Goal: Task Accomplishment & Management: Manage account settings

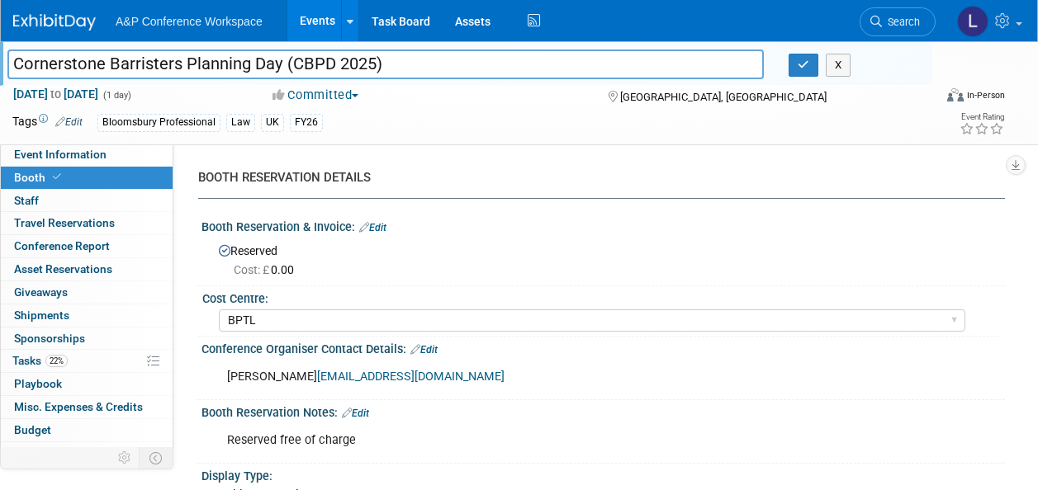
select select "BPTL"
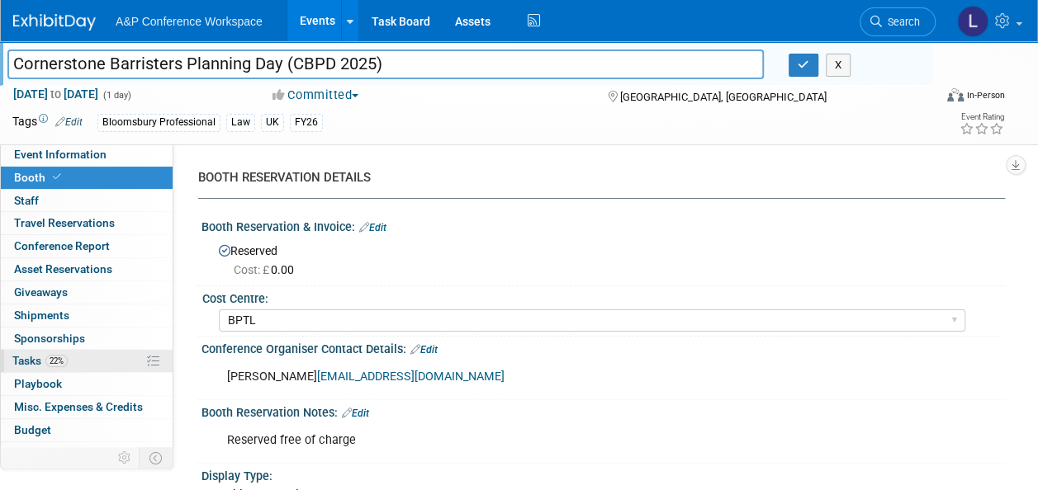
click at [31, 357] on span "Tasks 22%" at bounding box center [39, 360] width 55 height 13
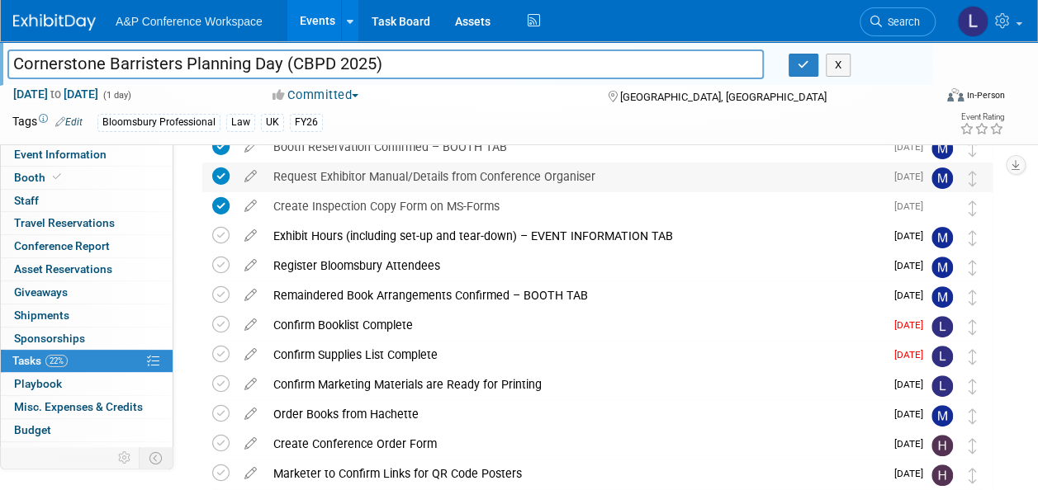
scroll to position [165, 0]
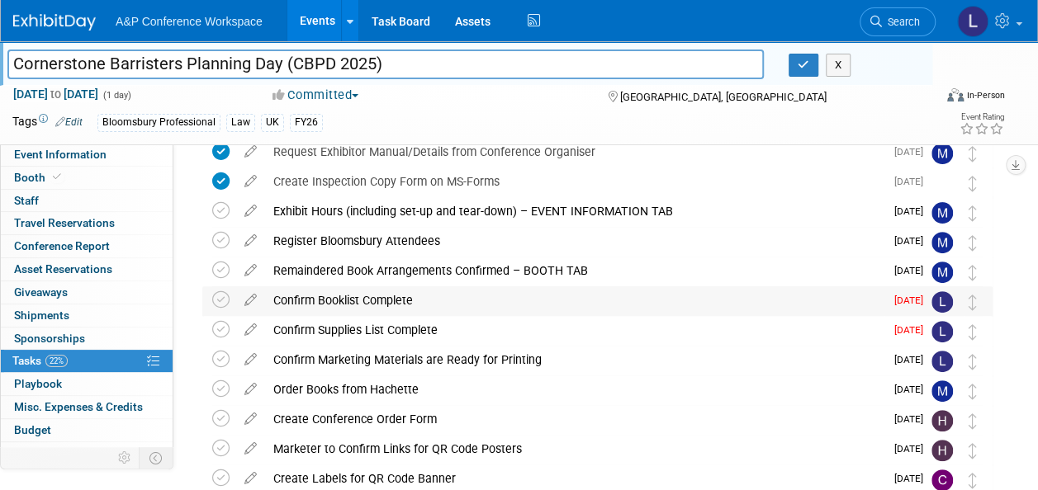
click at [338, 297] on div "Confirm Booklist Complete" at bounding box center [574, 300] width 619 height 28
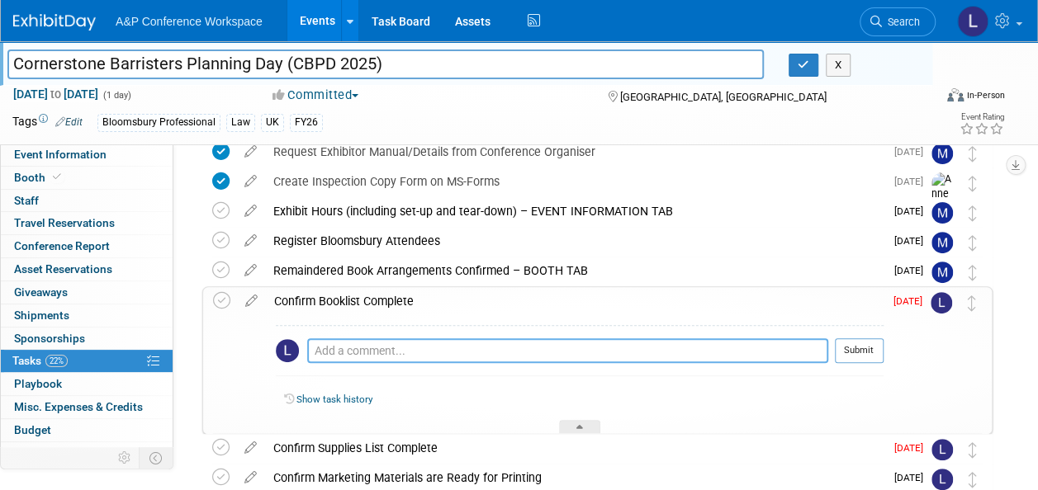
click at [343, 352] on textarea at bounding box center [567, 350] width 521 height 25
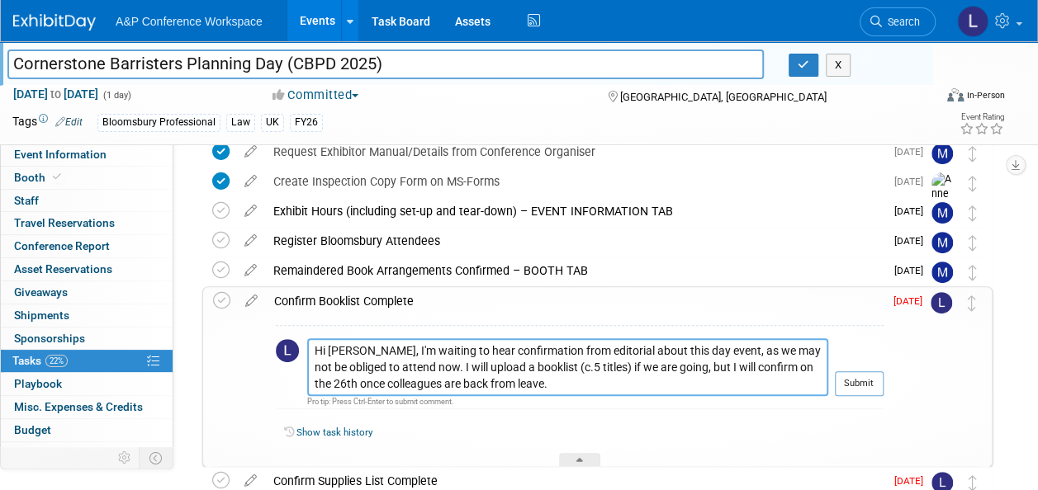
drag, startPoint x: 546, startPoint y: 380, endPoint x: 255, endPoint y: 348, distance: 292.2
click at [255, 348] on tr "Confirm Booklist Complete Hi Matt, I'm waiting to hear confirmation from editor…" at bounding box center [597, 377] width 768 height 180
click at [562, 381] on textarea "Hi Matt, I'm waiting to hear confirmation from editorial about this day event, …" at bounding box center [567, 367] width 521 height 58
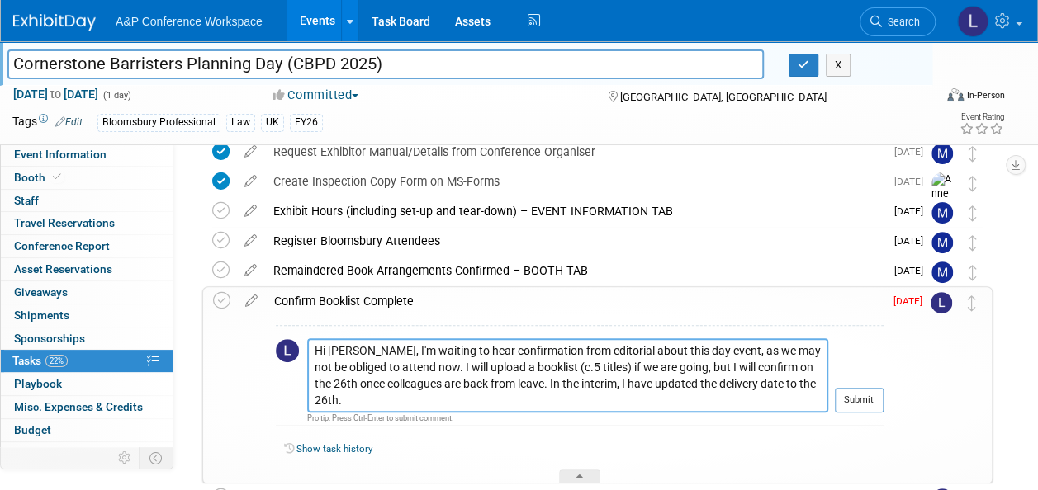
type textarea "Hi Matt, I'm waiting to hear confirmation from editorial about this day event, …"
click at [901, 303] on span "Aug 15" at bounding box center [911, 301] width 37 height 12
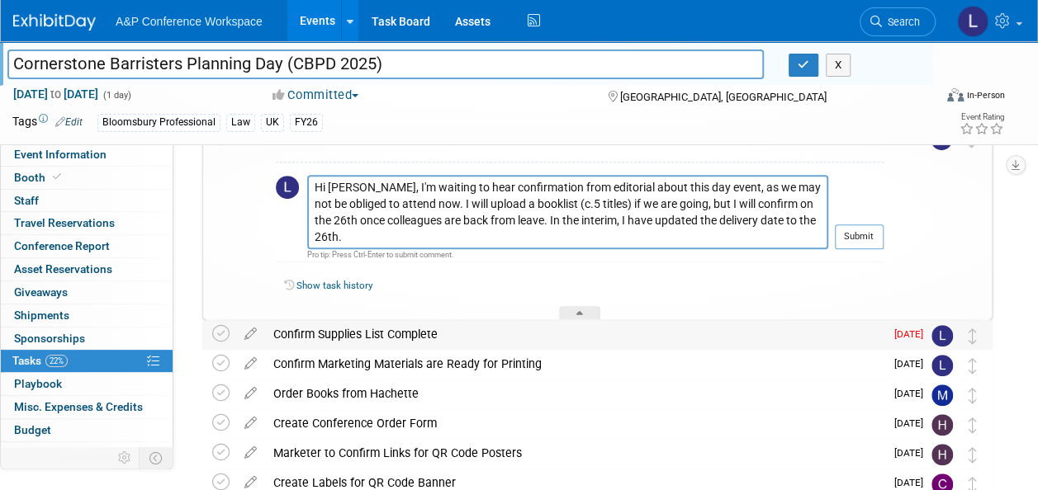
scroll to position [330, 0]
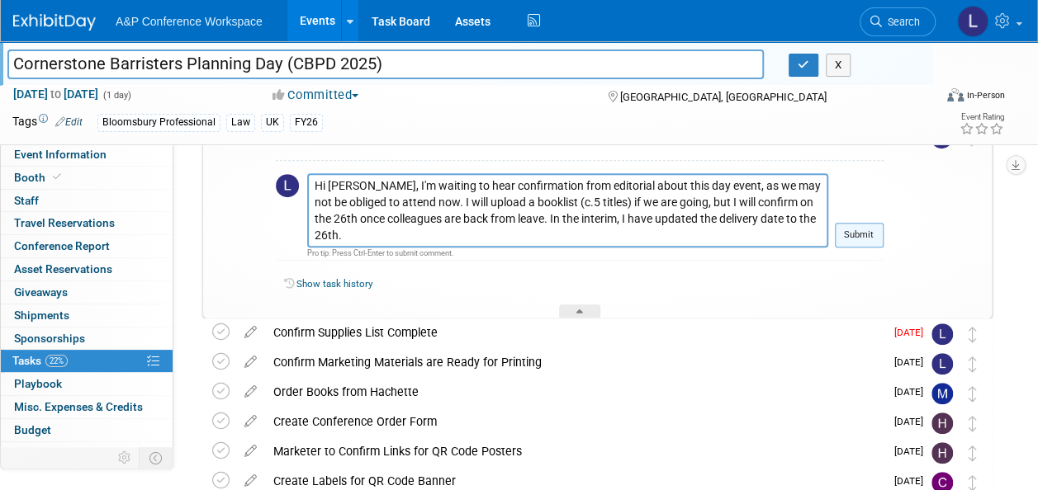
click at [853, 239] on button "Submit" at bounding box center [858, 235] width 49 height 25
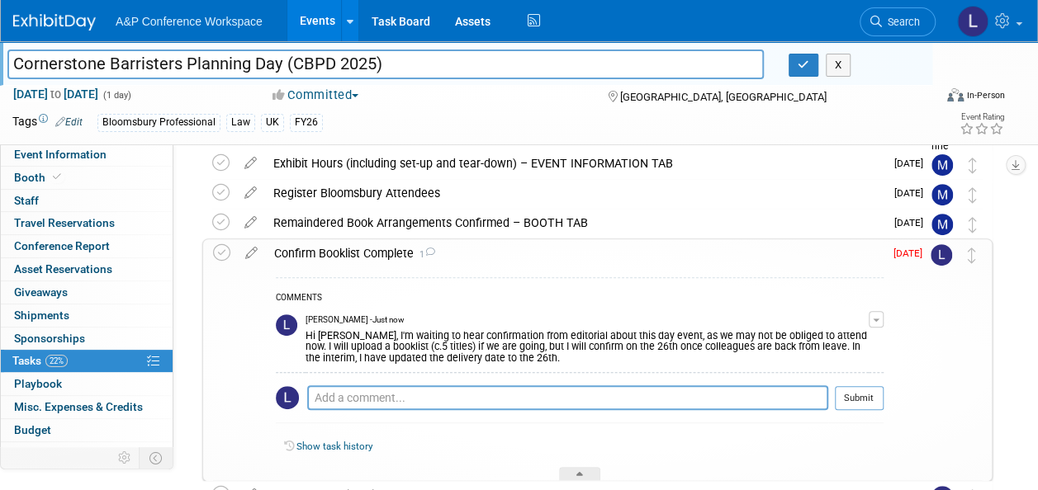
scroll to position [248, 0]
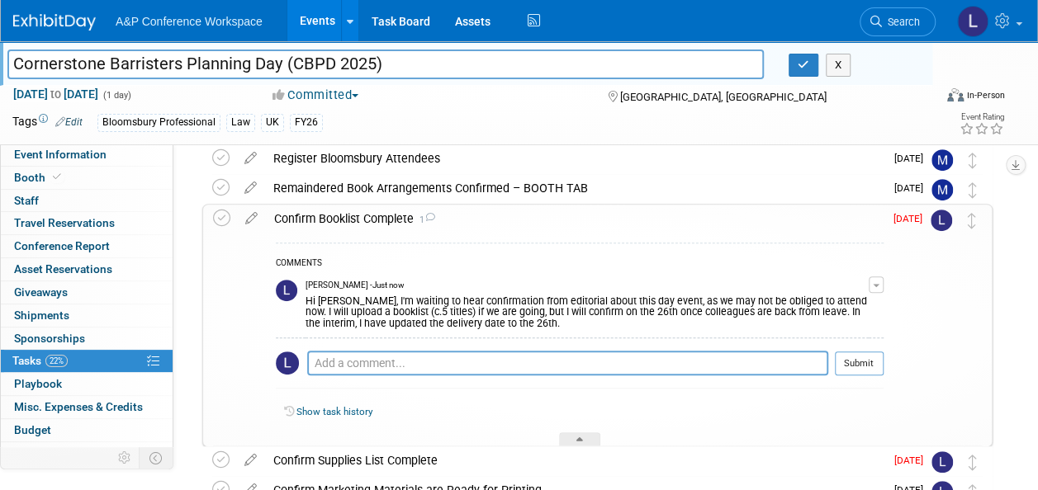
click at [406, 294] on div "Hi Matt, I'm waiting to hear confirmation from editorial about this day event, …" at bounding box center [586, 311] width 563 height 38
click at [347, 414] on link "Show task history" at bounding box center [334, 412] width 76 height 12
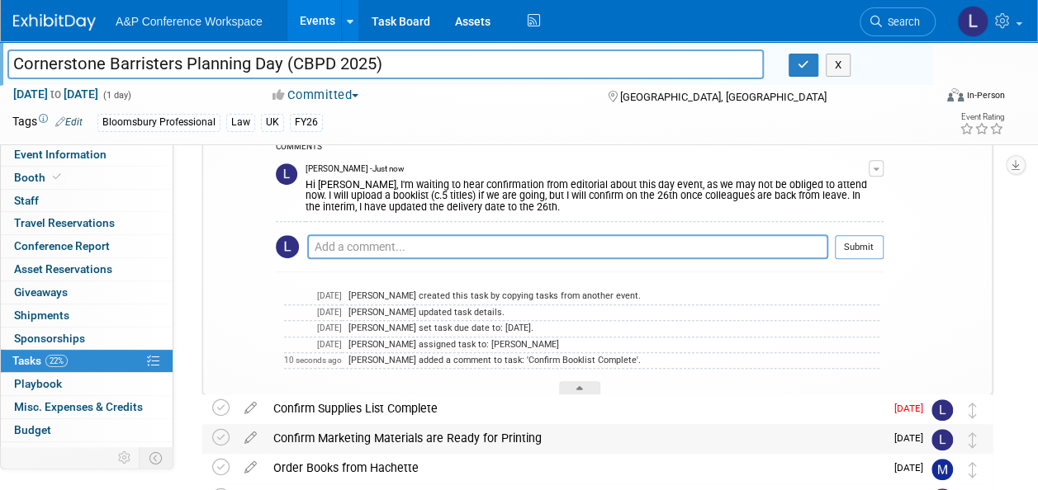
scroll to position [330, 0]
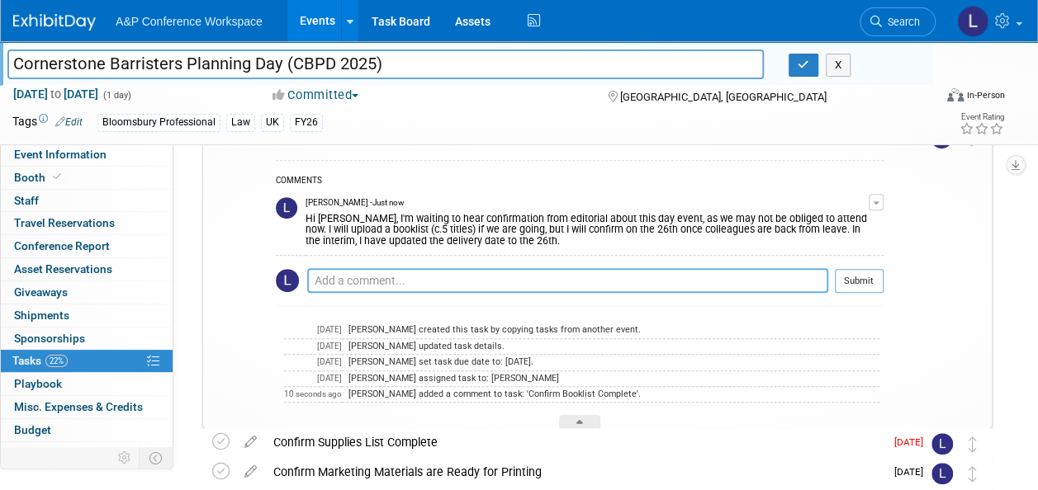
click at [357, 286] on textarea at bounding box center [567, 280] width 521 height 25
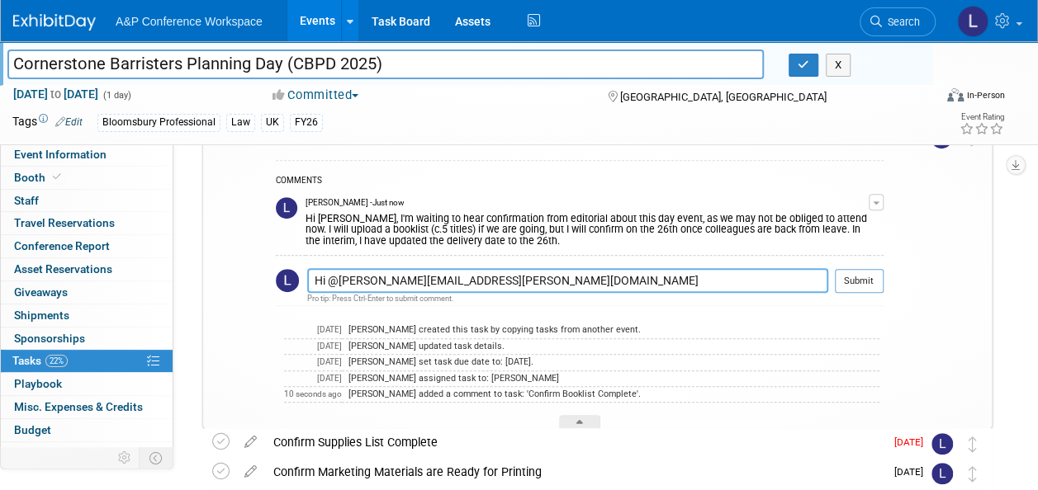
type textarea "Hi @Matthew.Hambridge@bloomsbury.com"
drag, startPoint x: 552, startPoint y: 285, endPoint x: 248, endPoint y: 277, distance: 303.8
click at [248, 277] on tr "Confirm Booklist Complete 1 COMMENTS Louise Morgan - Just now Edit Comment" at bounding box center [597, 275] width 768 height 307
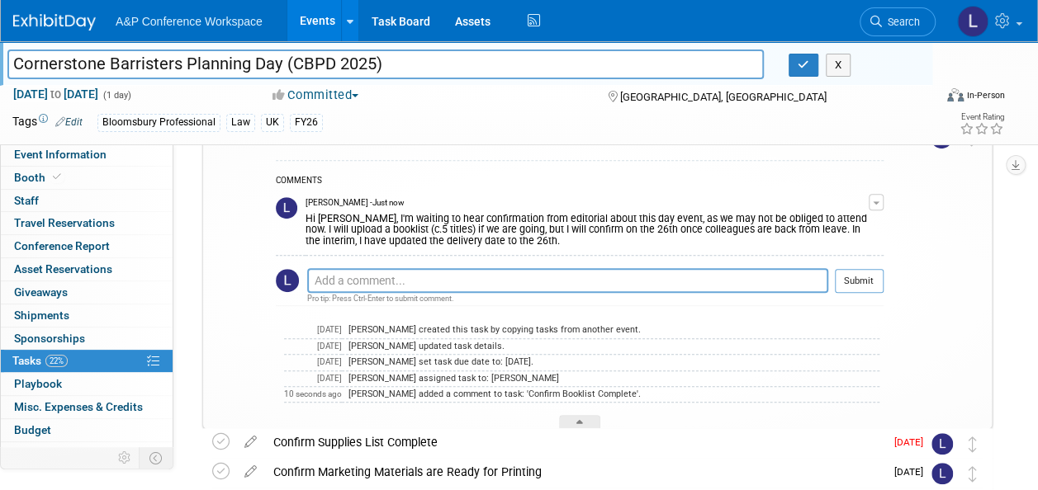
click at [505, 233] on div "Hi Matt, I'm waiting to hear confirmation from editorial about this day event, …" at bounding box center [586, 229] width 563 height 38
click at [876, 198] on button "button" at bounding box center [875, 202] width 15 height 17
drag, startPoint x: 815, startPoint y: 225, endPoint x: 796, endPoint y: 223, distance: 19.9
click at [815, 225] on link "Edit Comment" at bounding box center [817, 226] width 130 height 23
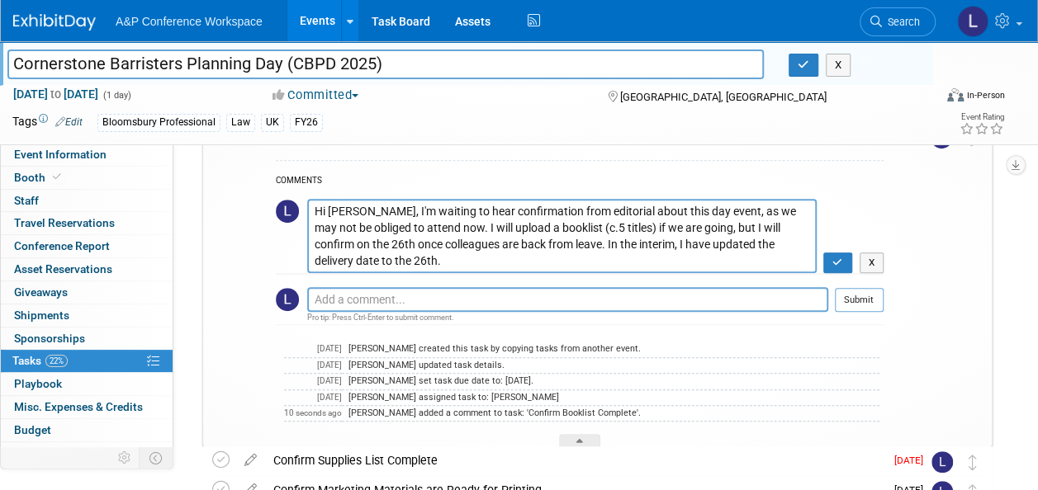
drag, startPoint x: 314, startPoint y: 211, endPoint x: 351, endPoint y: 208, distance: 36.5
click at [351, 208] on textarea "Hi [PERSON_NAME], I'm waiting to hear confirmation from editorial about this da…" at bounding box center [561, 236] width 509 height 74
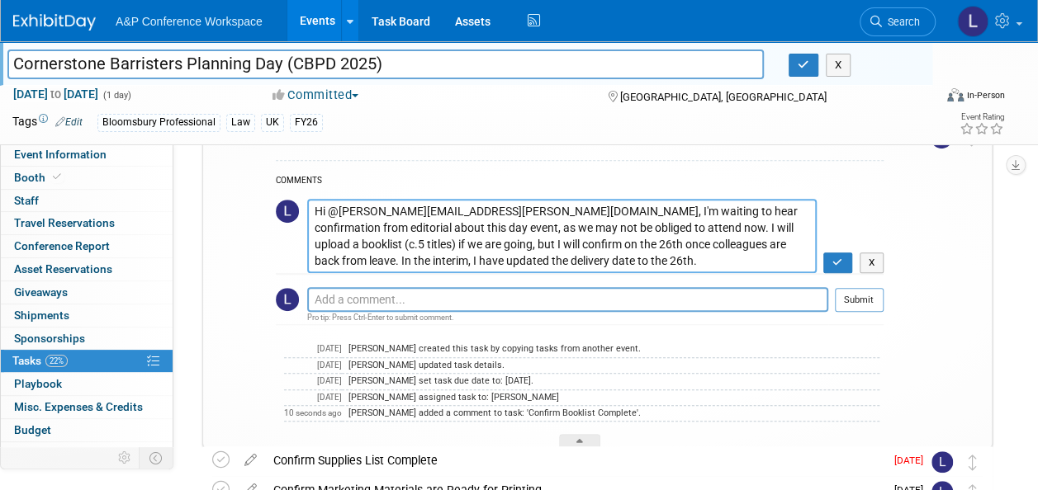
click at [415, 208] on textarea "Hi [PERSON_NAME], I'm waiting to hear confirmation from editorial about this da…" at bounding box center [561, 236] width 509 height 74
drag, startPoint x: 383, startPoint y: 210, endPoint x: 540, endPoint y: 209, distance: 156.8
click at [540, 209] on textarea "Hi [PERSON_NAME], I'm waiting to hear confirmation from editorial about this da…" at bounding box center [561, 236] width 509 height 74
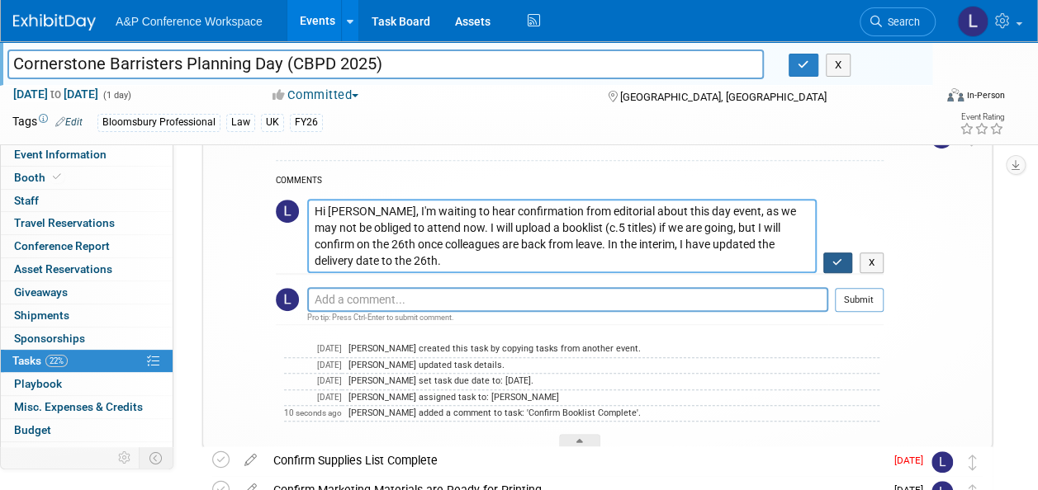
type textarea "Hi [PERSON_NAME], I'm waiting to hear confirmation from editorial about this da…"
click at [842, 261] on button "button" at bounding box center [837, 263] width 29 height 21
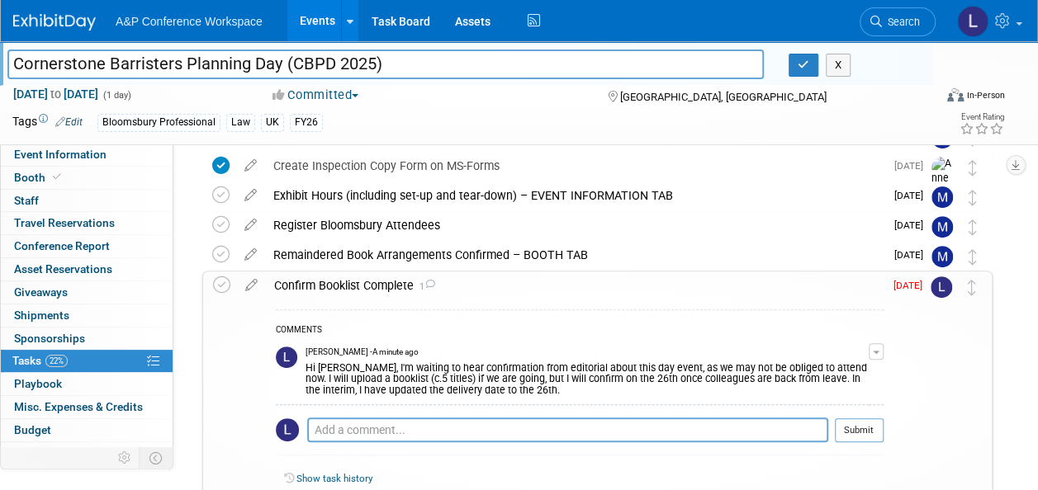
scroll to position [165, 0]
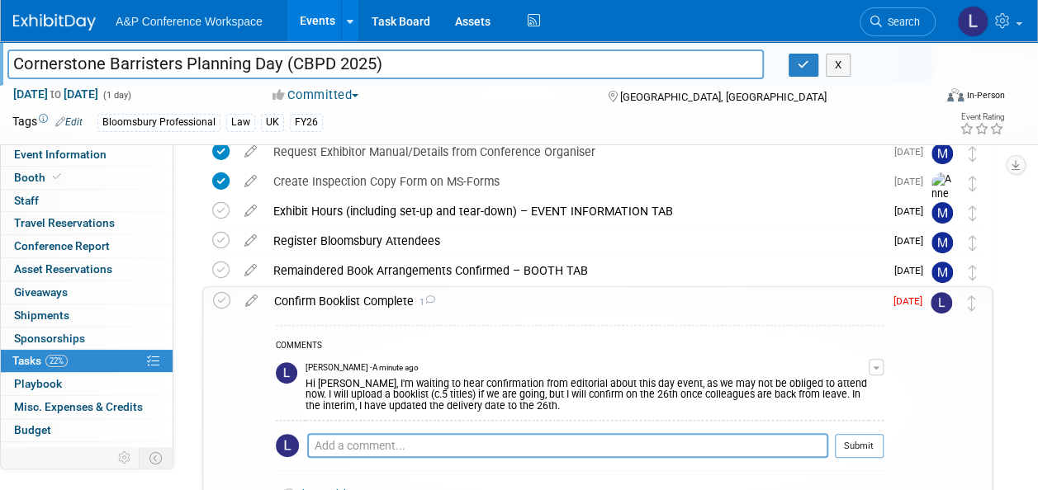
click at [900, 302] on span "[DATE]" at bounding box center [911, 301] width 37 height 12
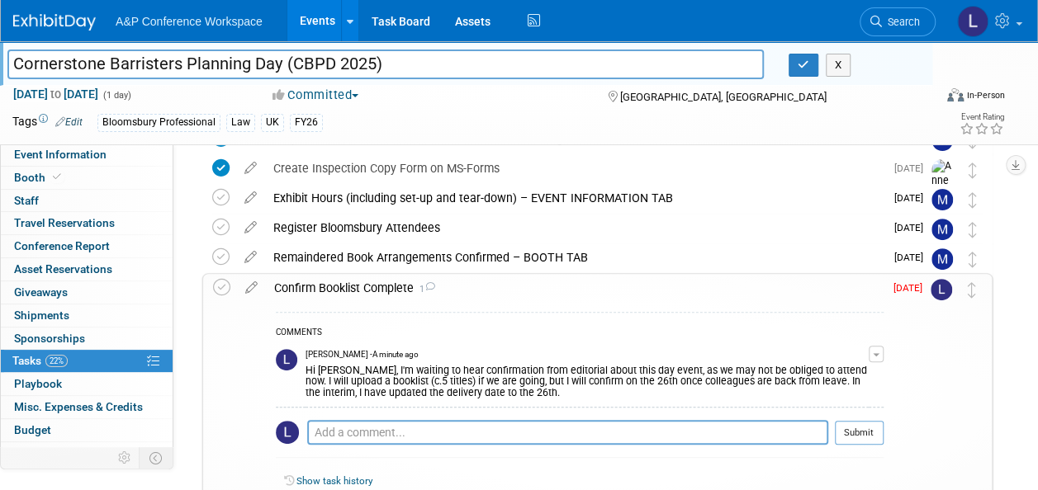
scroll to position [330, 0]
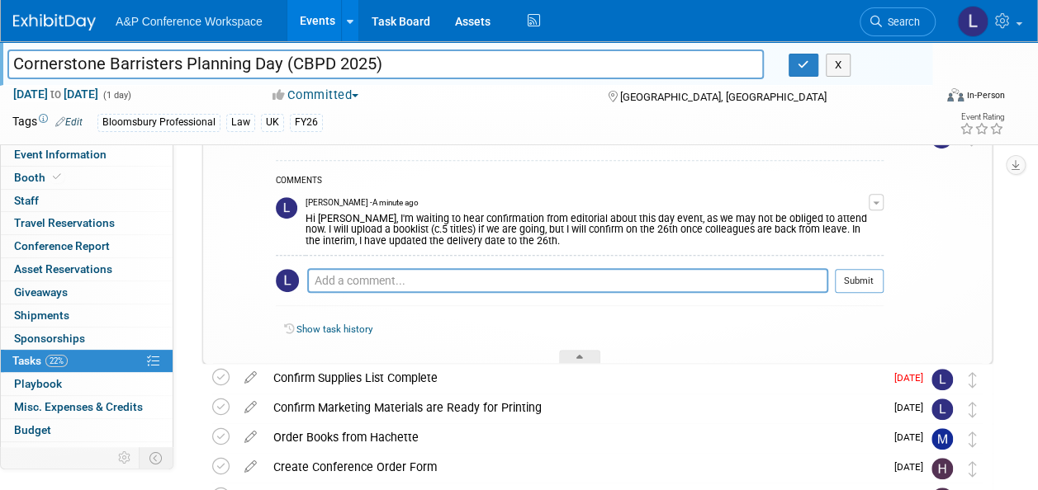
click at [337, 333] on link "Show task history" at bounding box center [334, 330] width 76 height 12
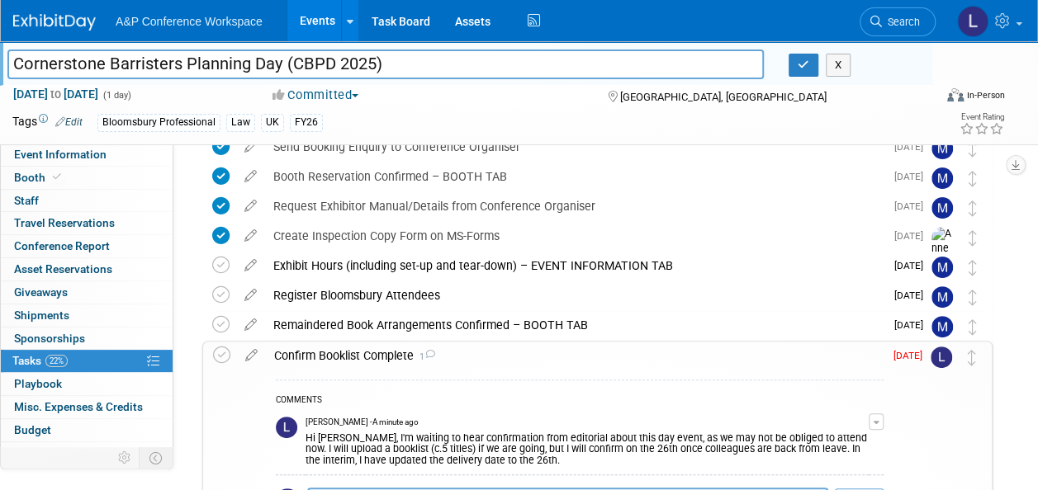
scroll to position [83, 0]
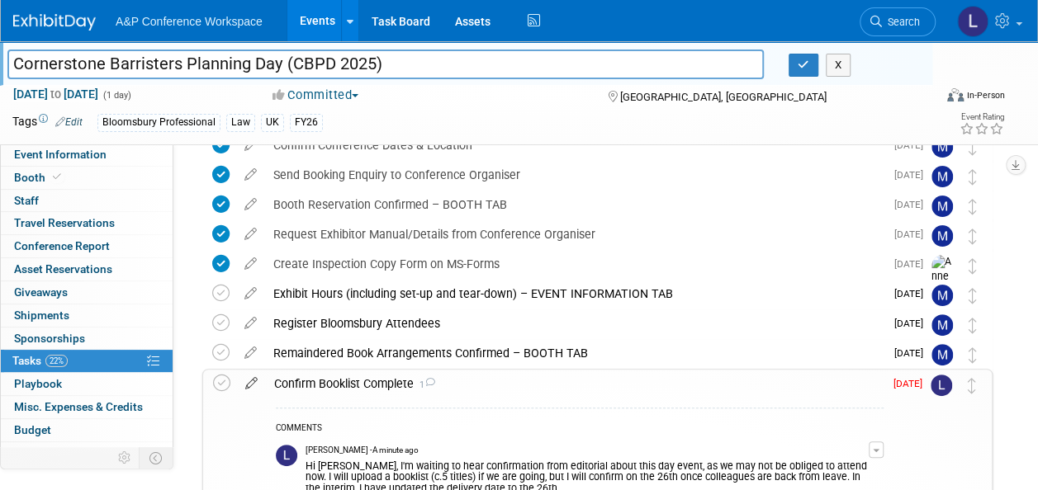
click at [259, 378] on icon at bounding box center [251, 380] width 29 height 21
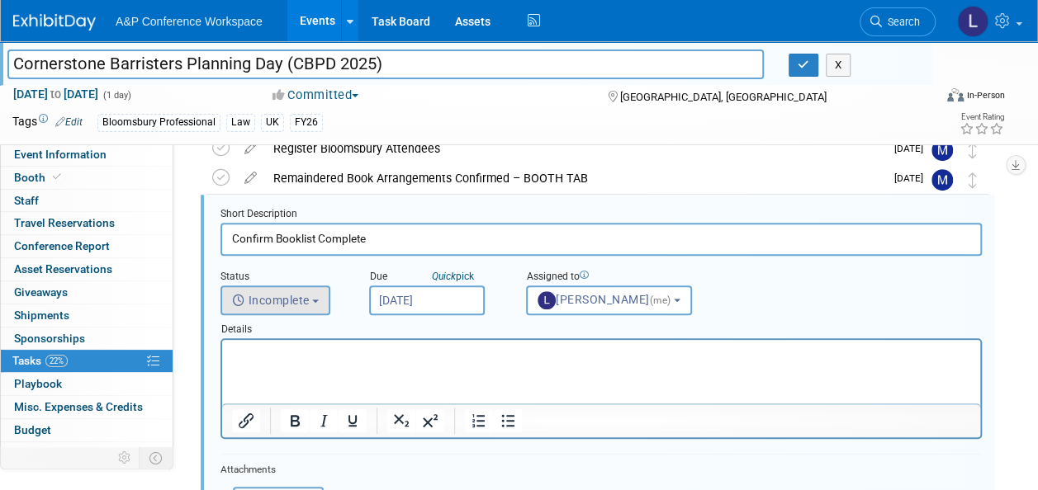
scroll to position [293, 0]
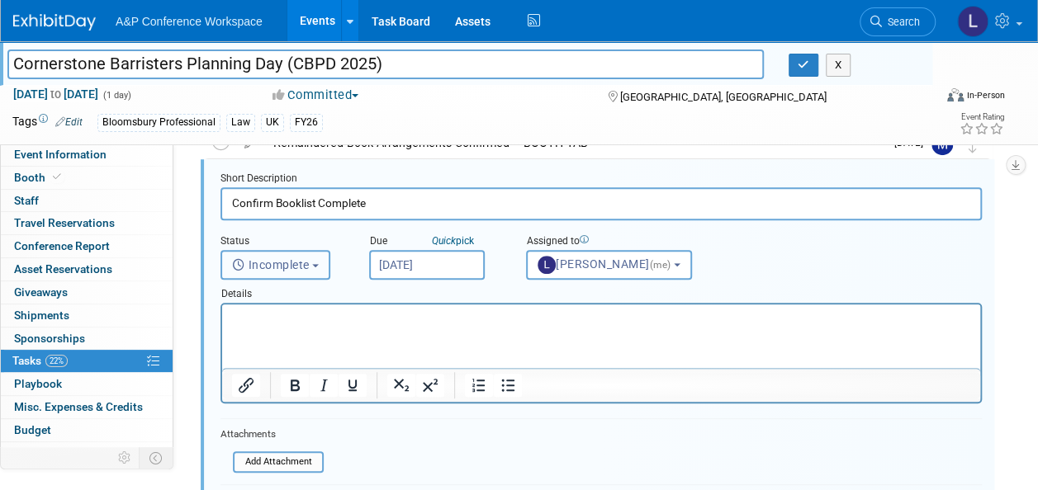
click at [292, 267] on span "Incomplete" at bounding box center [271, 264] width 78 height 13
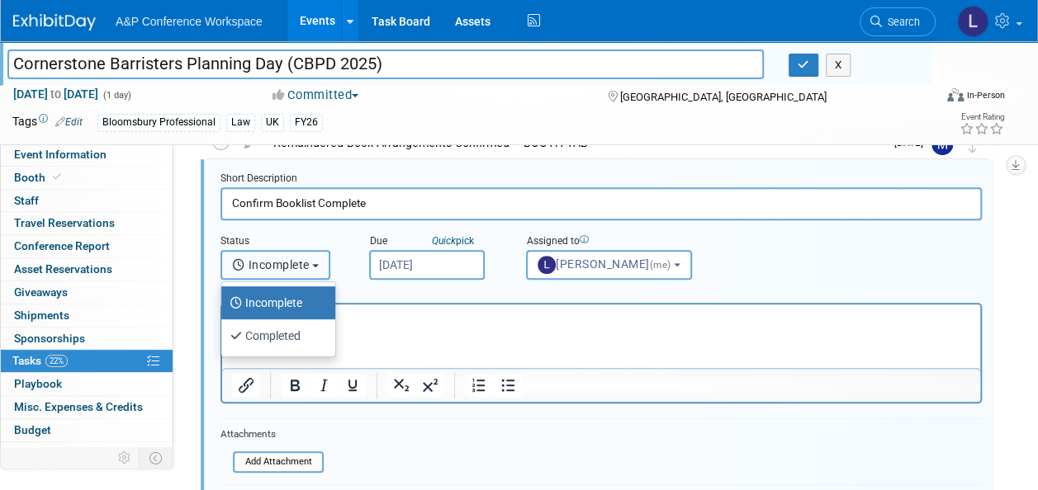
click at [292, 267] on span "Incomplete" at bounding box center [271, 264] width 78 height 13
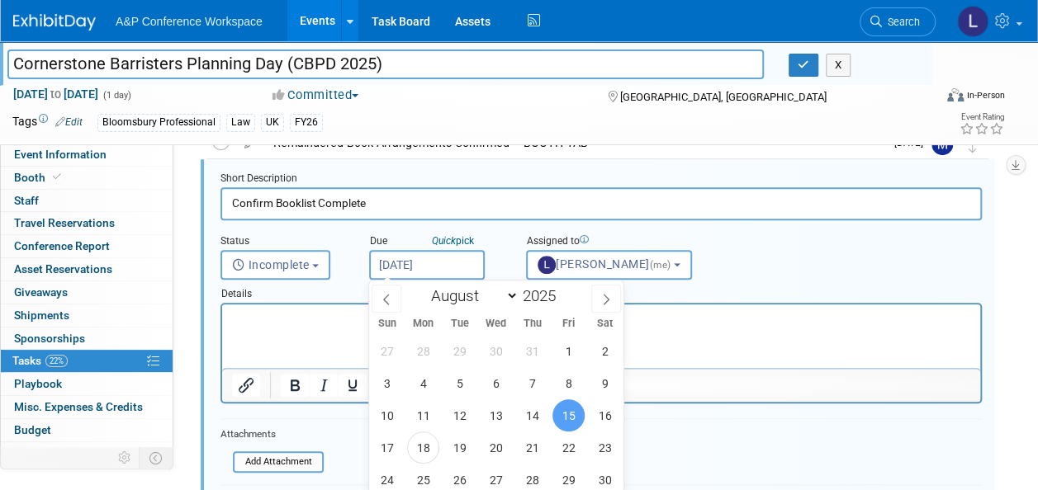
click at [441, 263] on input "[DATE]" at bounding box center [427, 265] width 116 height 30
click at [457, 480] on span "26" at bounding box center [459, 480] width 32 height 32
type input "[DATE]"
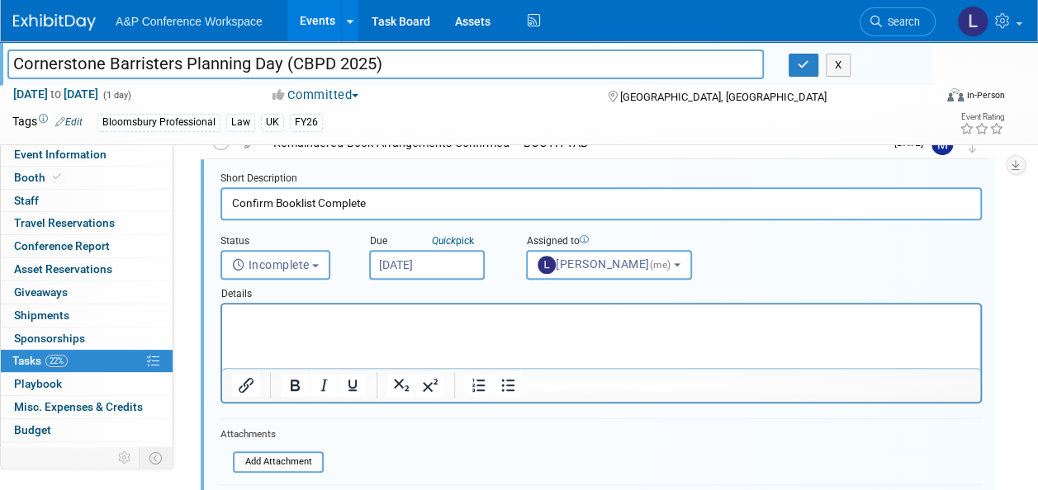
click at [404, 327] on html at bounding box center [601, 316] width 758 height 22
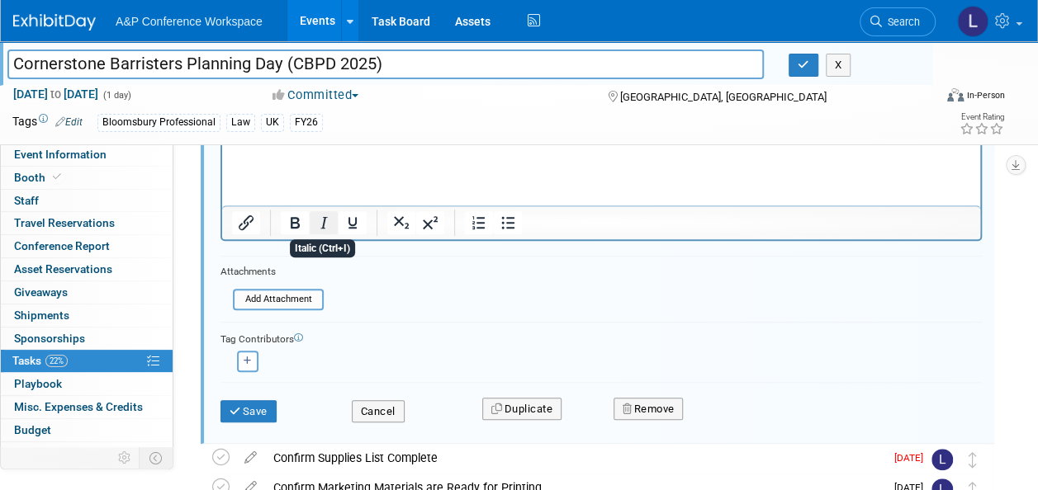
scroll to position [458, 0]
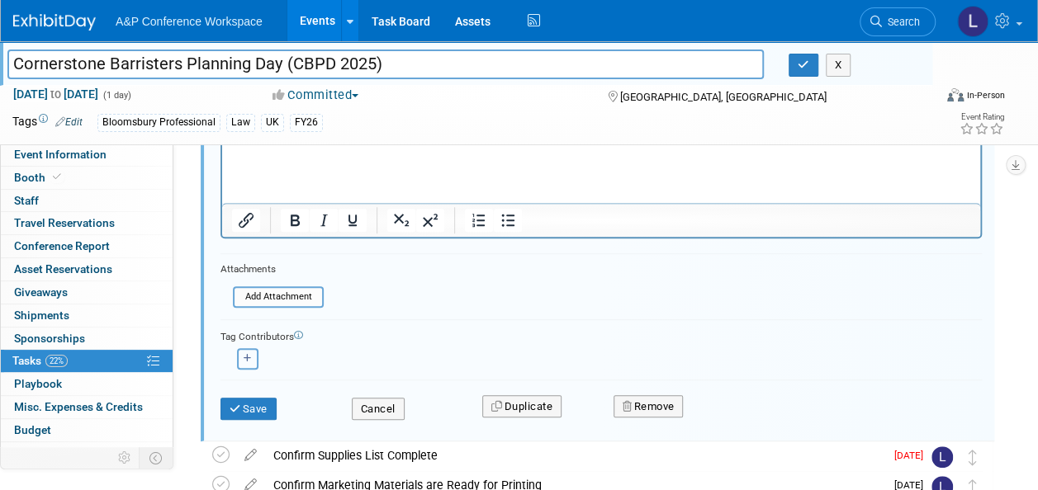
click at [245, 356] on icon "button" at bounding box center [247, 358] width 8 height 9
select select
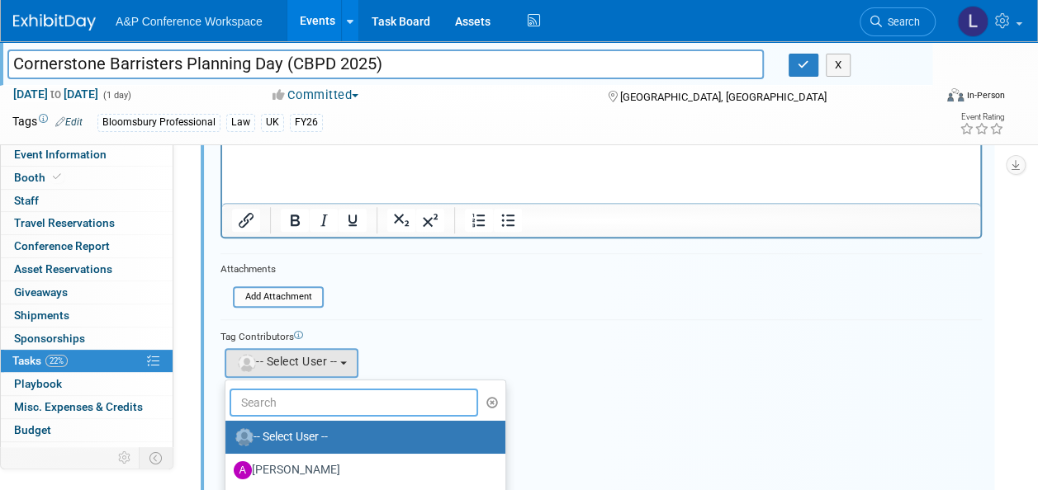
click at [281, 395] on input "text" at bounding box center [353, 403] width 248 height 28
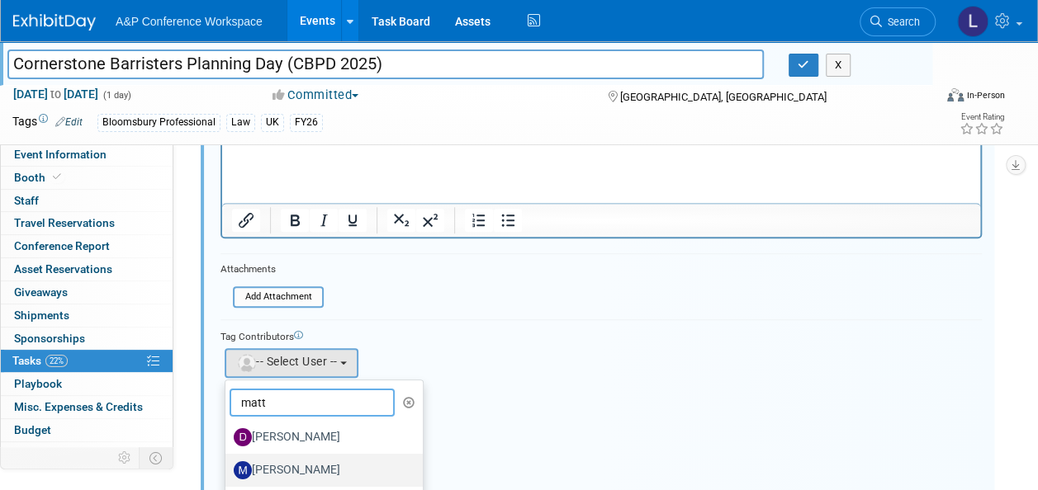
type input "matt"
click at [315, 468] on label "[PERSON_NAME]" at bounding box center [320, 470] width 173 height 26
click at [228, 468] on input "[PERSON_NAME]" at bounding box center [222, 468] width 11 height 11
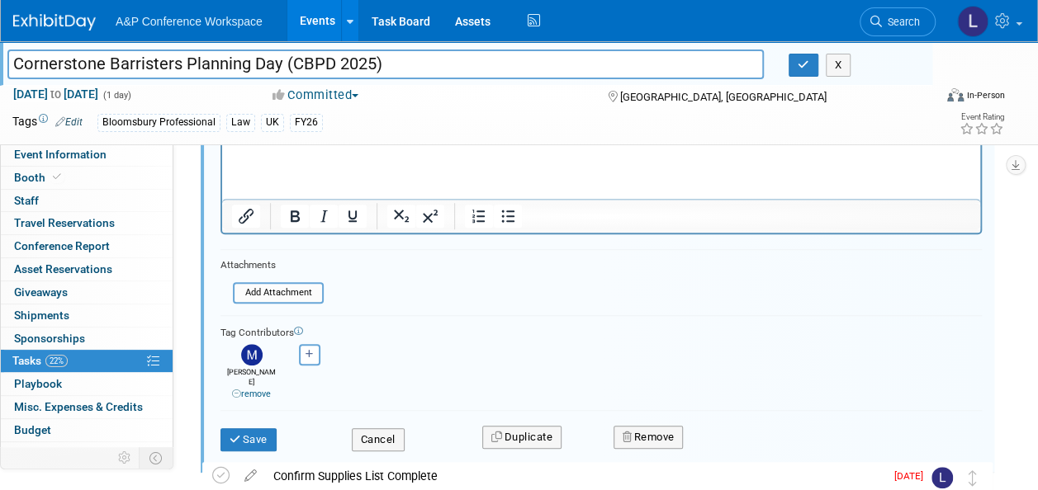
scroll to position [541, 0]
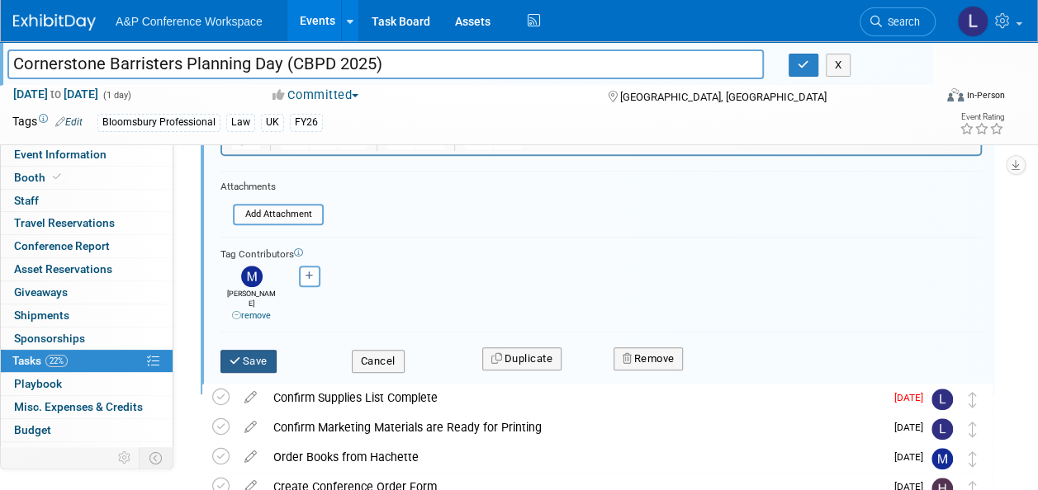
click at [248, 350] on button "Save" at bounding box center [248, 361] width 56 height 23
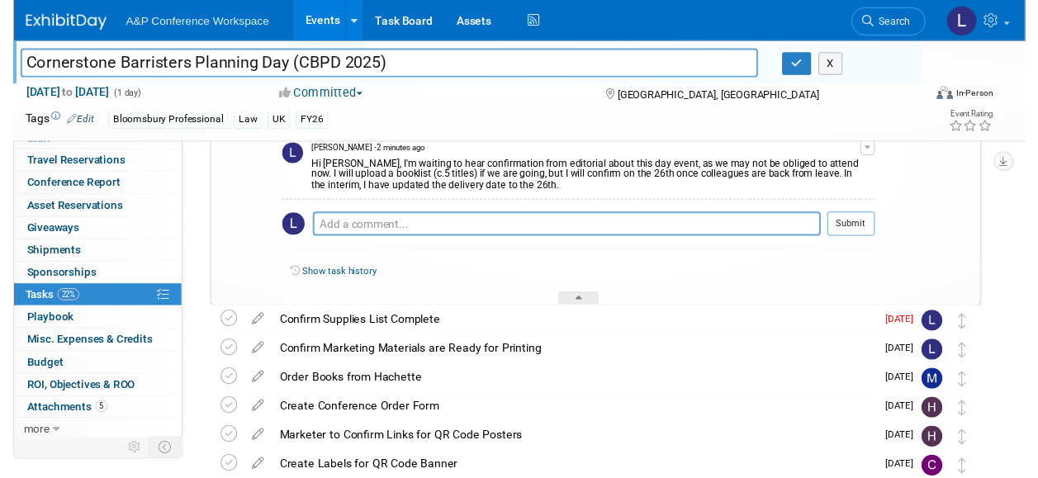
scroll to position [458, 0]
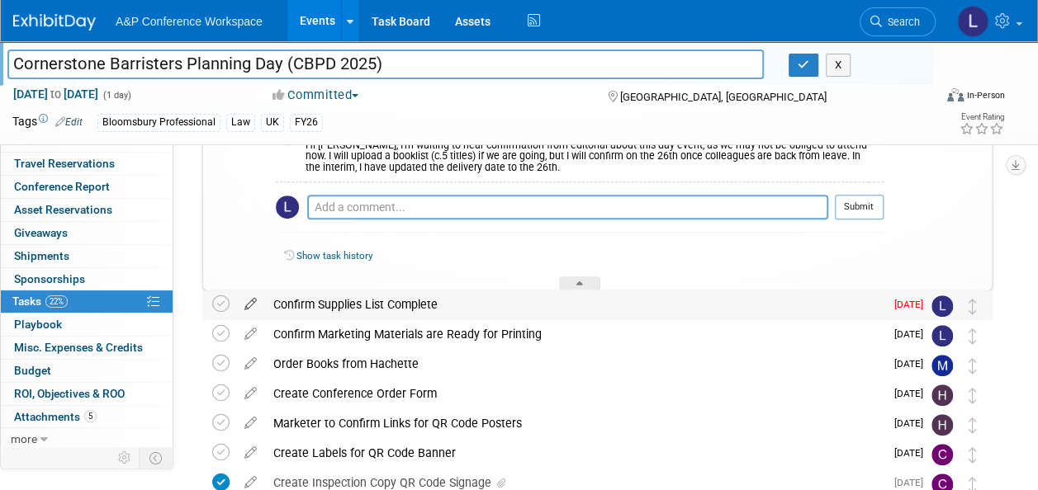
click at [243, 303] on icon at bounding box center [250, 301] width 29 height 21
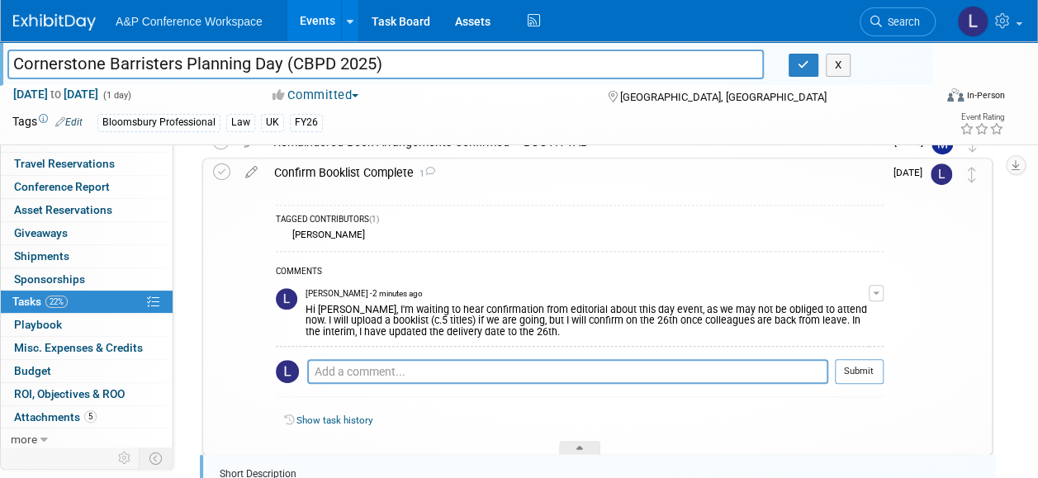
scroll to position [342, 0]
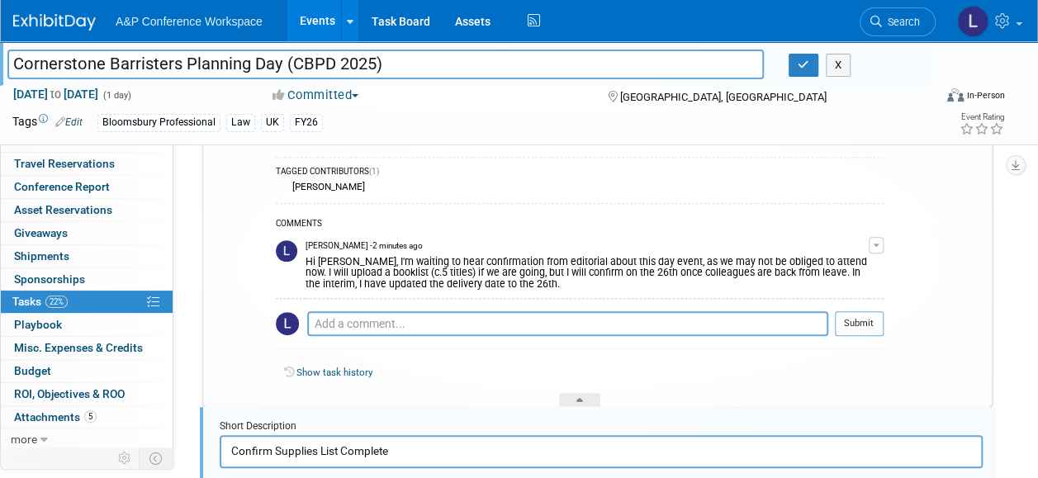
drag, startPoint x: 305, startPoint y: 257, endPoint x: 586, endPoint y: 282, distance: 281.8
click at [586, 282] on div "Hi [PERSON_NAME], I'm waiting to hear confirmation from editorial about this da…" at bounding box center [586, 272] width 563 height 38
drag, startPoint x: 586, startPoint y: 282, endPoint x: 481, endPoint y: 267, distance: 106.0
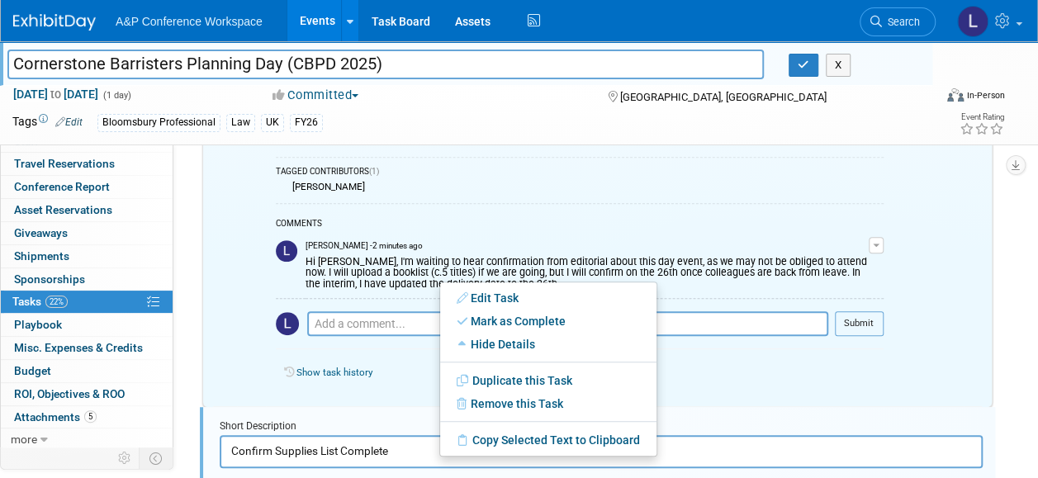
click at [394, 266] on div "Hi [PERSON_NAME], I'm waiting to hear confirmation from editorial about this da…" at bounding box center [586, 272] width 563 height 38
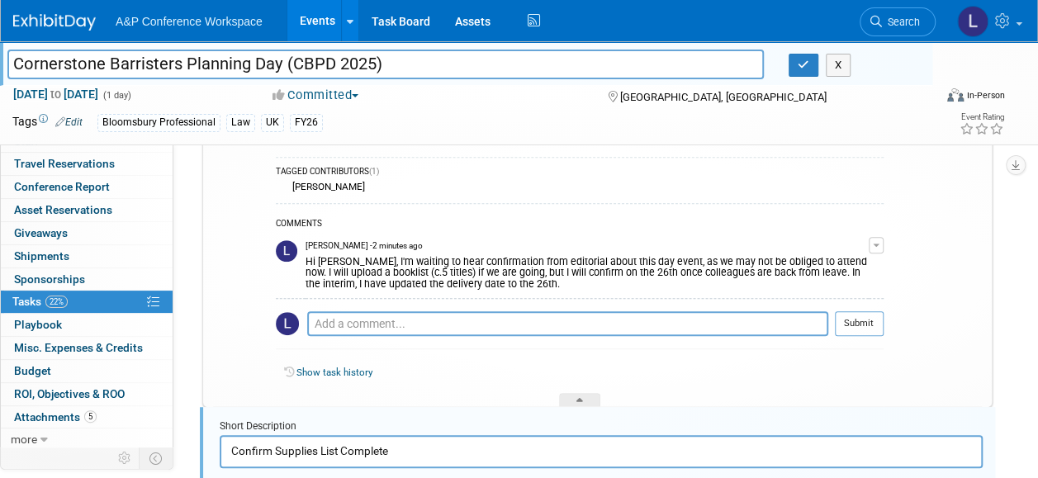
drag, startPoint x: 305, startPoint y: 256, endPoint x: 566, endPoint y: 284, distance: 262.3
click at [566, 284] on div "Hi [PERSON_NAME], I'm waiting to hear confirmation from editorial about this da…" at bounding box center [586, 272] width 563 height 38
copy div "Hi [PERSON_NAME], I'm waiting to hear confirmation from editorial about this da…"
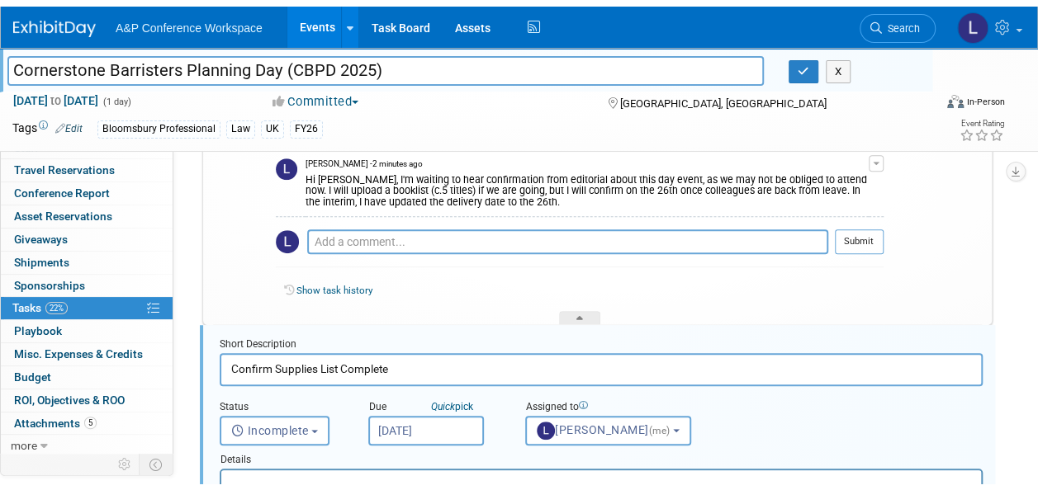
scroll to position [672, 0]
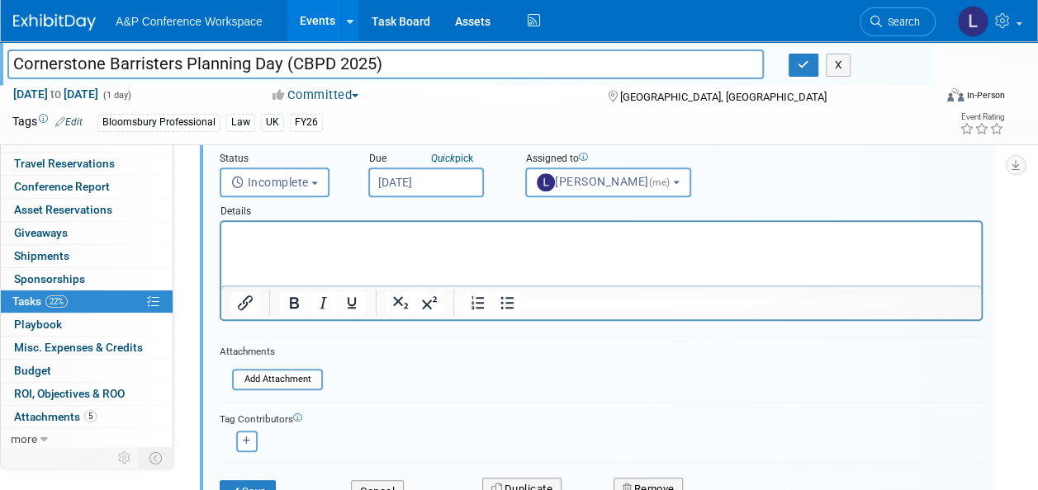
click at [327, 244] on html at bounding box center [600, 233] width 759 height 22
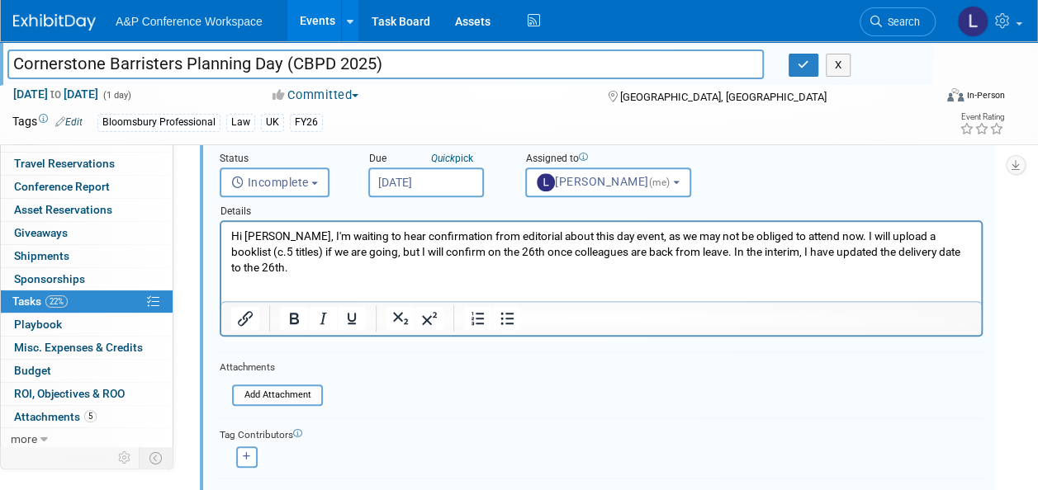
click at [972, 253] on html "Hi [PERSON_NAME], I'm waiting to hear confirmation from editorial about this da…" at bounding box center [600, 249] width 759 height 54
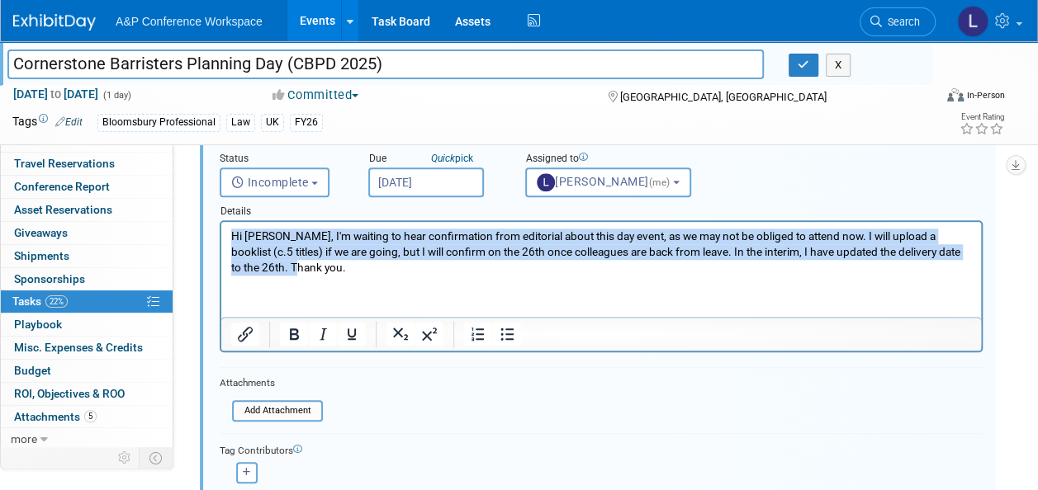
drag, startPoint x: 309, startPoint y: 265, endPoint x: 124, endPoint y: 230, distance: 188.1
click at [221, 230] on html "Hi Matt, I'm waiting to hear confirmation from editorial about this day event, …" at bounding box center [600, 249] width 759 height 54
copy p "Hi Matt, I'm waiting to hear confirmation from editorial about this day event, …"
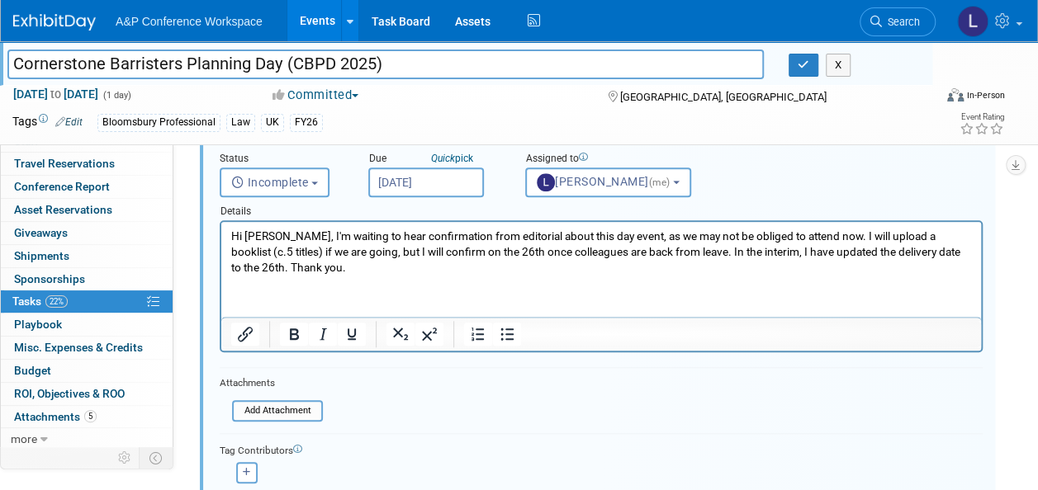
click at [347, 276] on html "Hi Matt, I'm waiting to hear confirmation from editorial about this day event, …" at bounding box center [600, 249] width 759 height 54
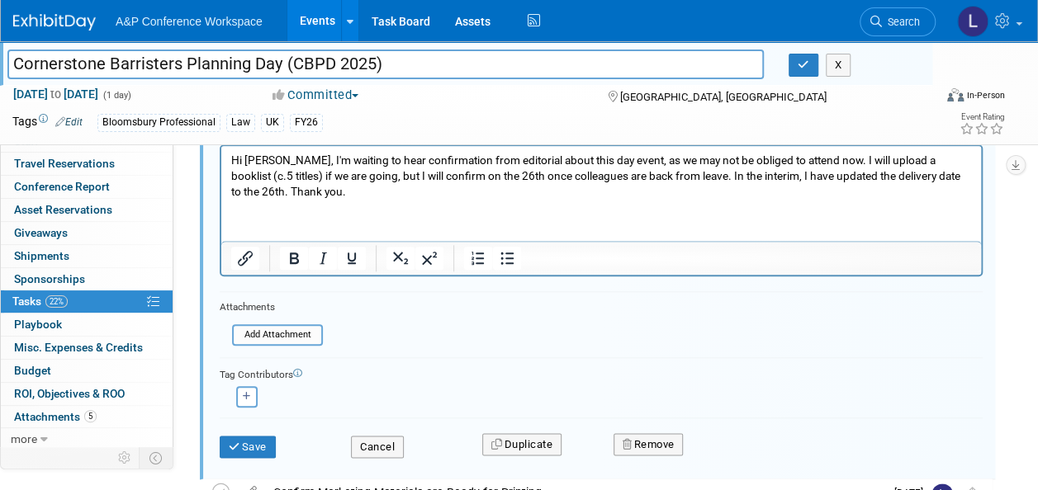
scroll to position [837, 0]
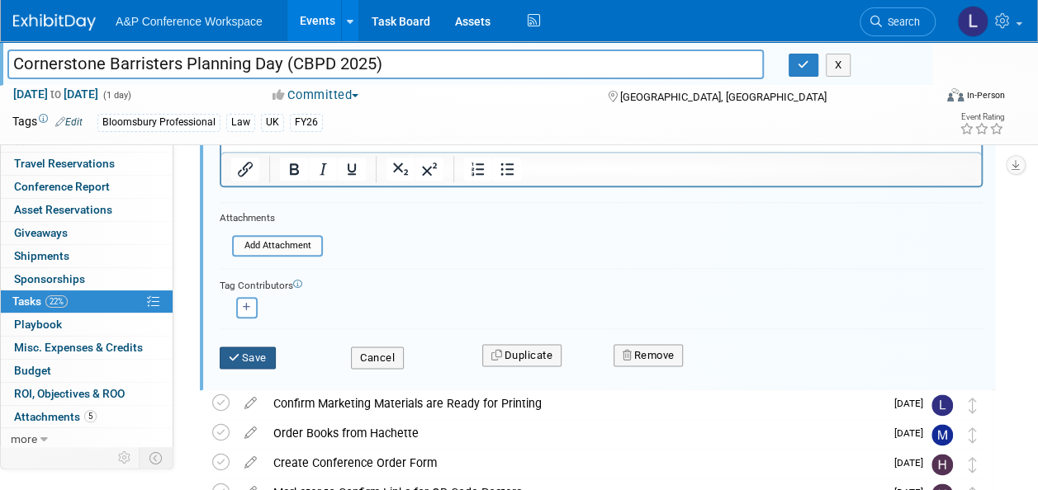
click at [249, 348] on button "Save" at bounding box center [248, 358] width 56 height 23
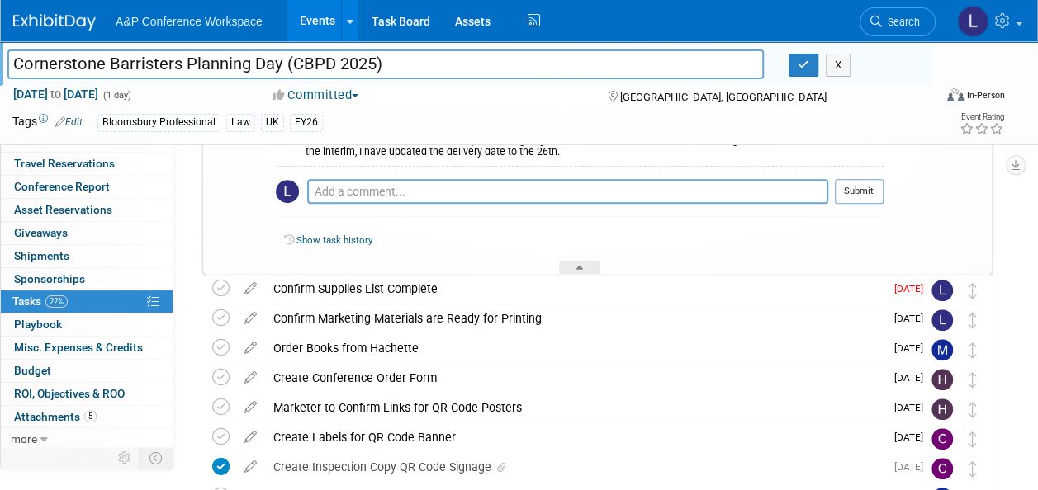
scroll to position [507, 0]
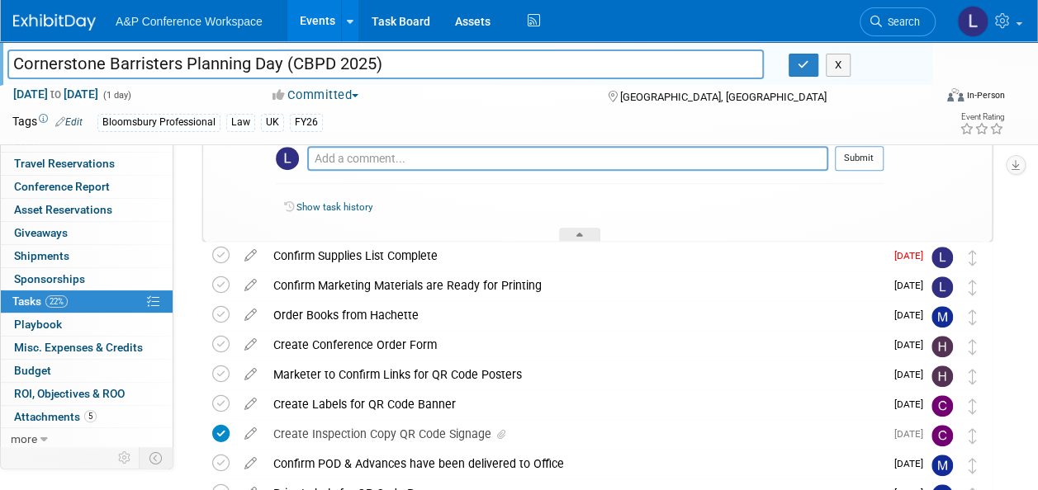
click at [405, 255] on div "Confirm Supplies List Complete" at bounding box center [574, 256] width 619 height 28
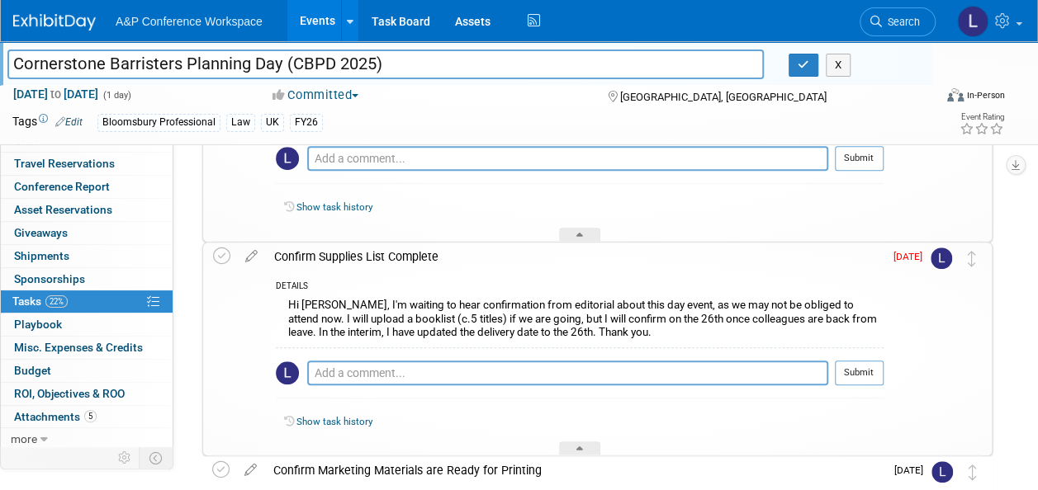
click at [405, 255] on div "Confirm Supplies List Complete" at bounding box center [574, 257] width 617 height 28
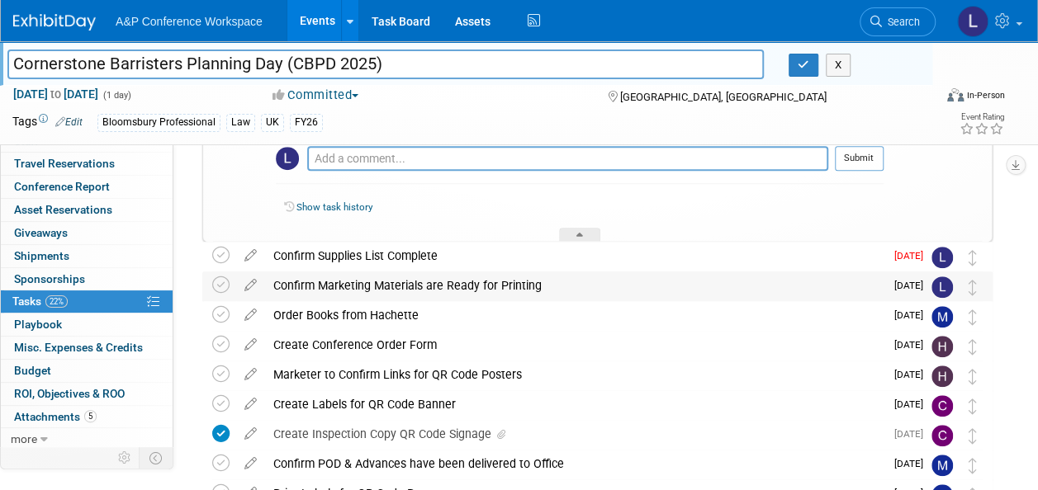
click at [391, 280] on div "Confirm Marketing Materials are Ready for Printing" at bounding box center [574, 286] width 619 height 28
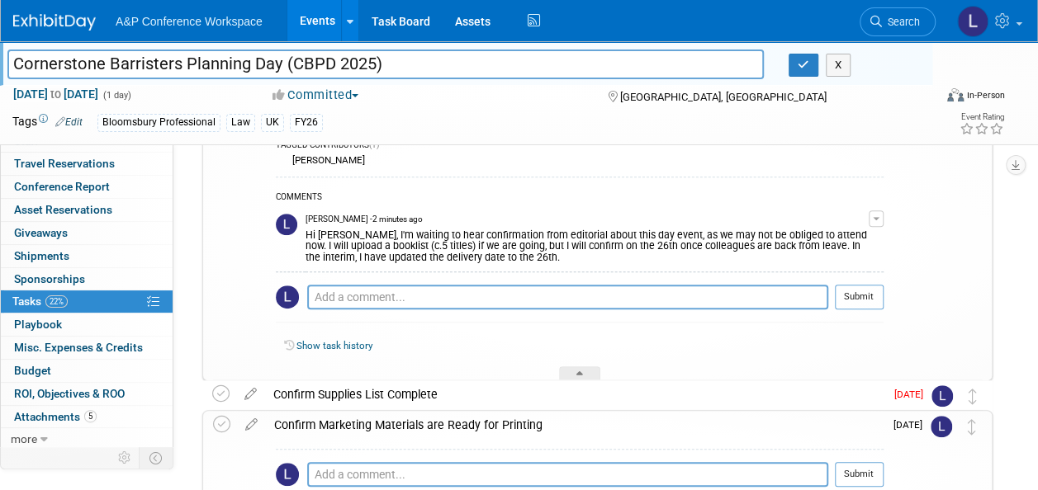
scroll to position [342, 0]
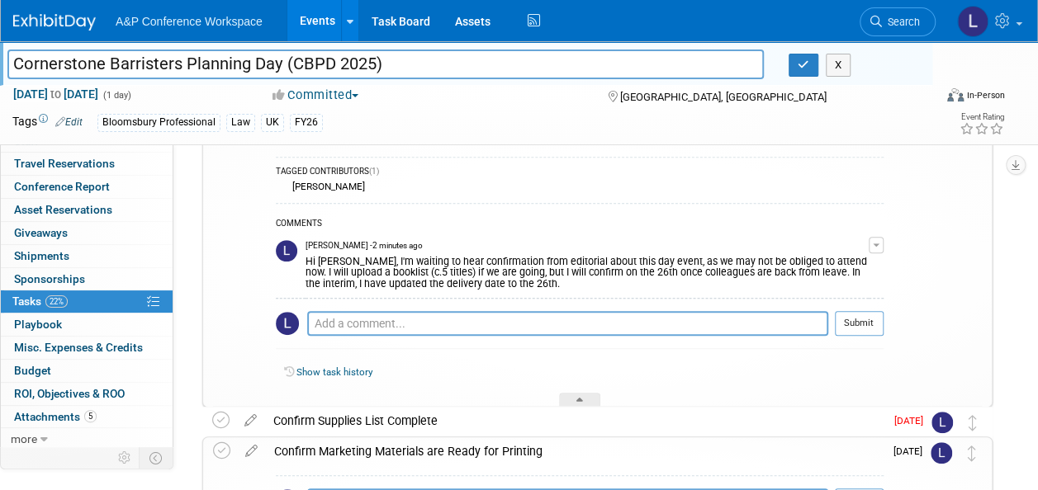
click at [908, 419] on span "Aug 15" at bounding box center [912, 421] width 37 height 12
click at [300, 420] on div "Confirm Supplies List Complete" at bounding box center [574, 421] width 619 height 28
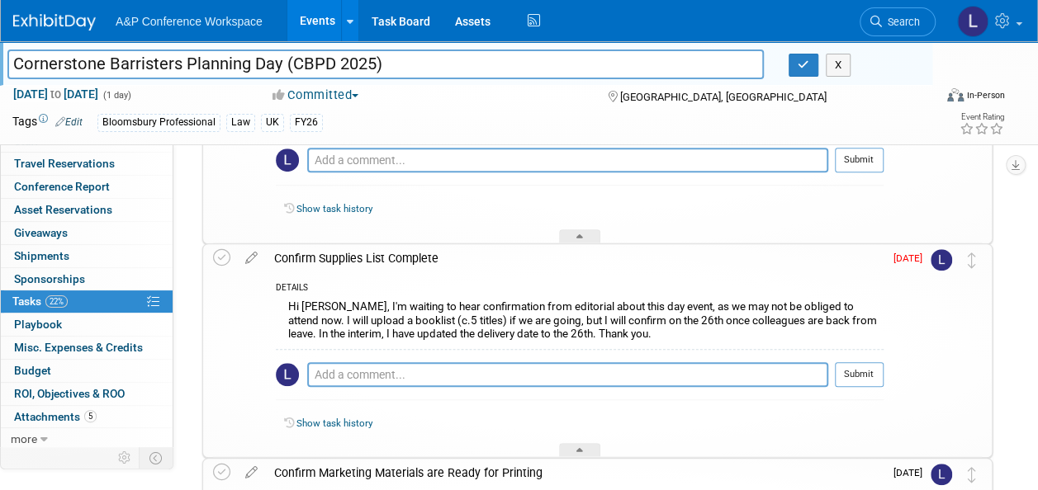
scroll to position [507, 0]
click at [395, 324] on div "Hi Matt, I'm waiting to hear confirmation from editorial about this day event, …" at bounding box center [579, 321] width 607 height 52
click at [249, 258] on icon at bounding box center [251, 253] width 29 height 21
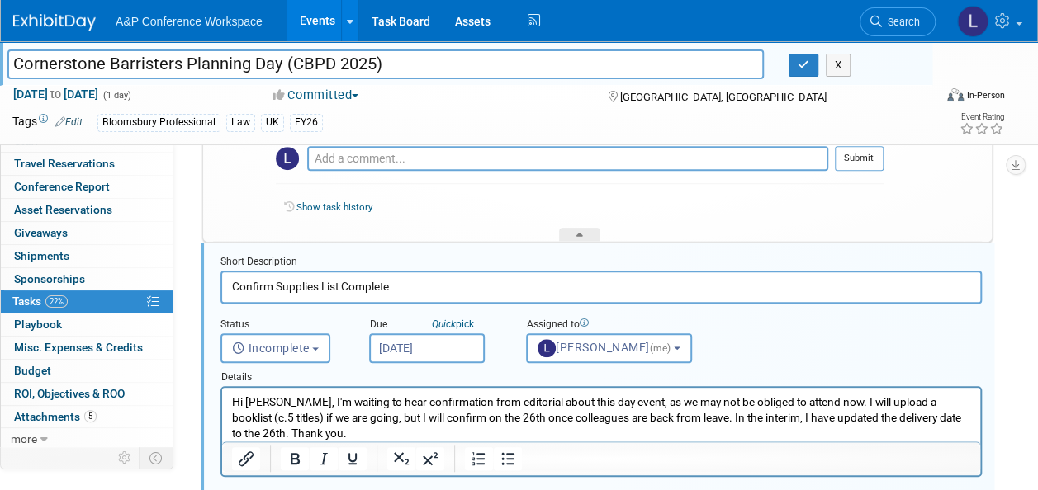
scroll to position [508, 0]
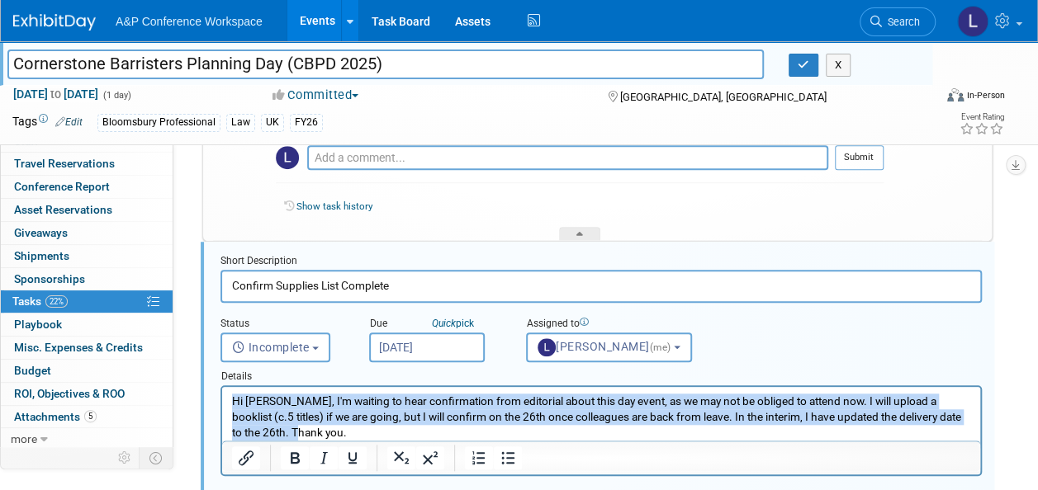
drag, startPoint x: 232, startPoint y: 398, endPoint x: 433, endPoint y: 441, distance: 205.9
click at [433, 441] on html "Hi Matt, I'm waiting to hear confirmation from editorial about this day event, …" at bounding box center [601, 414] width 758 height 54
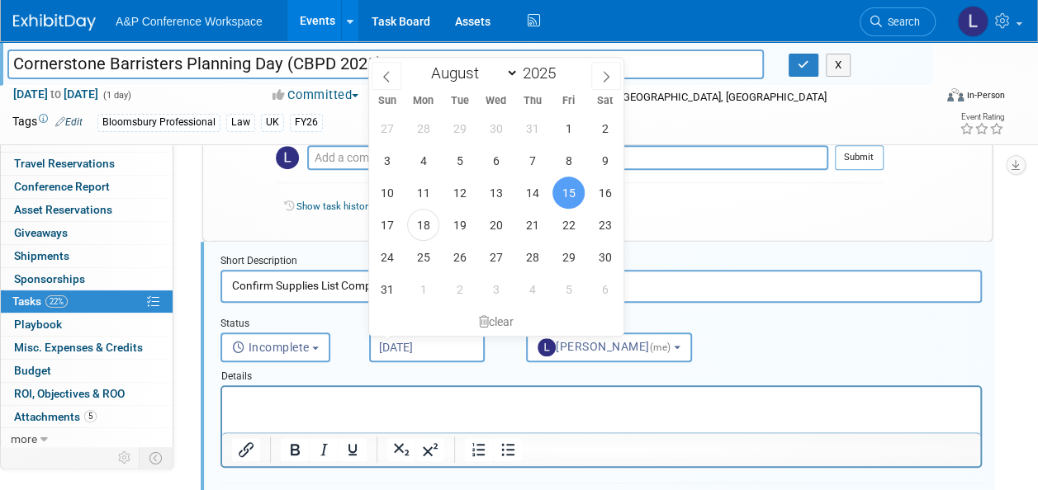
click at [437, 343] on input "Aug 15, 2025" at bounding box center [427, 348] width 116 height 30
click at [459, 258] on span "26" at bounding box center [459, 257] width 32 height 32
type input "Aug 26, 2025"
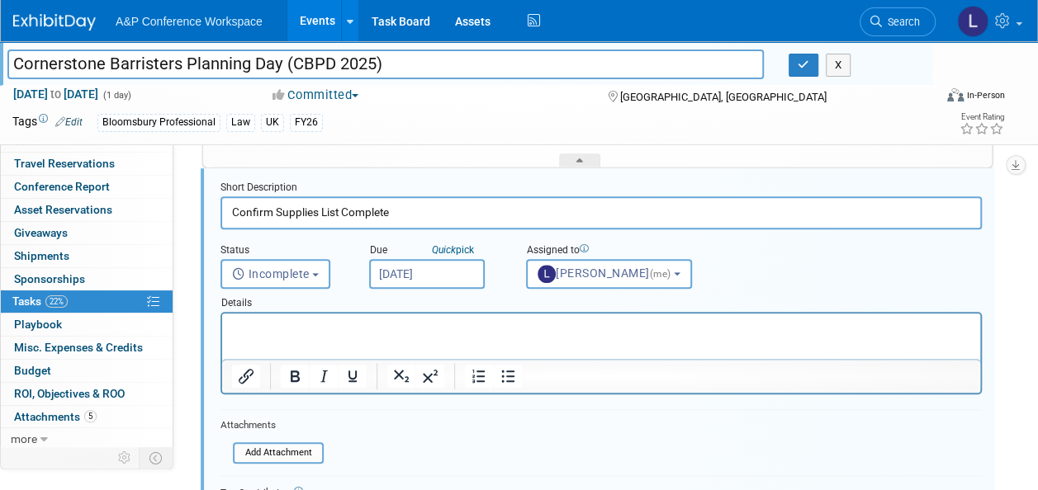
scroll to position [673, 0]
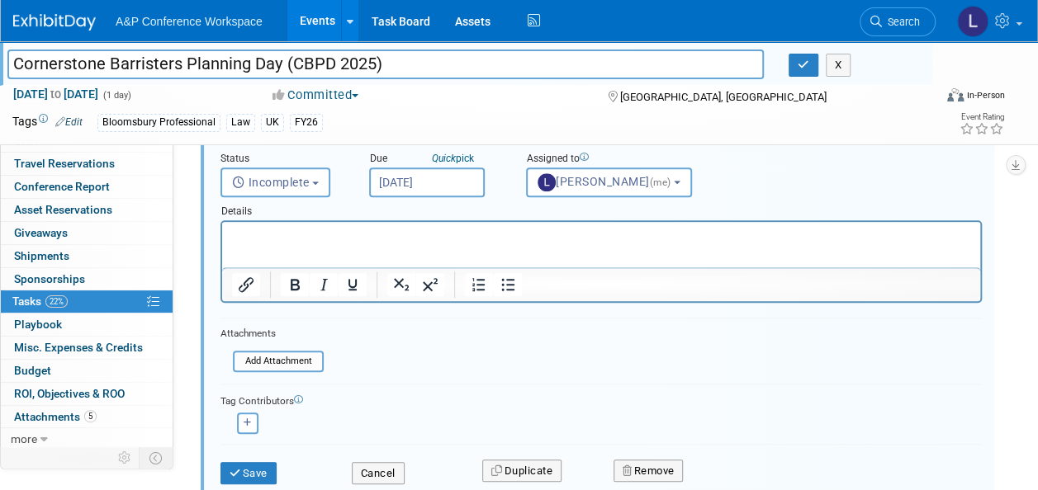
click at [451, 399] on div "Tag Contributors" at bounding box center [600, 399] width 761 height 17
click at [236, 462] on button "Save" at bounding box center [248, 473] width 56 height 23
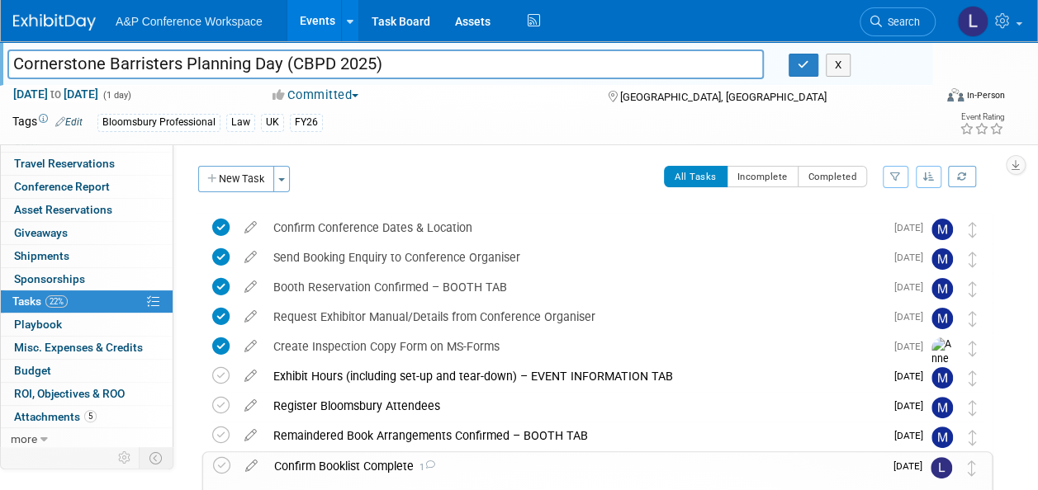
scroll to position [0, 0]
click at [806, 69] on icon "button" at bounding box center [803, 64] width 12 height 11
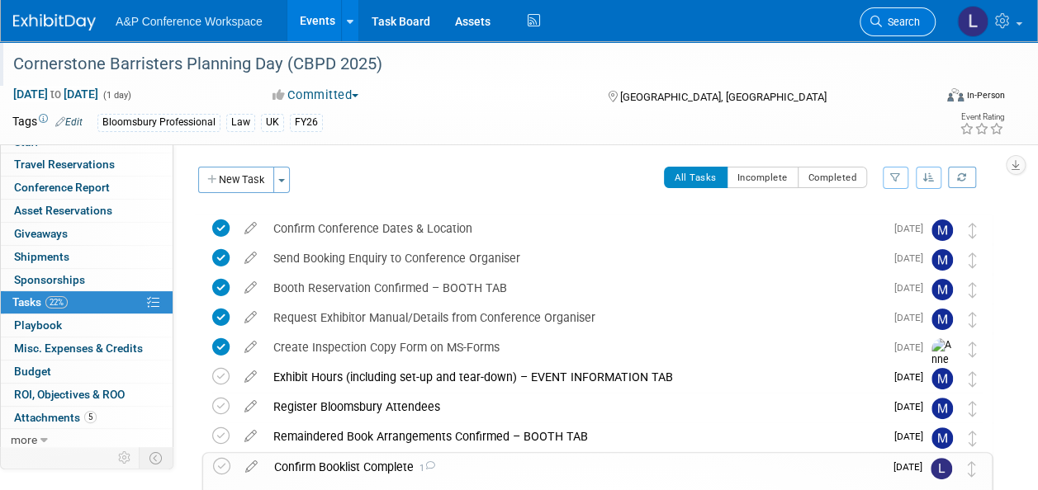
click at [893, 23] on span "Search" at bounding box center [901, 22] width 38 height 12
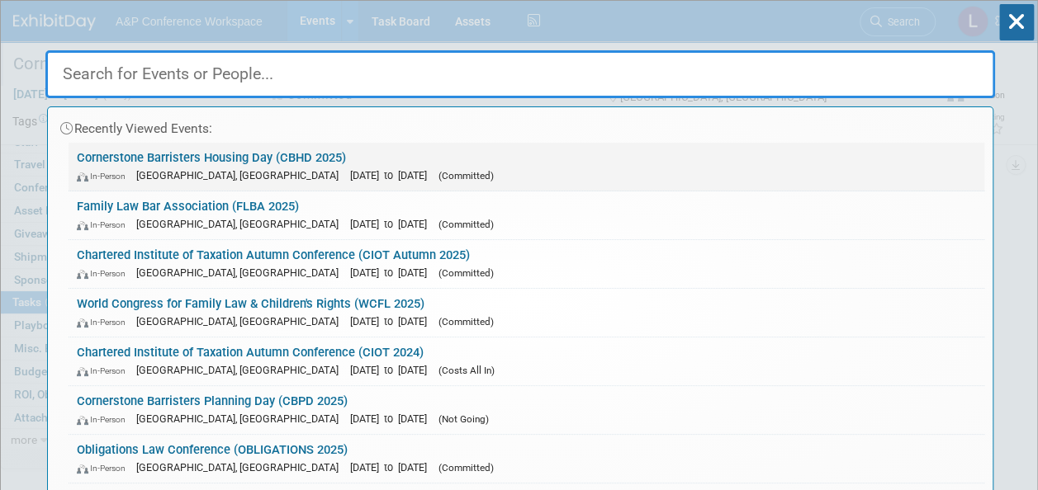
click at [288, 157] on link "Cornerstone Barristers Housing Day (CBHD 2025) In-Person London, United Kingdom…" at bounding box center [526, 167] width 915 height 48
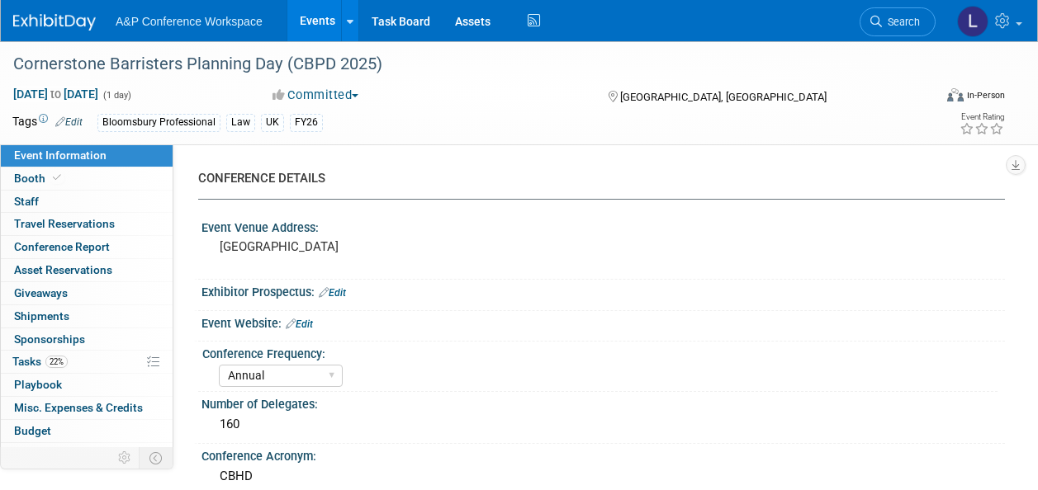
select select "Annual"
select select "Level 2"
select select "In-Person Booth"
select select "Law"
select select "Bloomsbury Professional"
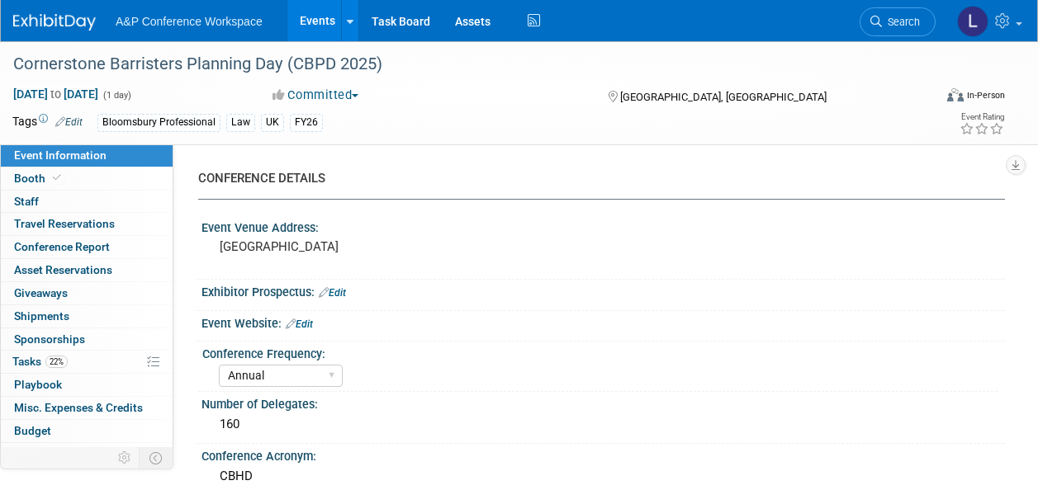
select select "[PERSON_NAME]"
select select "Brand/Subject Presence​"
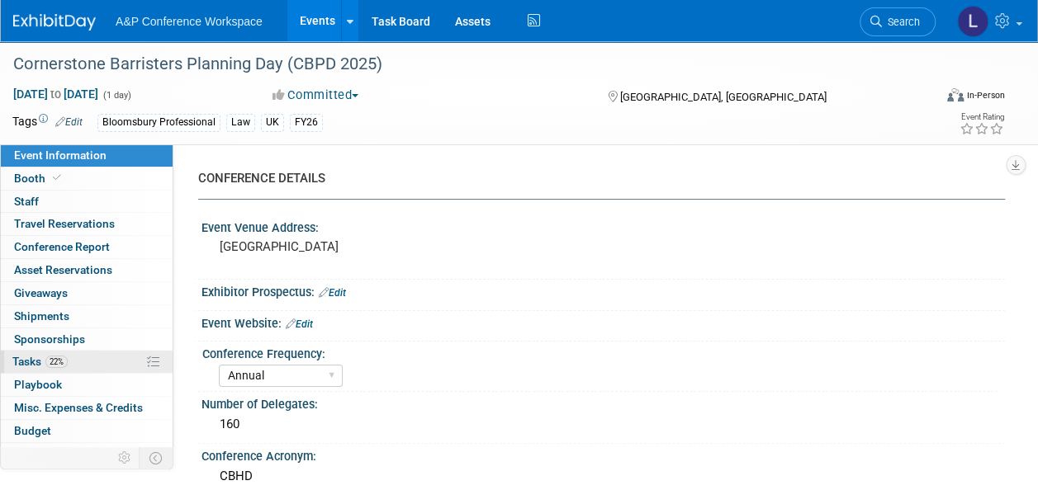
click at [44, 356] on span "Tasks 22%" at bounding box center [39, 361] width 55 height 13
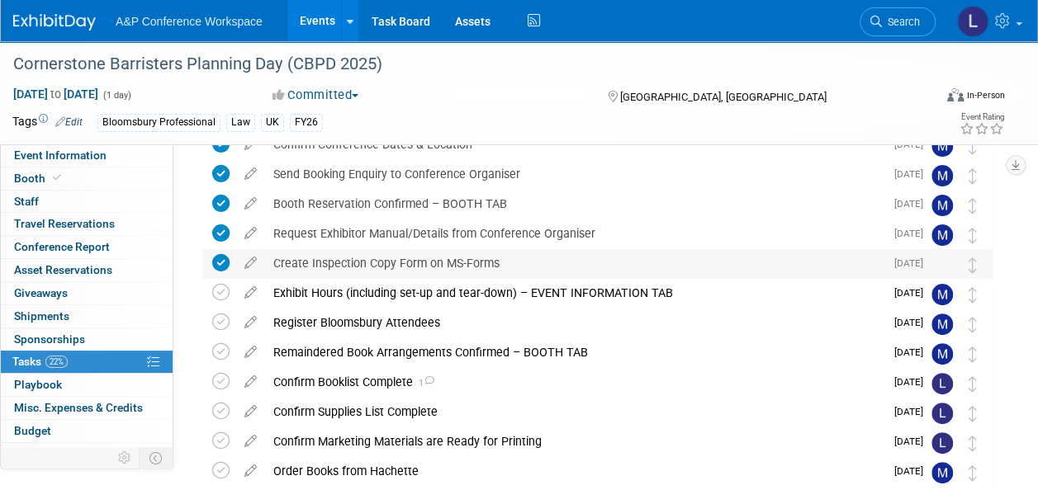
scroll to position [165, 0]
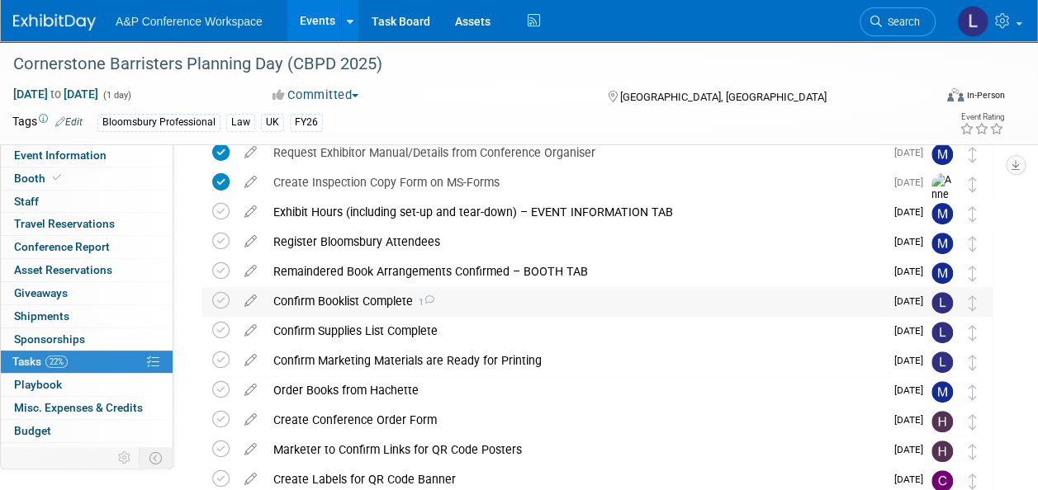
click at [383, 294] on div "Confirm Booklist Complete 1" at bounding box center [574, 301] width 619 height 28
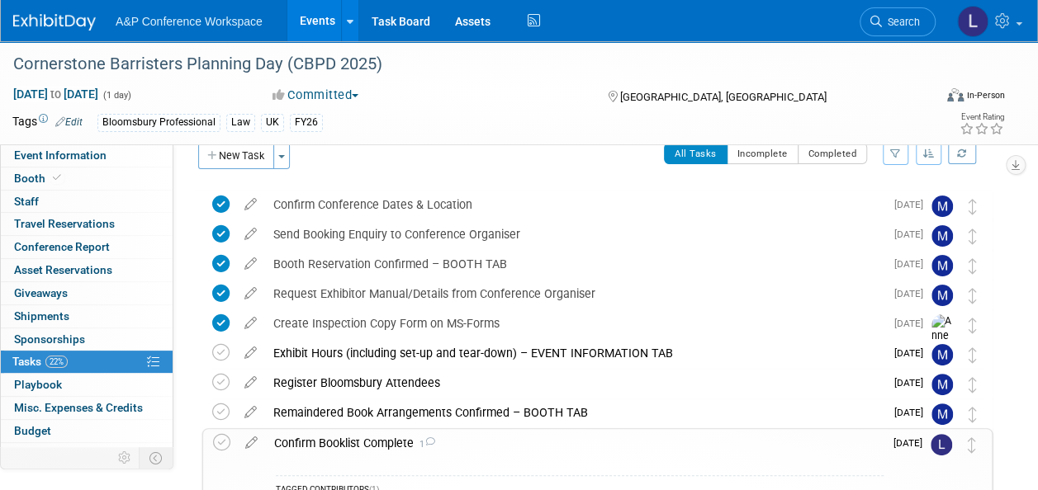
scroll to position [0, 0]
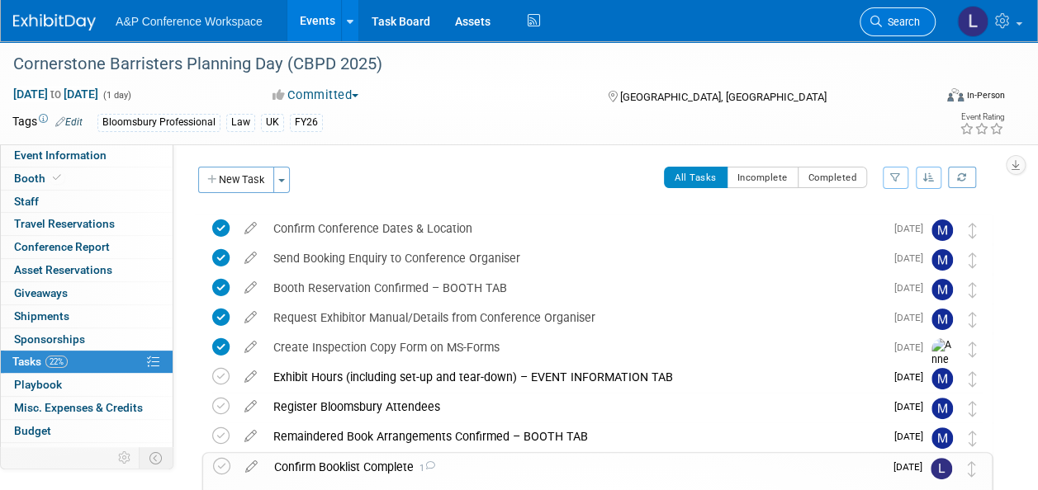
click at [895, 21] on span "Search" at bounding box center [901, 22] width 38 height 12
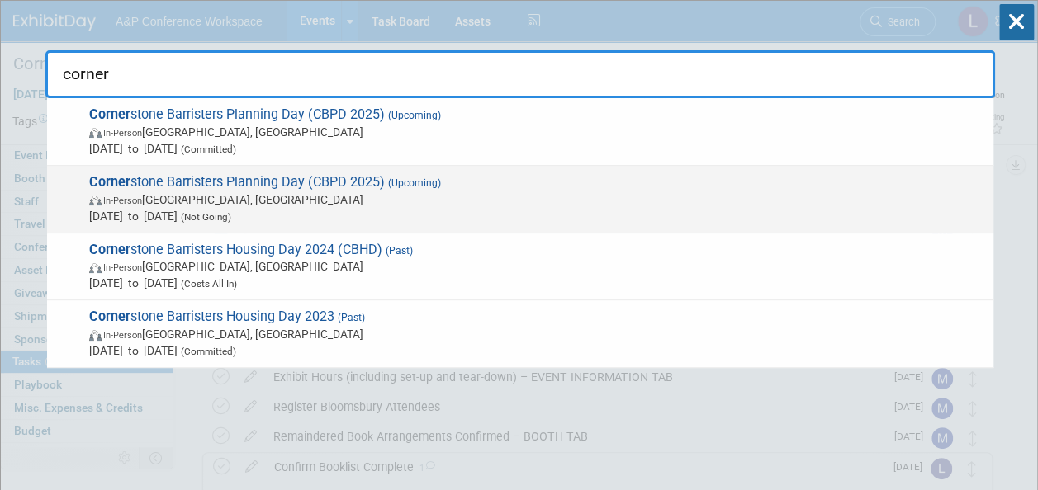
type input "corner"
click at [432, 195] on span "In-Person London, United Kingdom" at bounding box center [537, 199] width 896 height 17
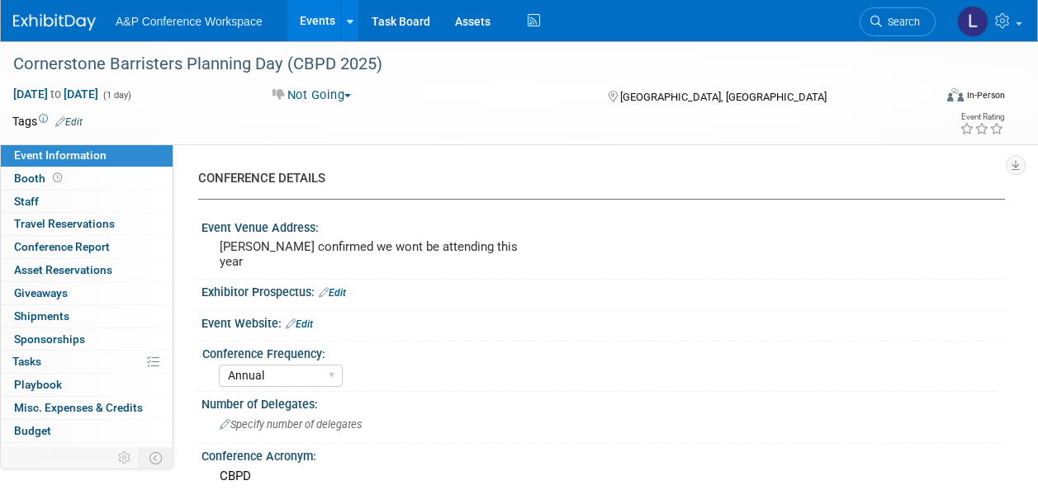
select select "Annual"
select select "Level 2"
select select "In-Person Booth"
select select "Law"
select select "Bloomsbury Professional"
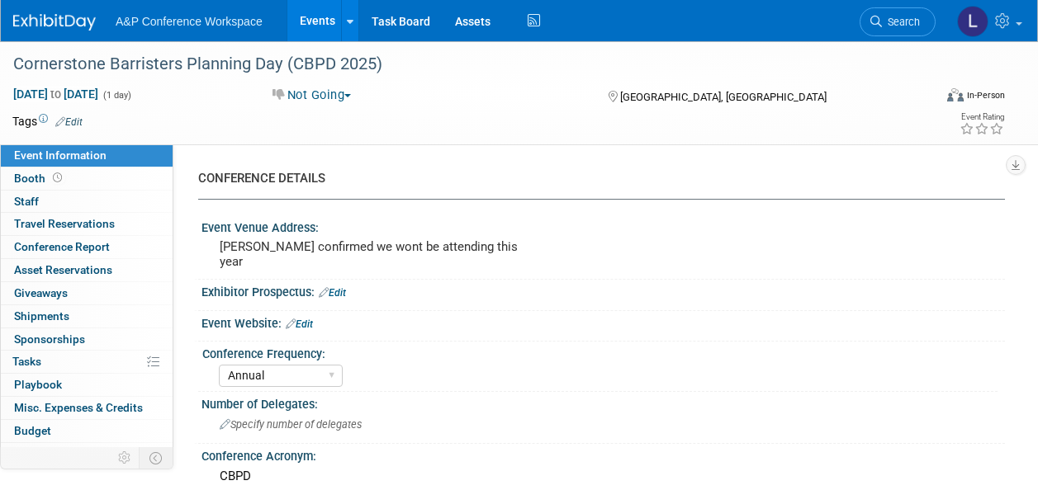
select select "[PERSON_NAME]"
select select "Networking/Commissioning"
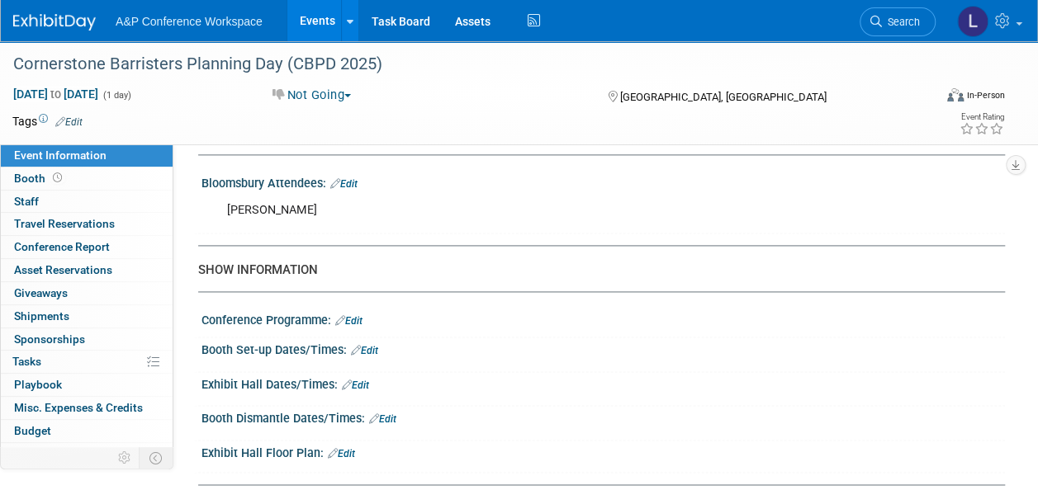
scroll to position [1073, 0]
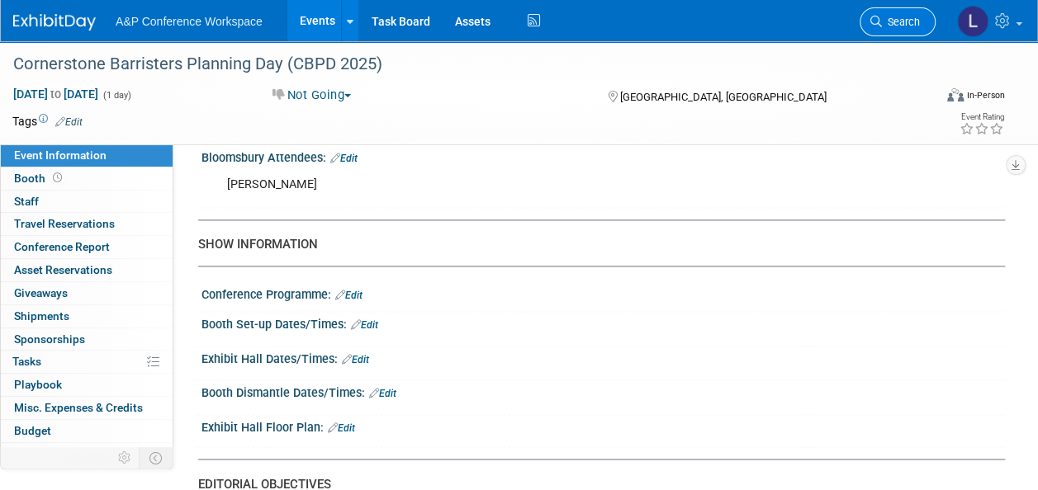
click at [882, 20] on span "Search" at bounding box center [901, 22] width 38 height 12
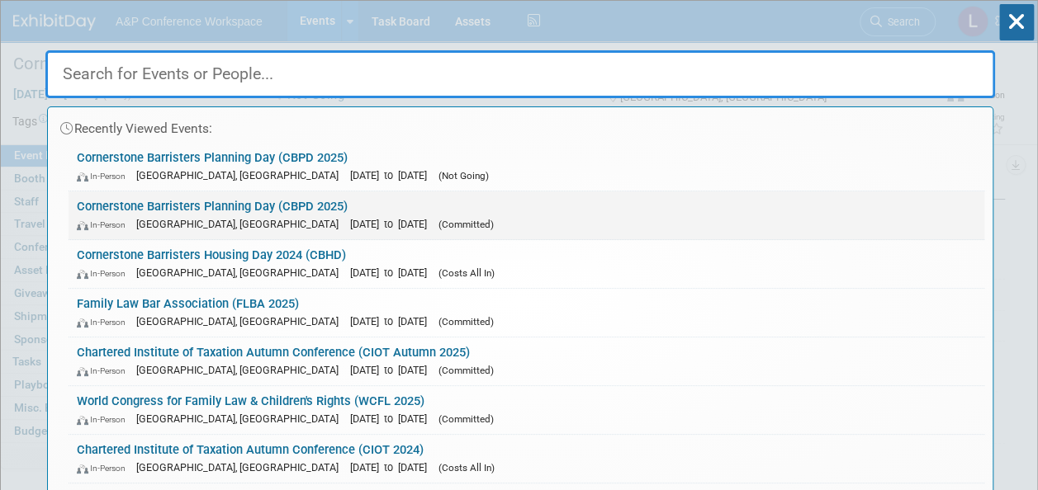
click at [233, 210] on link "Cornerstone Barristers Planning Day (CBPD 2025) In-Person London, United Kingdo…" at bounding box center [526, 215] width 915 height 48
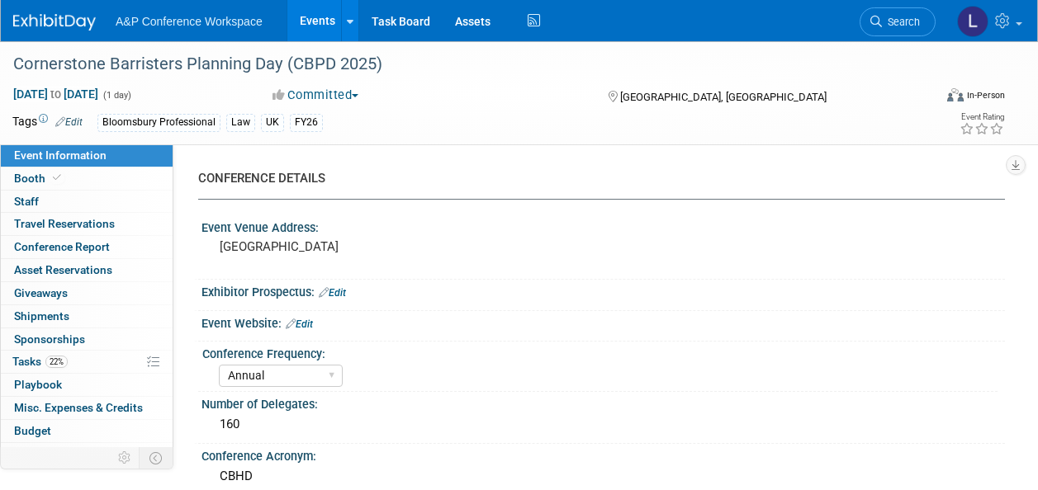
select select "Annual"
select select "Level 2"
select select "In-Person Booth"
select select "Law"
select select "Bloomsbury Professional"
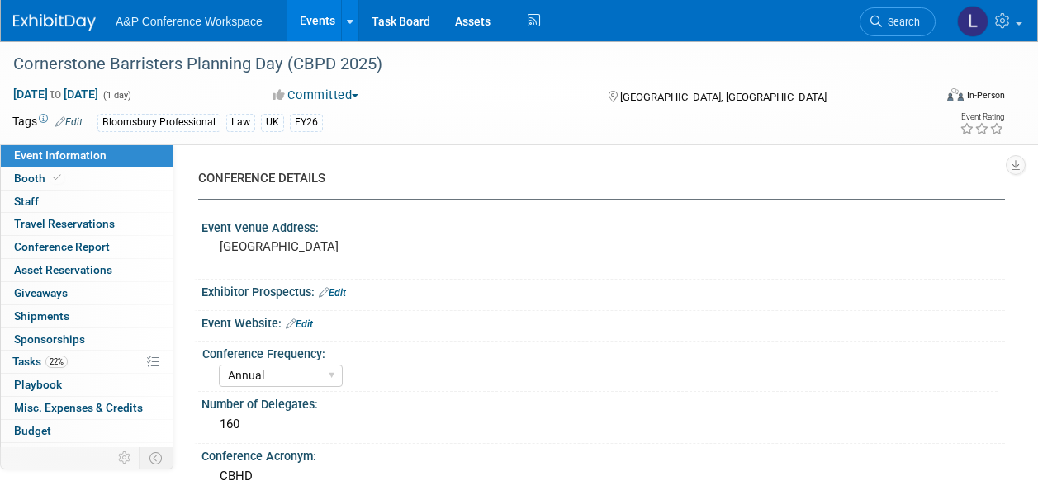
select select "[PERSON_NAME]"
select select "Brand/Subject Presence​"
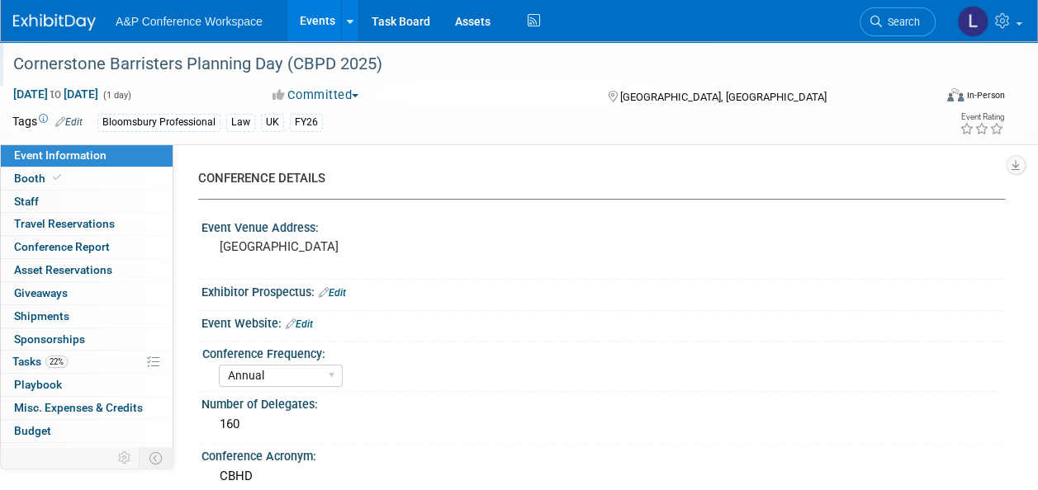
click at [212, 55] on div "Cornerstone Barristers Planning Day (CBPD 2025)" at bounding box center [463, 65] width 912 height 30
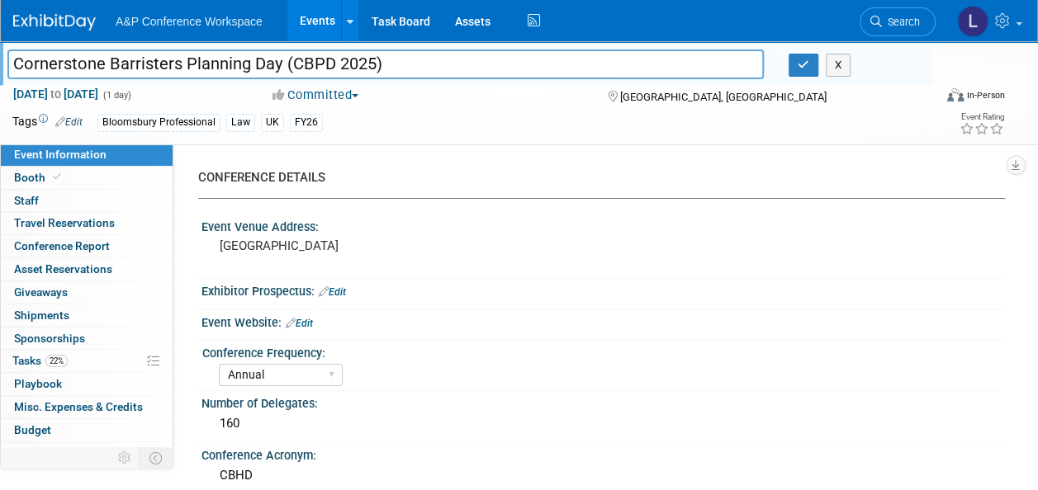
click at [221, 61] on input "Cornerstone Barristers Planning Day (CBPD 2025)" at bounding box center [385, 64] width 756 height 29
click at [318, 67] on input "Cornerstone Barristers Housing Day (CBPD 2025)" at bounding box center [385, 64] width 756 height 29
type input "Cornerstone Barristers Housing Day (CBHD 2025)"
click at [801, 66] on icon "button" at bounding box center [803, 64] width 12 height 11
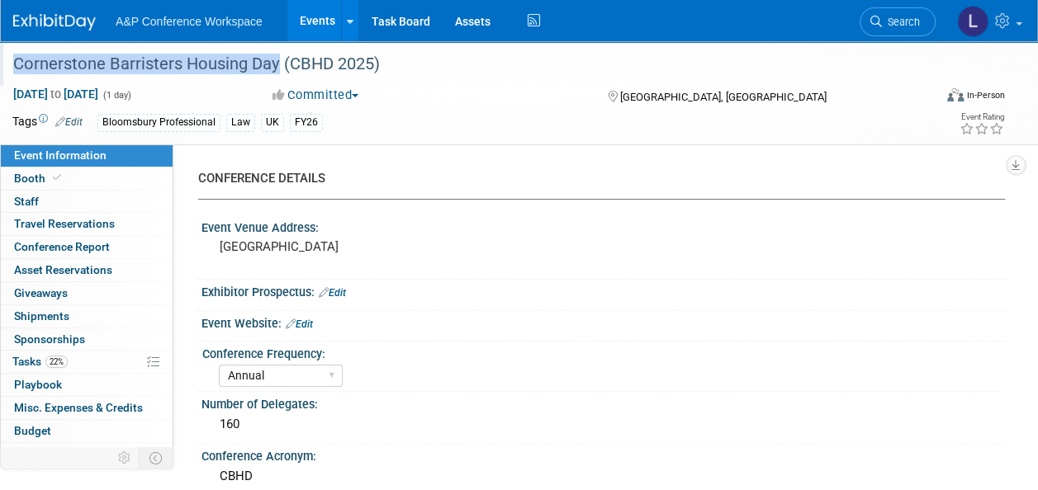
drag, startPoint x: 15, startPoint y: 61, endPoint x: 275, endPoint y: 64, distance: 260.0
click at [275, 64] on div "Cornerstone Barristers Housing Day (CBHD 2025)" at bounding box center [463, 65] width 912 height 30
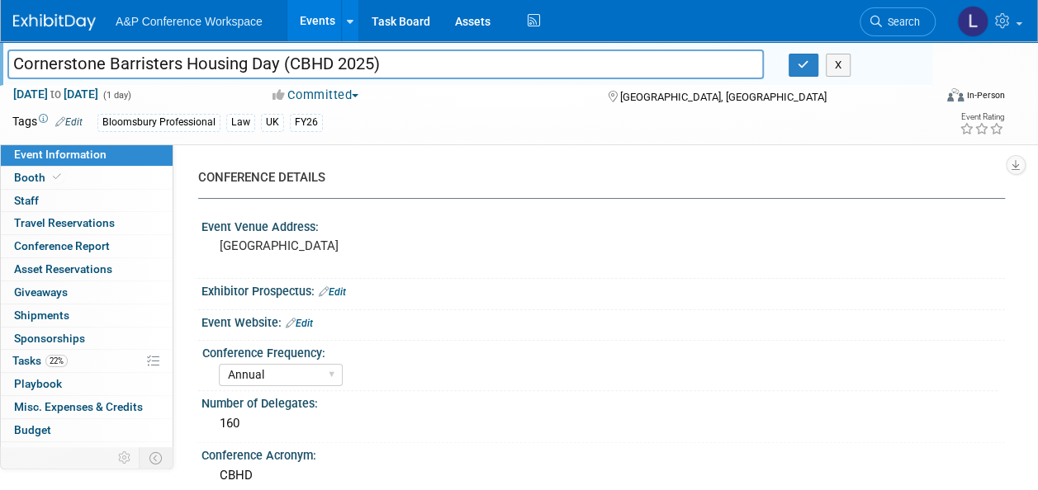
click at [258, 63] on input "Cornerstone Barristers Housing Day (CBHD 2025)" at bounding box center [385, 64] width 756 height 29
click at [687, 381] on div "Annual Biennial Bi-Annual Triennial Quadrennial" at bounding box center [608, 373] width 778 height 26
click at [811, 61] on button "button" at bounding box center [803, 65] width 30 height 23
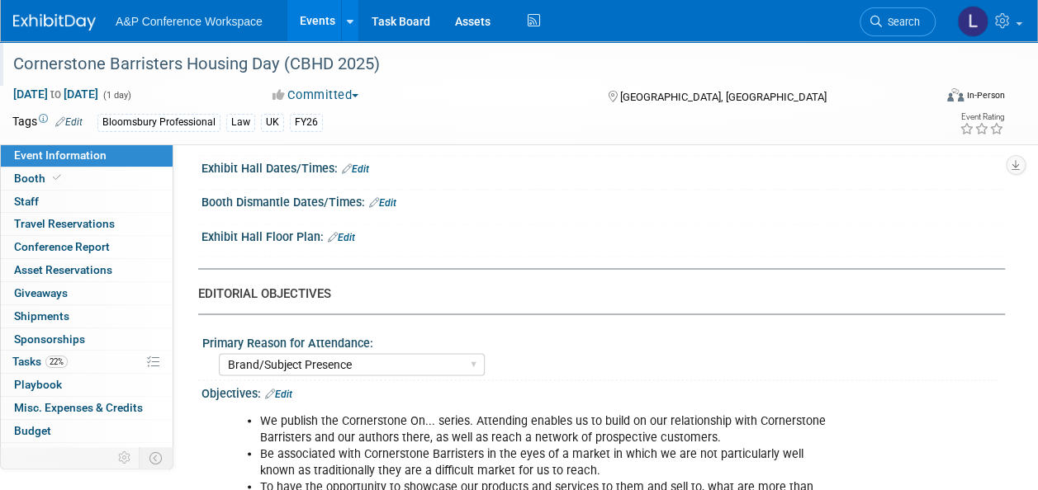
scroll to position [1321, 0]
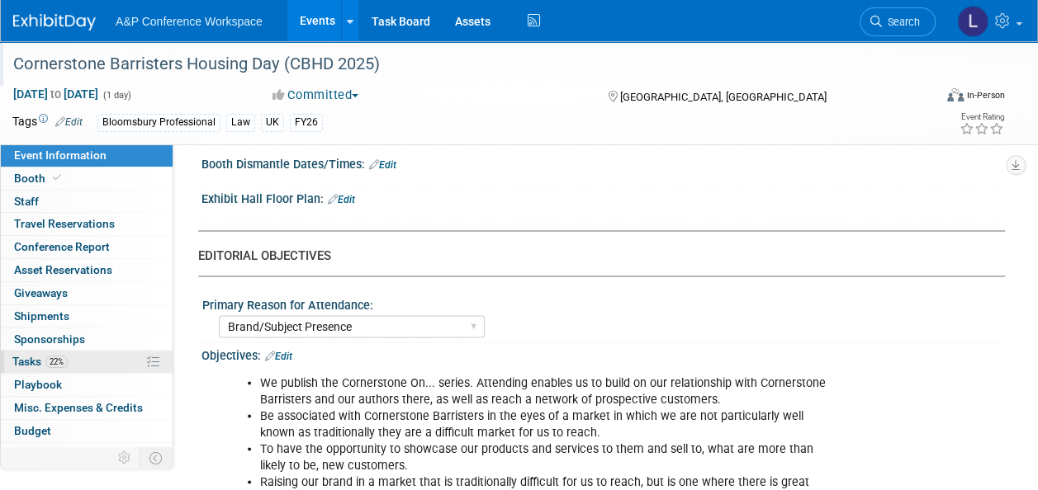
click at [64, 358] on span "22%" at bounding box center [56, 362] width 22 height 12
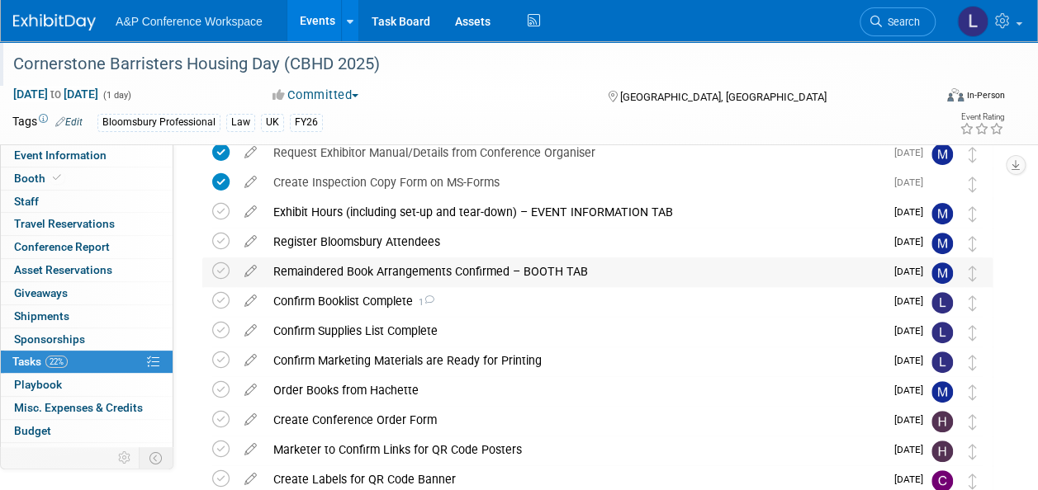
scroll to position [131, 0]
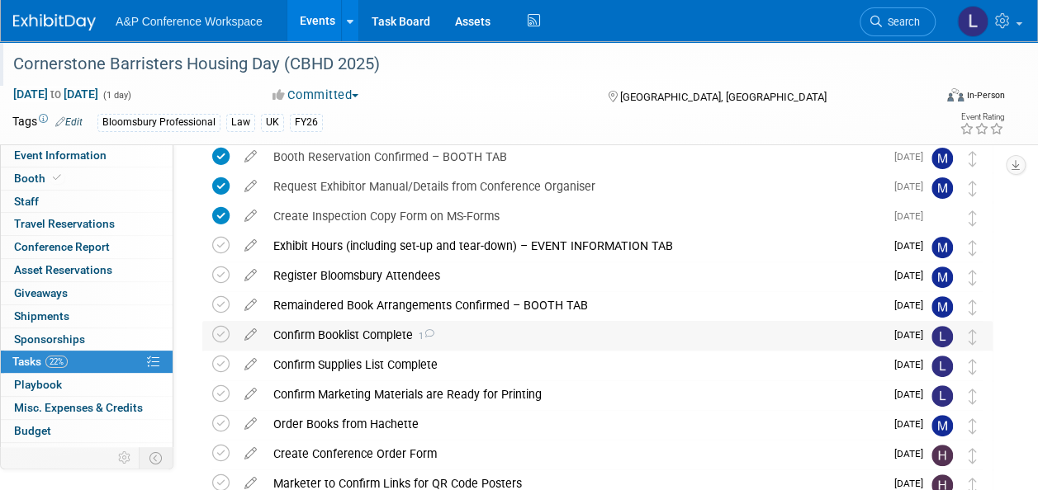
click at [371, 333] on div "Confirm Booklist Complete 1" at bounding box center [574, 335] width 619 height 28
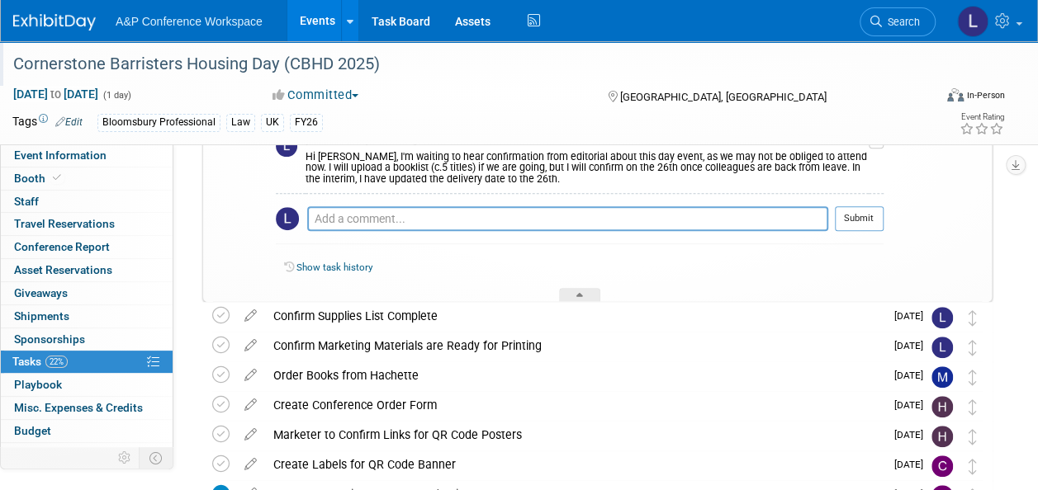
scroll to position [461, 0]
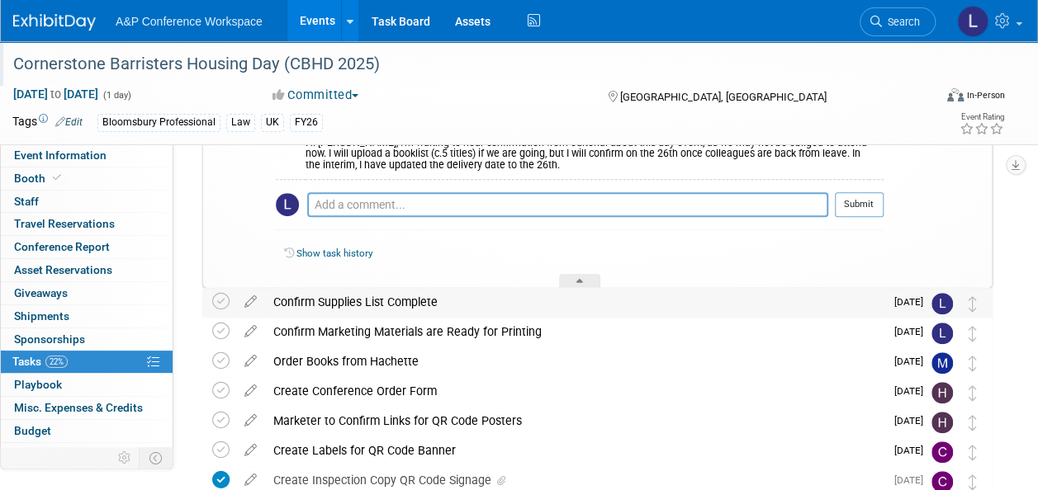
click at [388, 301] on div "Confirm Supplies List Complete" at bounding box center [574, 302] width 619 height 28
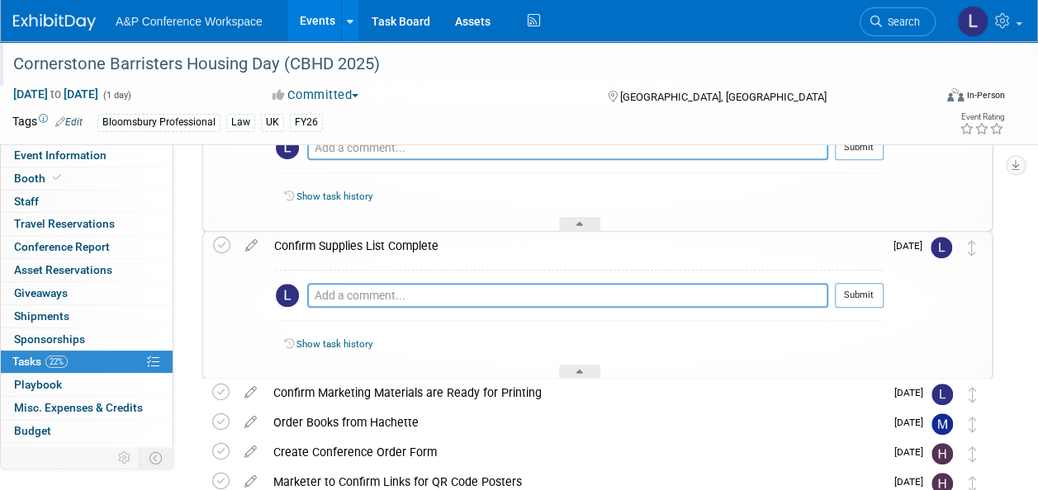
scroll to position [626, 0]
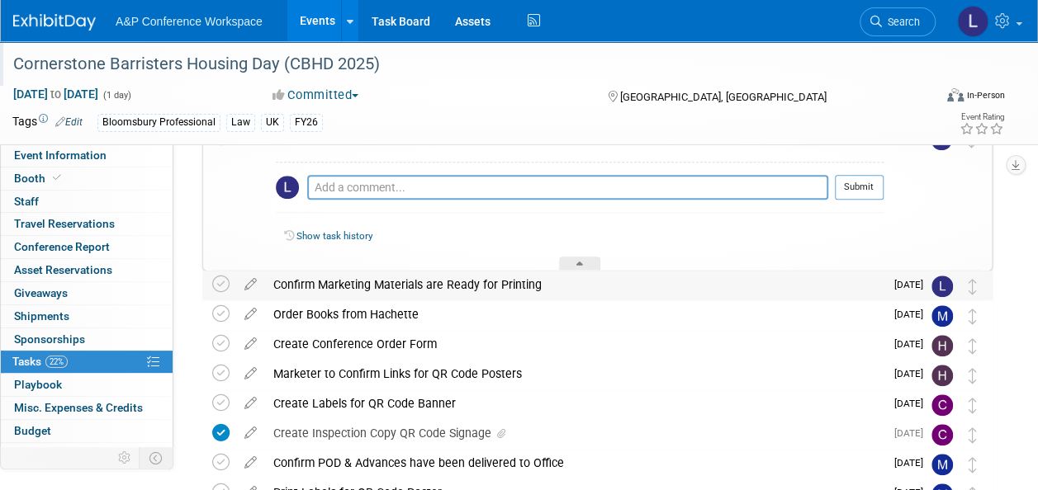
click at [395, 291] on div "Confirm Marketing Materials are Ready for Printing" at bounding box center [574, 285] width 619 height 28
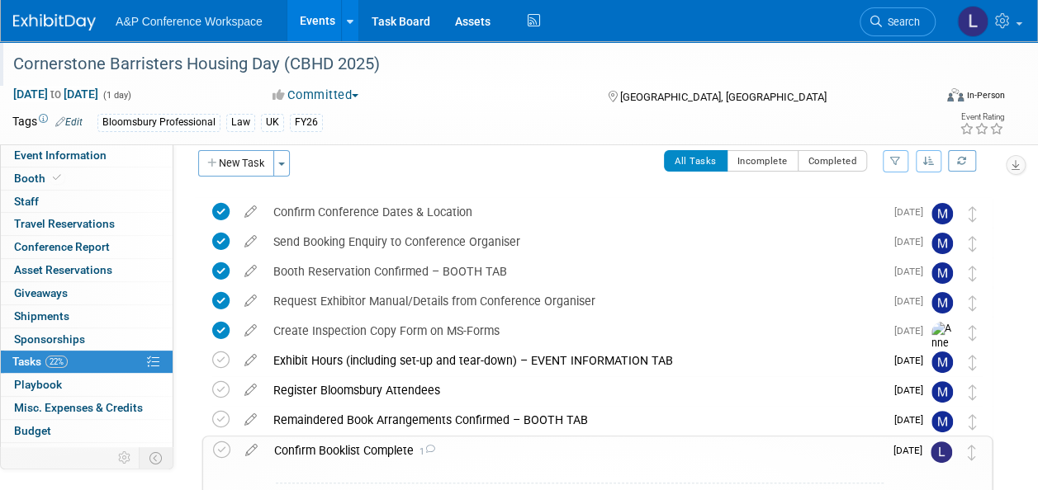
scroll to position [0, 0]
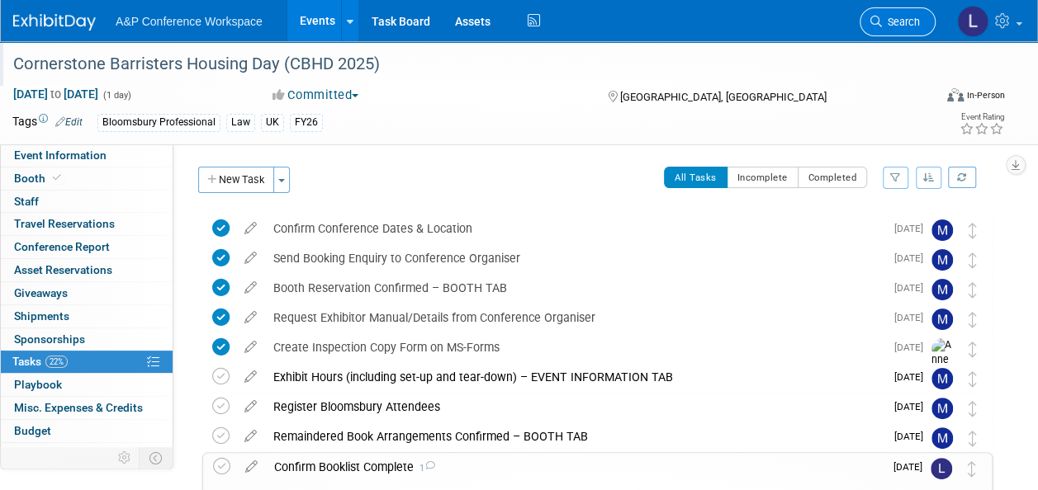
click at [904, 15] on link "Search" at bounding box center [897, 21] width 76 height 29
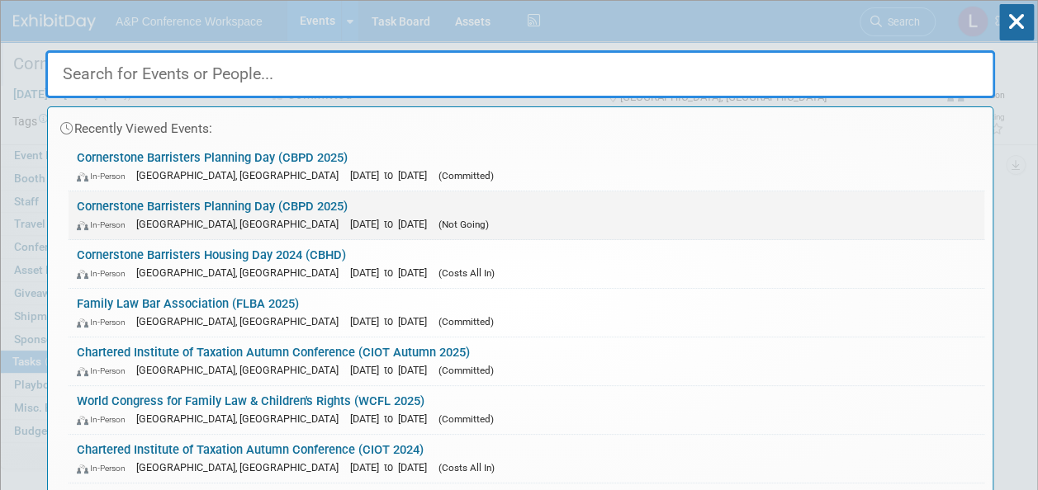
click at [350, 220] on span "[DATE] to [DATE]" at bounding box center [392, 224] width 85 height 12
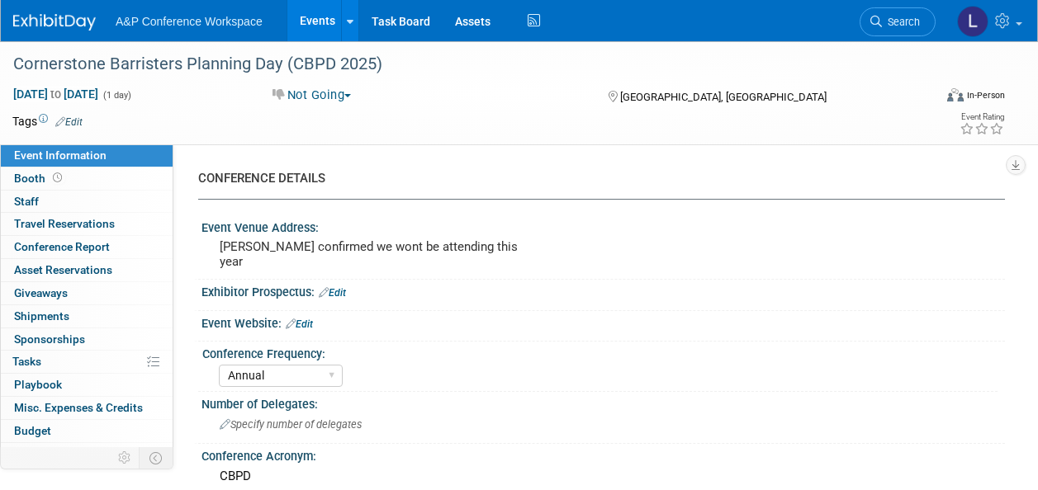
select select "Annual"
select select "Level 2"
select select "In-Person Booth"
select select "Law"
select select "Bloomsbury Professional"
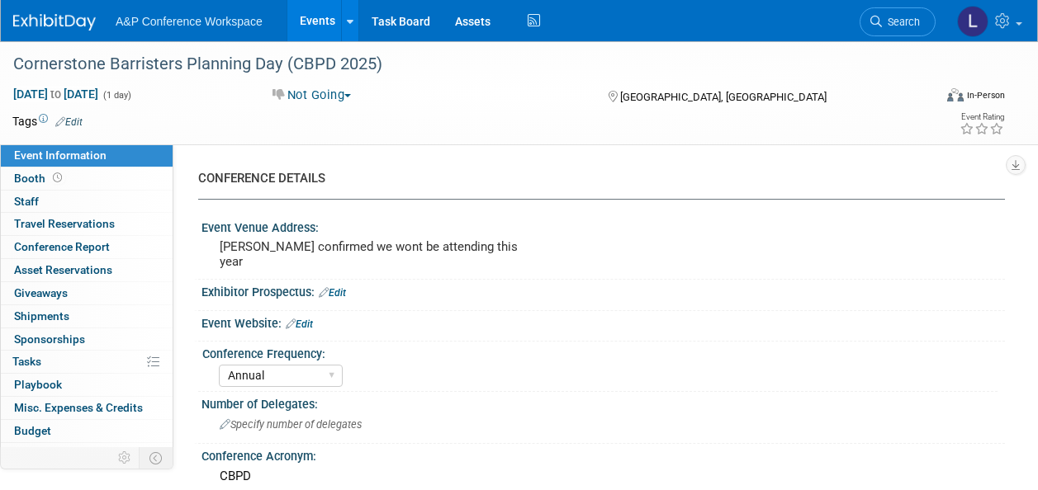
select select "[PERSON_NAME]"
select select "Networking/Commissioning"
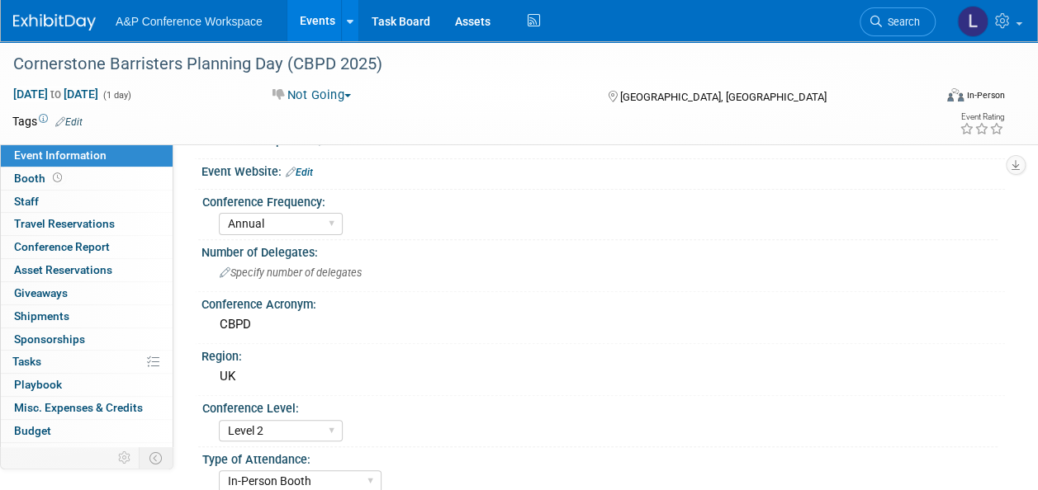
scroll to position [165, 0]
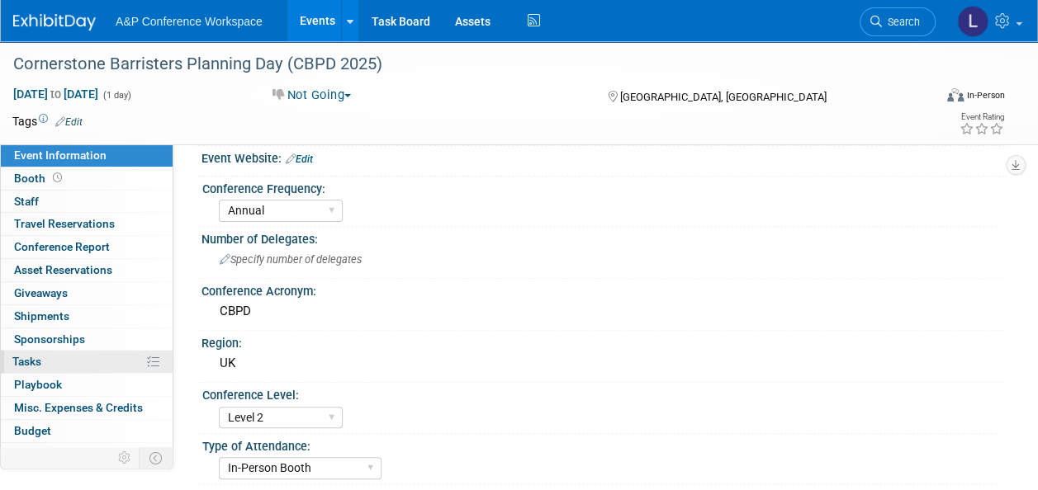
click at [70, 354] on link "0% Tasks 0%" at bounding box center [87, 362] width 172 height 22
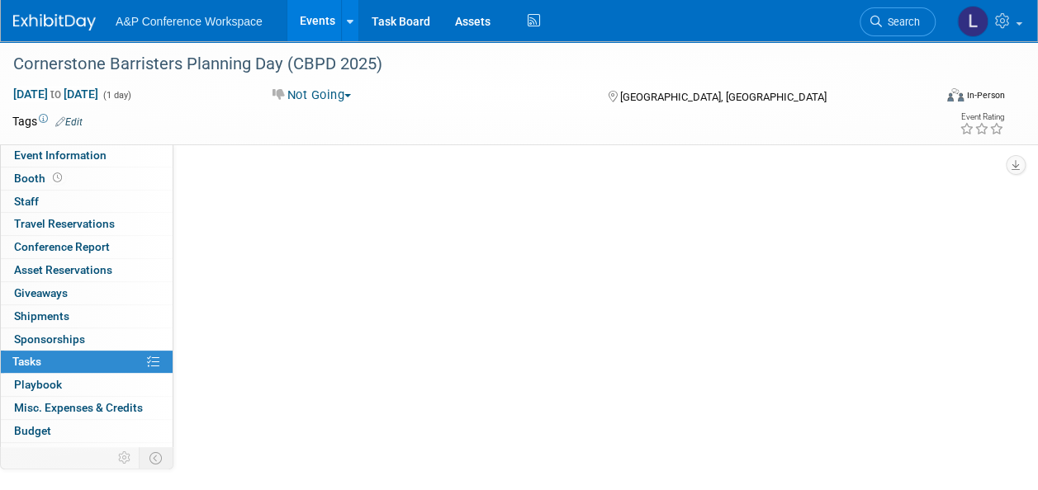
scroll to position [0, 0]
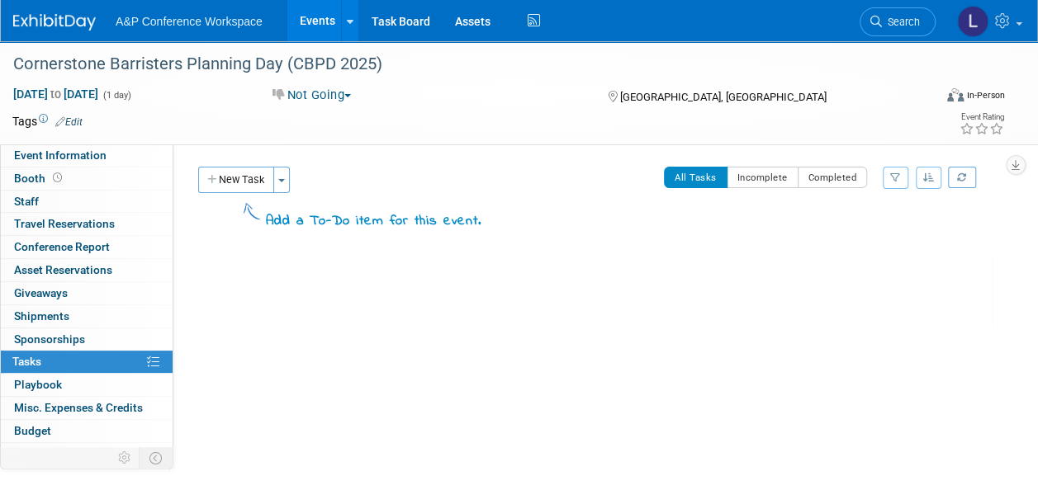
click at [398, 358] on div at bounding box center [593, 347] width 798 height 33
click at [429, 357] on div at bounding box center [593, 347] width 798 height 33
click at [315, 294] on div "Cornerstone Barristers Planning Day (CBPD 2025) London, United Kingdom Nov 17, …" at bounding box center [593, 292] width 798 height 78
click at [64, 153] on span "Event Information" at bounding box center [60, 155] width 92 height 13
select select "Annual"
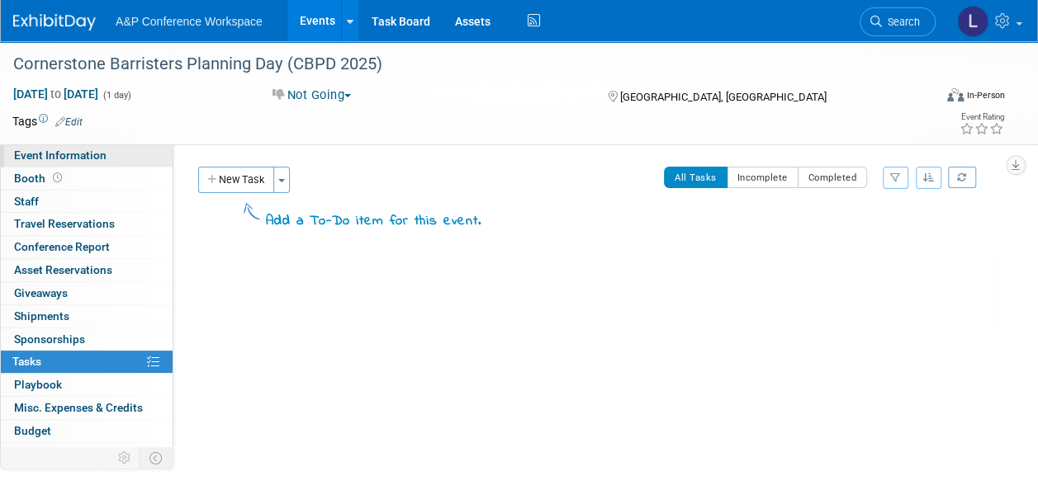
select select "Level 2"
select select "In-Person Booth"
select select "Law"
select select "Bloomsbury Professional"
select select "[PERSON_NAME]"
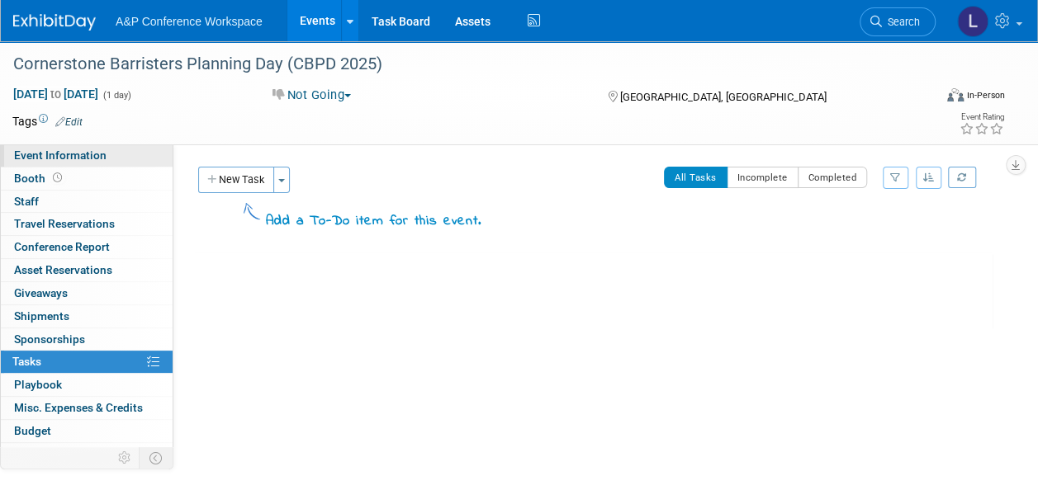
select select "[PERSON_NAME]"
select select "Networking/Commissioning"
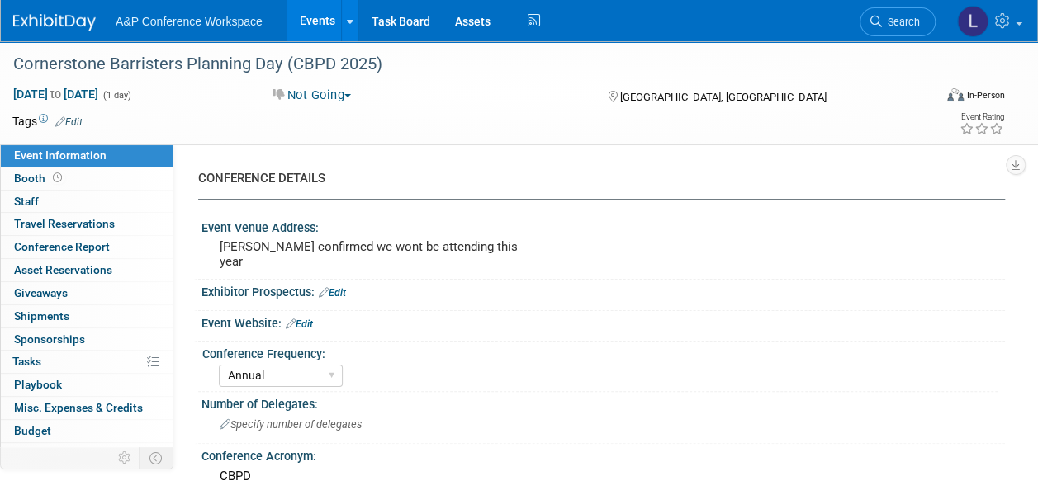
click at [585, 347] on div "Conference Frequency:" at bounding box center [599, 352] width 795 height 21
click at [882, 21] on span "Search" at bounding box center [901, 22] width 38 height 12
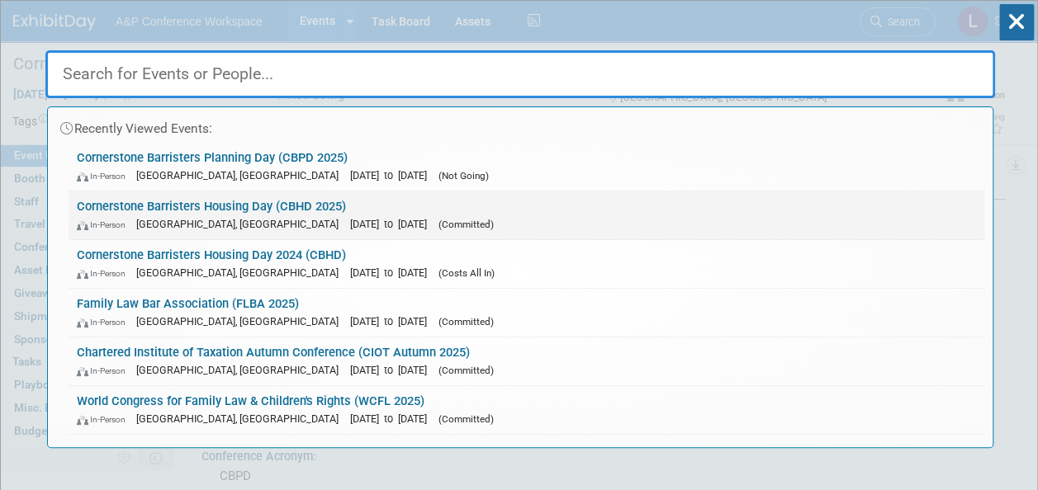
click at [236, 206] on link "Cornerstone Barristers Housing Day (CBHD 2025) In-Person London, United Kingdom…" at bounding box center [526, 215] width 915 height 48
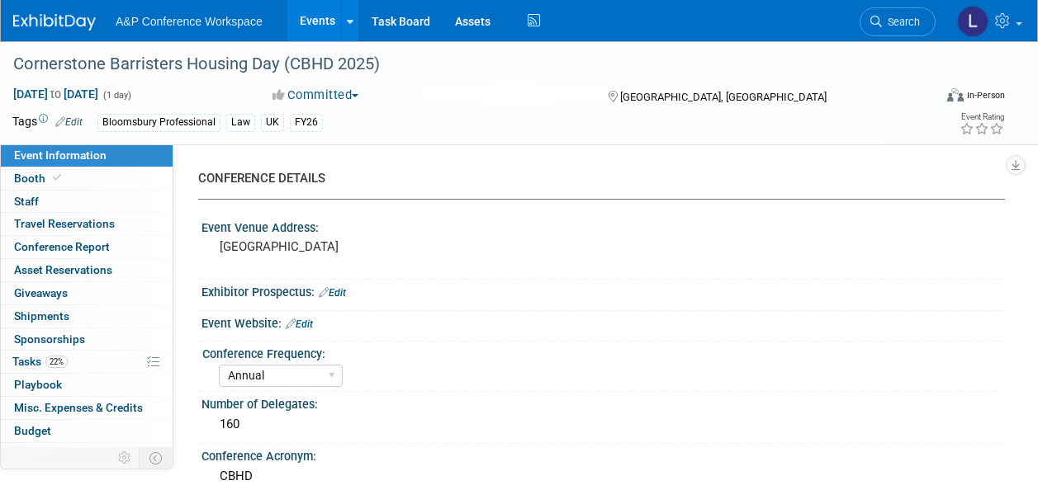
select select "Annual"
select select "Level 2"
select select "In-Person Booth"
select select "Law"
select select "Bloomsbury Professional"
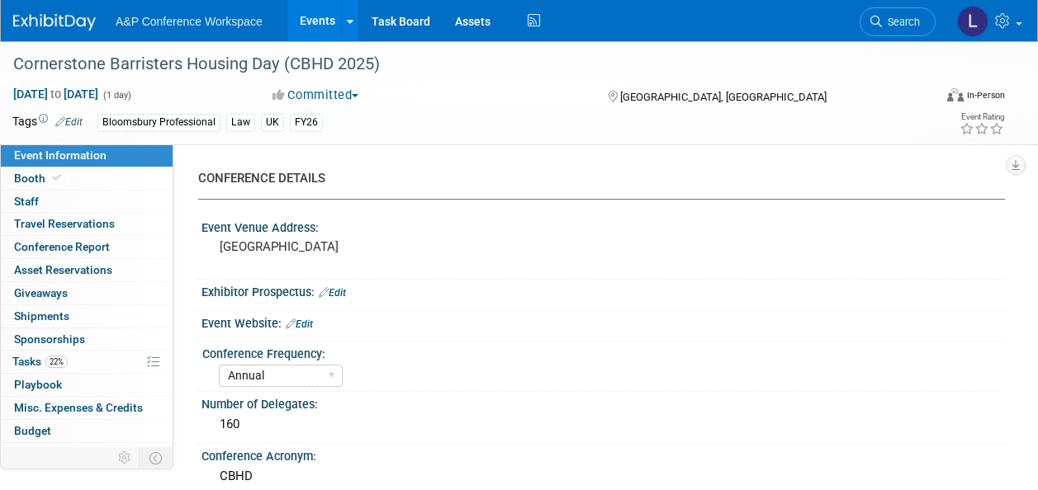
select select "[PERSON_NAME]"
select select "Brand/Subject Presence​"
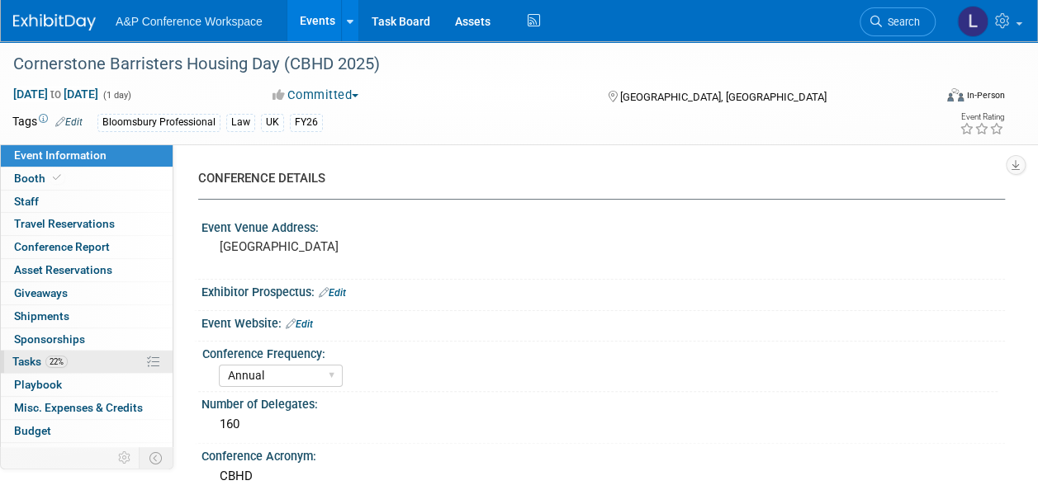
click at [92, 361] on link "22% Tasks 22%" at bounding box center [87, 362] width 172 height 22
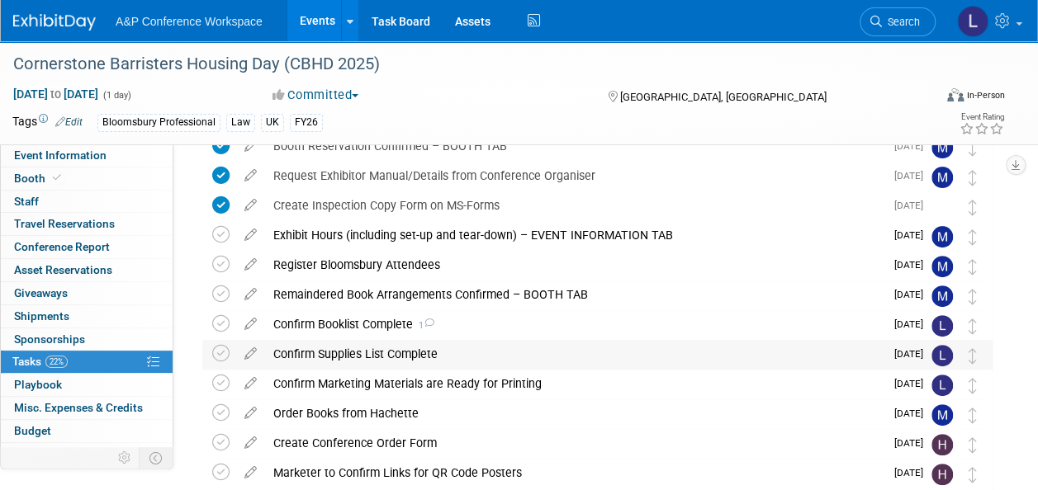
scroll to position [165, 0]
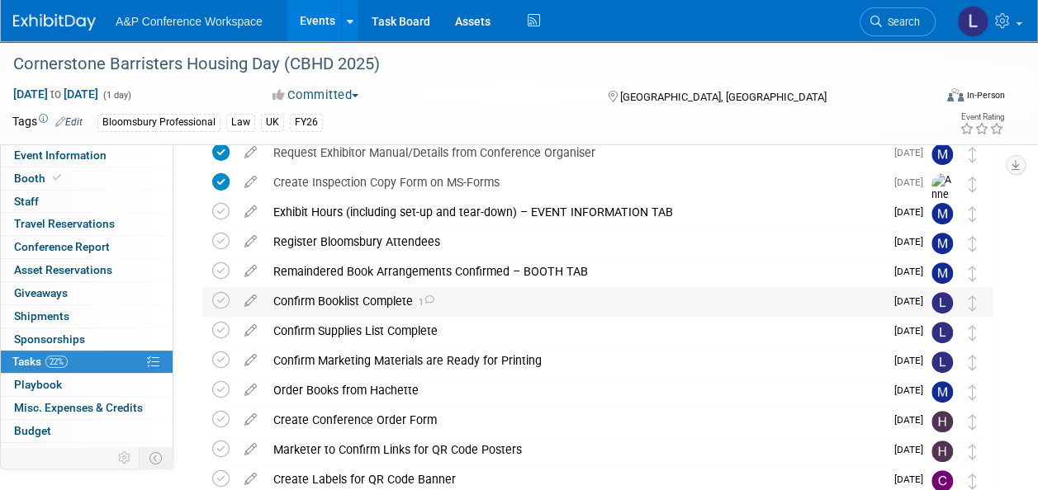
click at [404, 298] on div "Confirm Booklist Complete 1" at bounding box center [574, 301] width 619 height 28
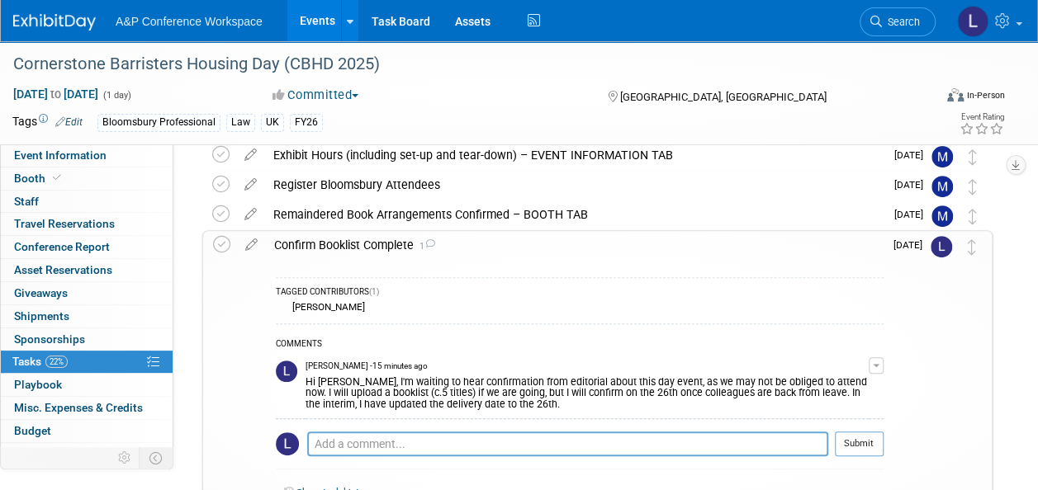
scroll to position [330, 0]
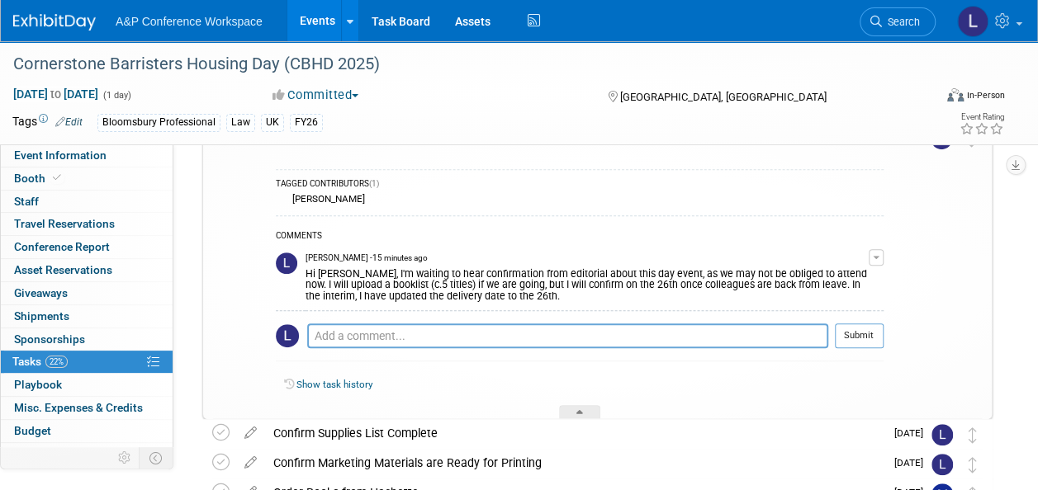
click at [555, 287] on div "Hi [PERSON_NAME], I'm waiting to hear confirmation from editorial about this da…" at bounding box center [586, 284] width 563 height 38
click at [870, 253] on button "button" at bounding box center [875, 257] width 15 height 17
click at [814, 300] on button "Remove" at bounding box center [796, 304] width 72 height 22
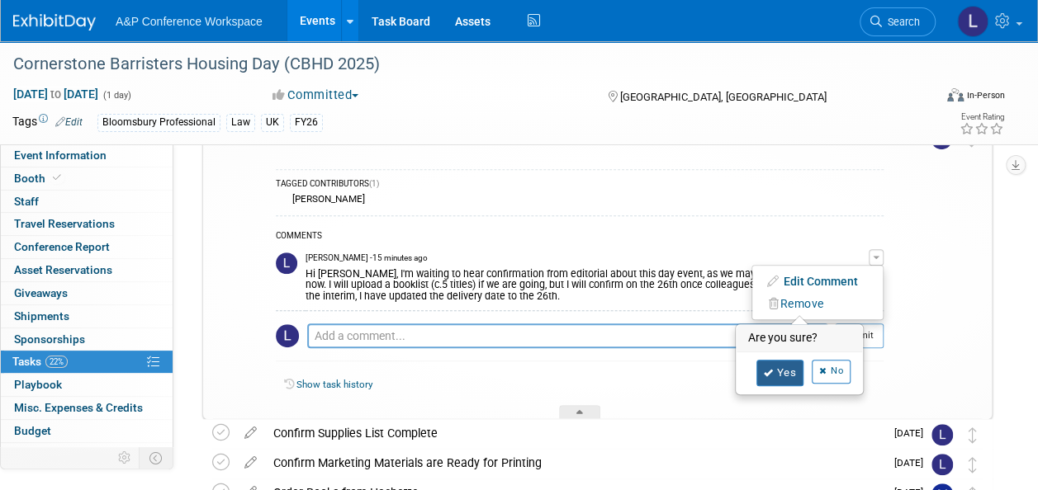
click at [769, 369] on icon at bounding box center [768, 373] width 10 height 9
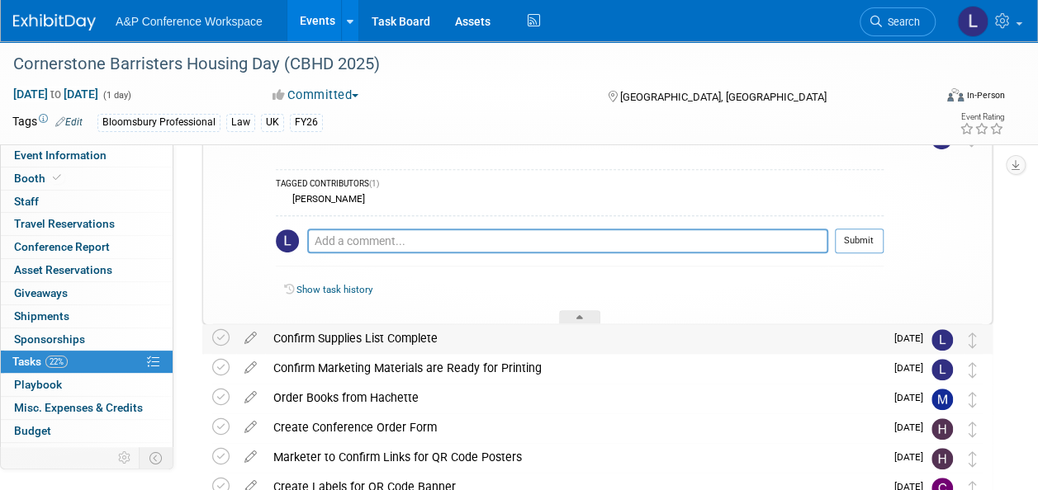
click at [555, 343] on div "Confirm Supplies List Complete" at bounding box center [574, 338] width 619 height 28
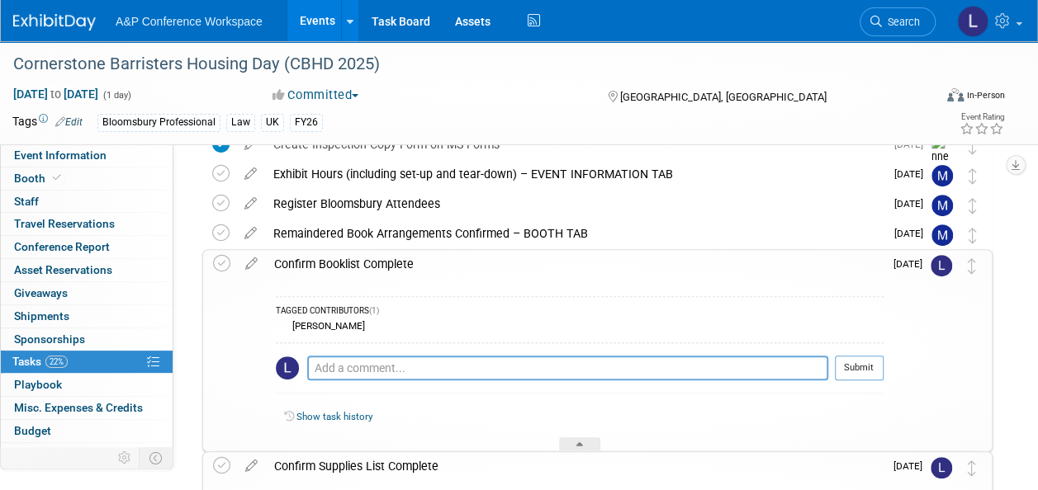
scroll to position [165, 0]
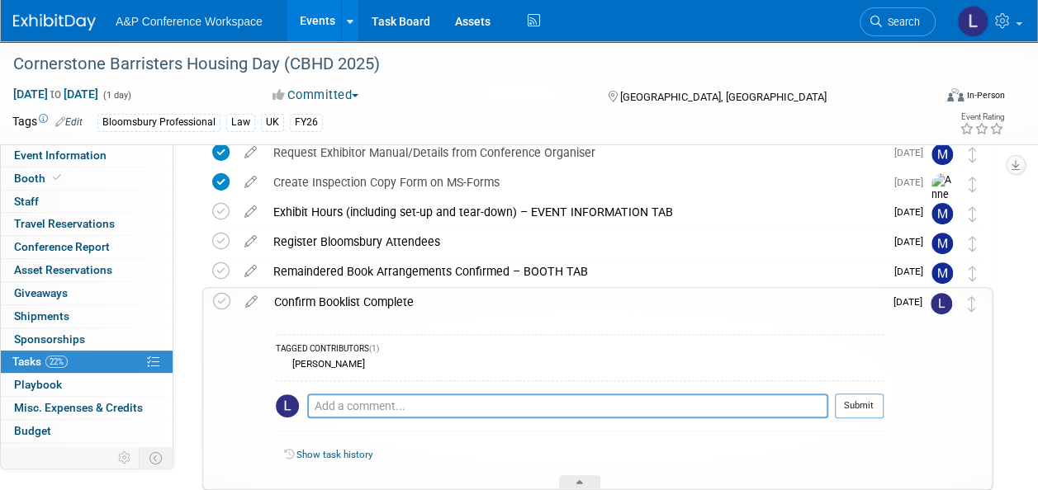
click at [942, 300] on img at bounding box center [940, 303] width 21 height 21
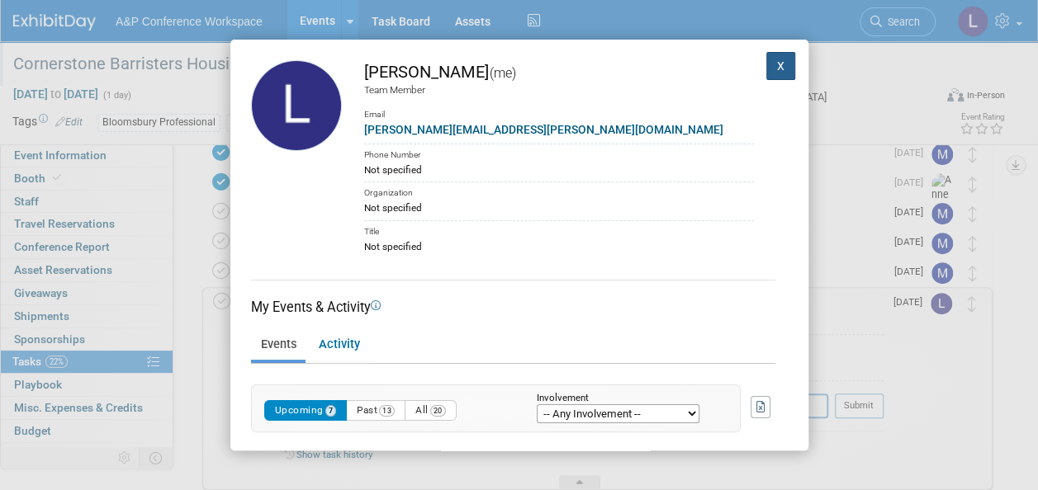
click at [774, 65] on button "X" at bounding box center [781, 66] width 30 height 28
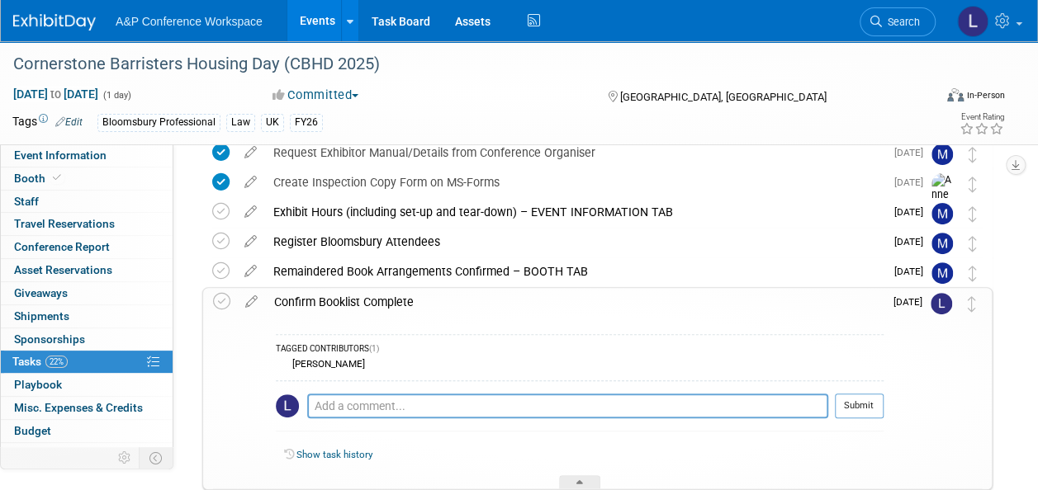
scroll to position [248, 0]
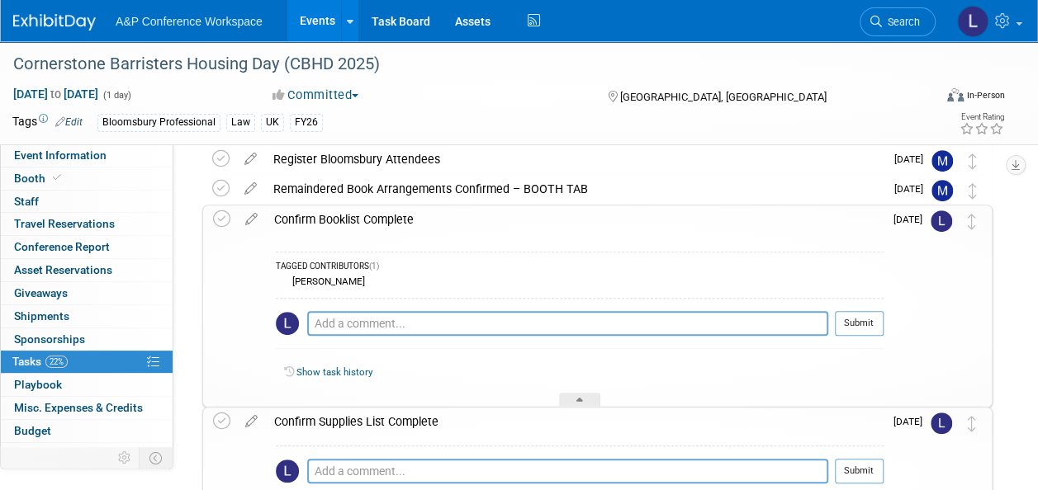
click at [357, 369] on link "Show task history" at bounding box center [334, 372] width 76 height 12
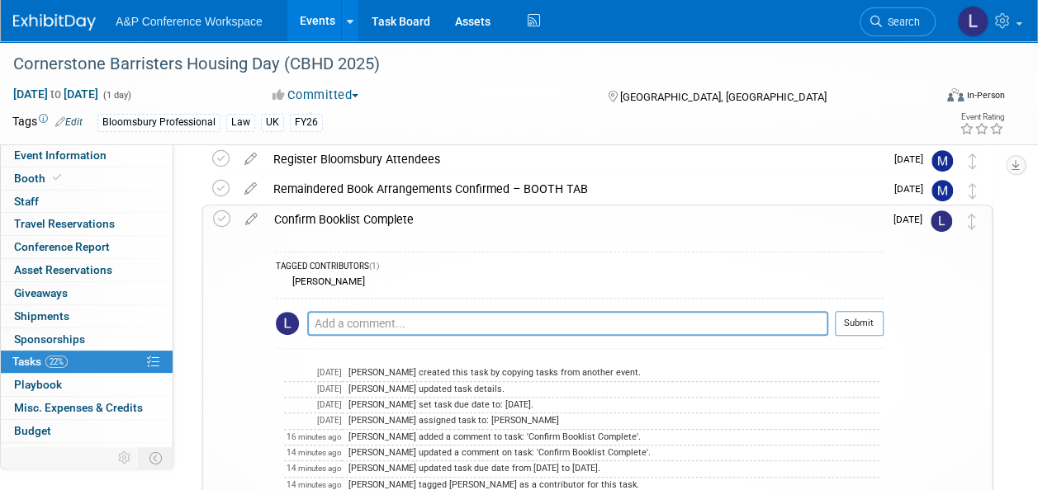
click at [905, 220] on span "[DATE]" at bounding box center [911, 220] width 37 height 12
click at [253, 220] on icon at bounding box center [251, 216] width 29 height 21
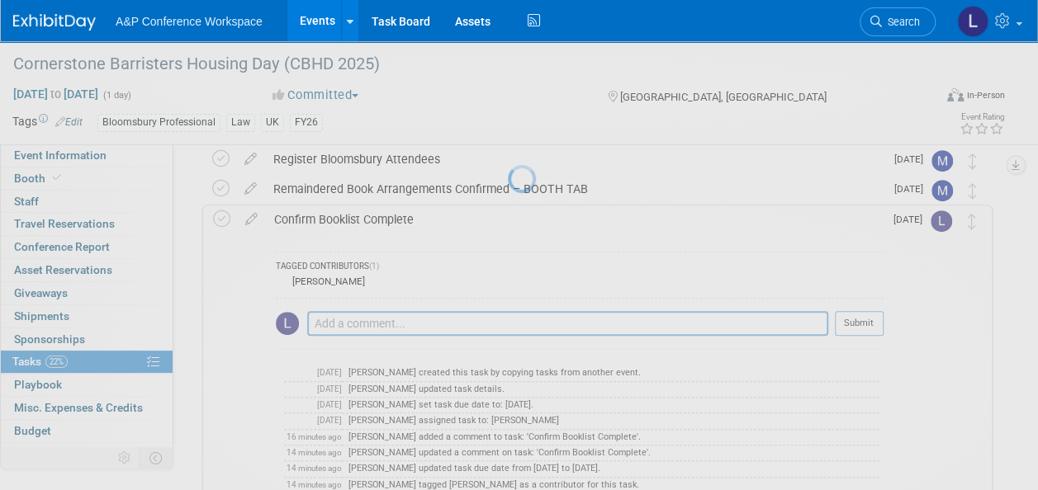
select select "7"
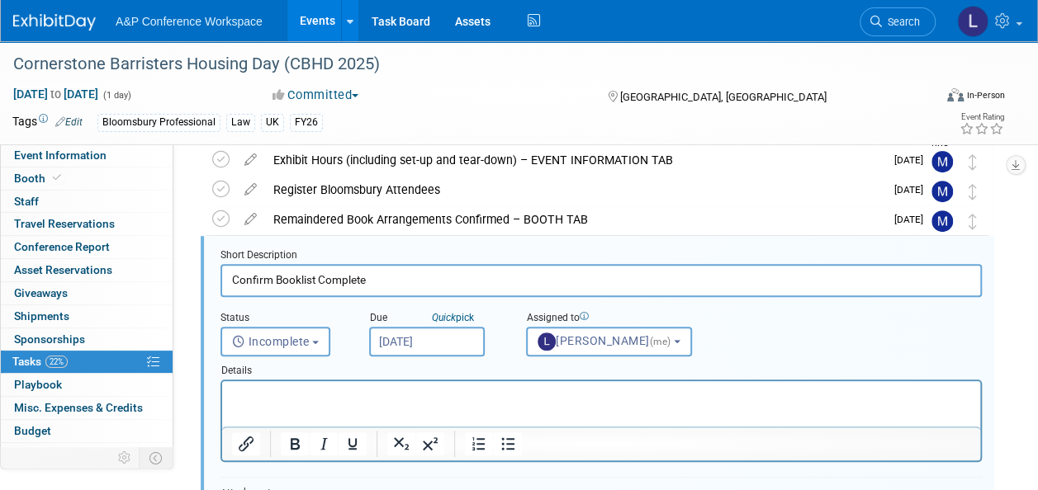
scroll to position [0, 0]
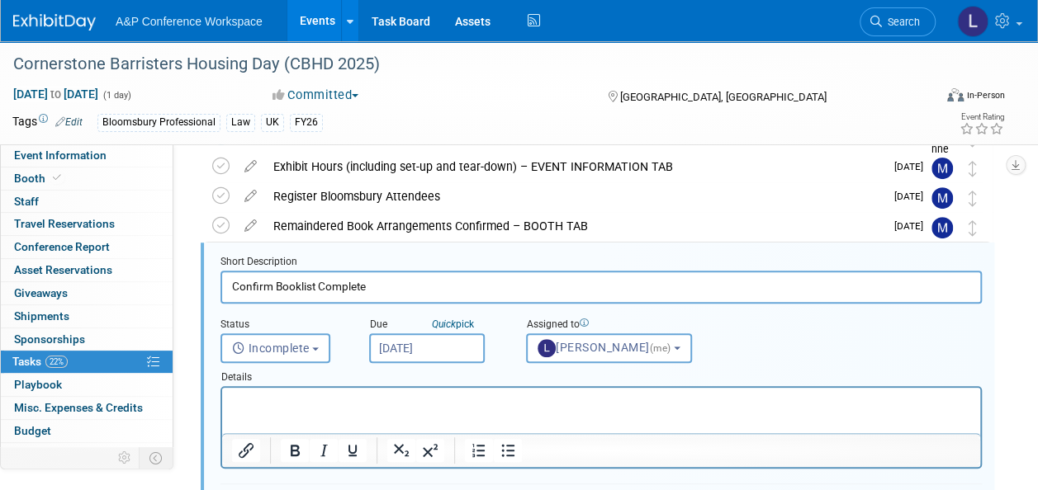
click at [398, 348] on input "[DATE]" at bounding box center [427, 348] width 116 height 30
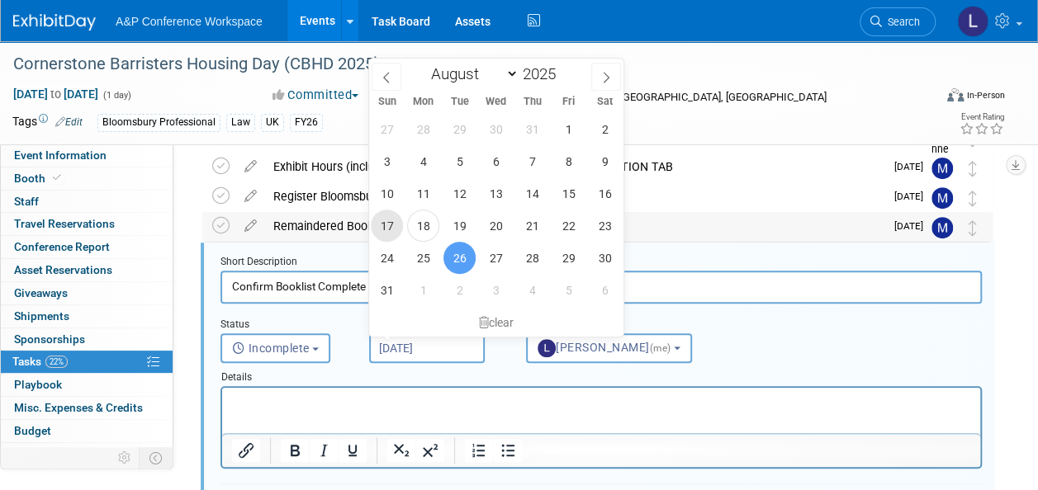
drag, startPoint x: 395, startPoint y: 232, endPoint x: 414, endPoint y: 236, distance: 20.2
click at [398, 234] on span "17" at bounding box center [387, 226] width 32 height 32
type input "[DATE]"
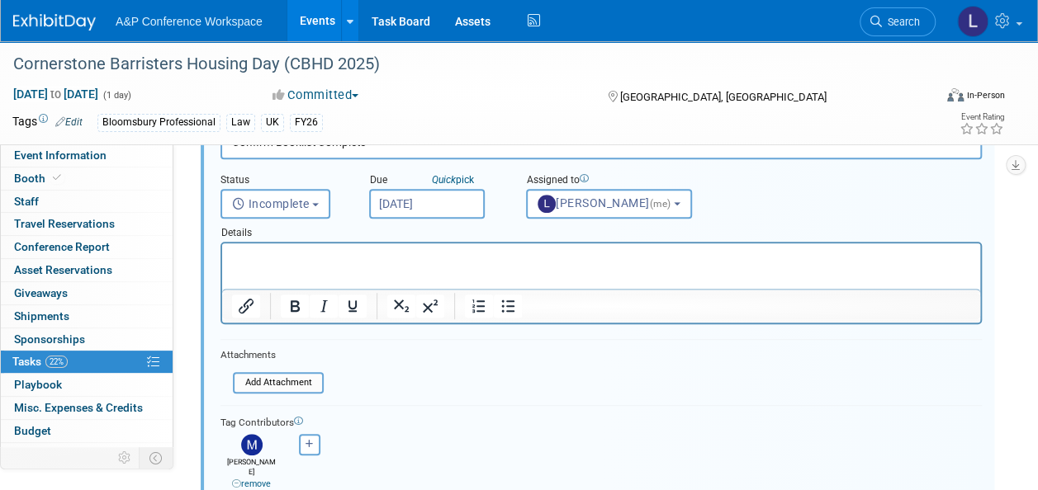
scroll to position [210, 0]
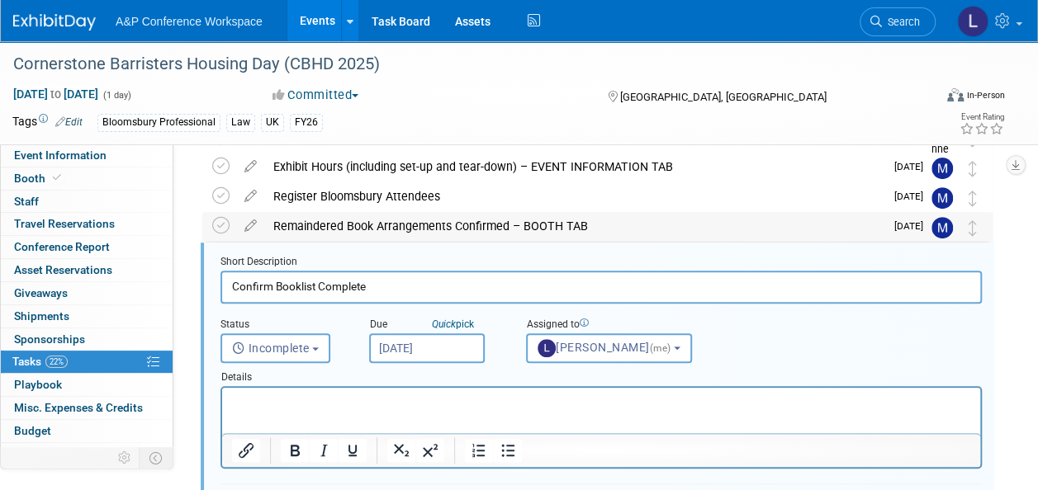
click at [723, 224] on div "Remaindered Book Arrangements Confirmed – BOOTH TAB" at bounding box center [574, 226] width 619 height 28
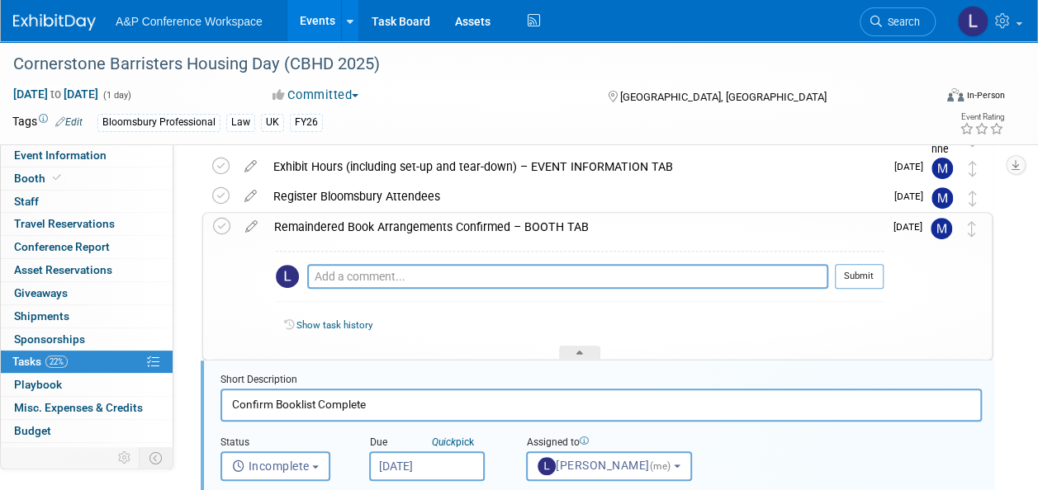
click at [335, 322] on link "Show task history" at bounding box center [334, 325] width 76 height 12
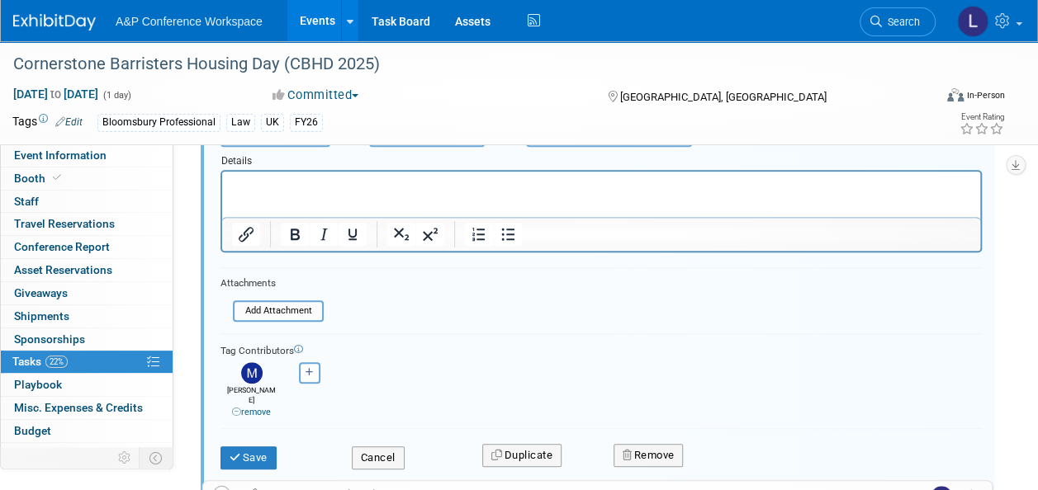
scroll to position [660, 0]
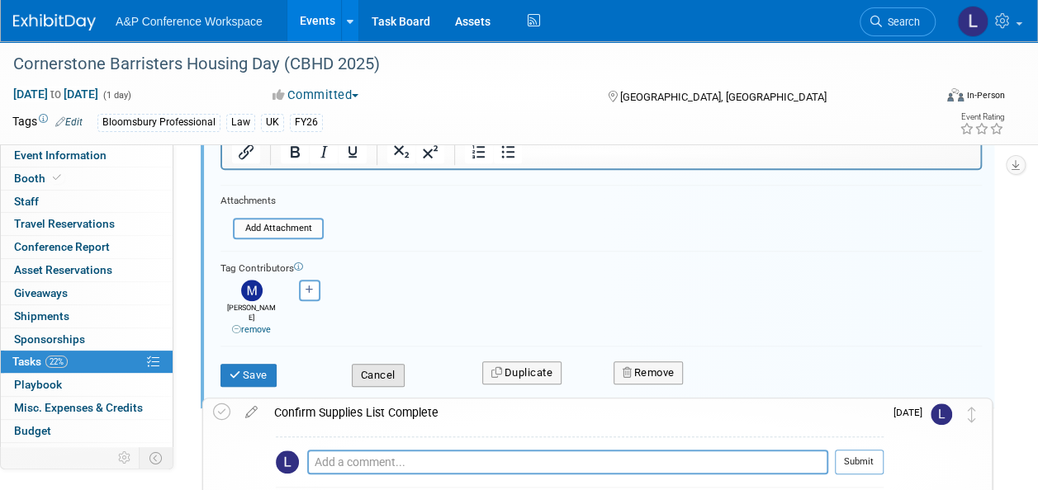
click at [390, 364] on button "Cancel" at bounding box center [378, 375] width 53 height 23
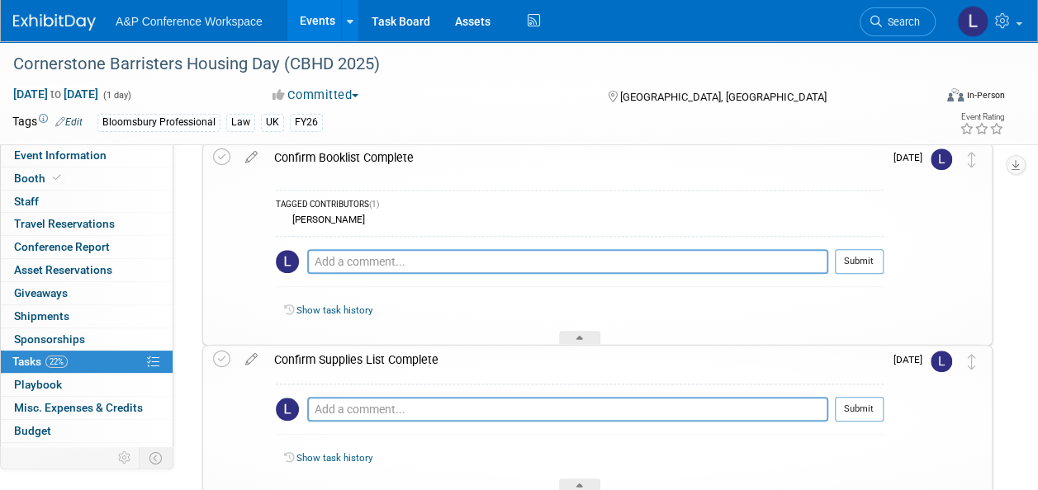
scroll to position [413, 0]
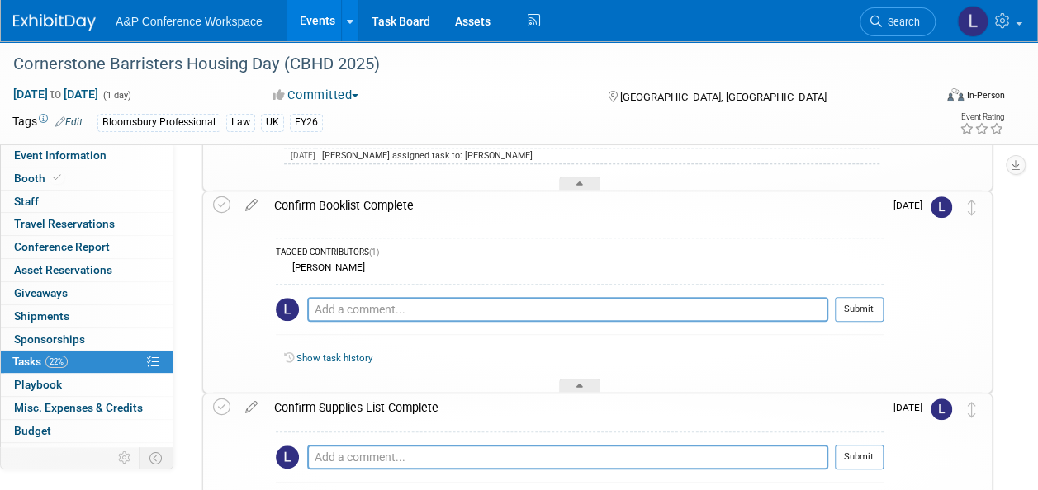
click at [335, 357] on link "Show task history" at bounding box center [334, 358] width 76 height 12
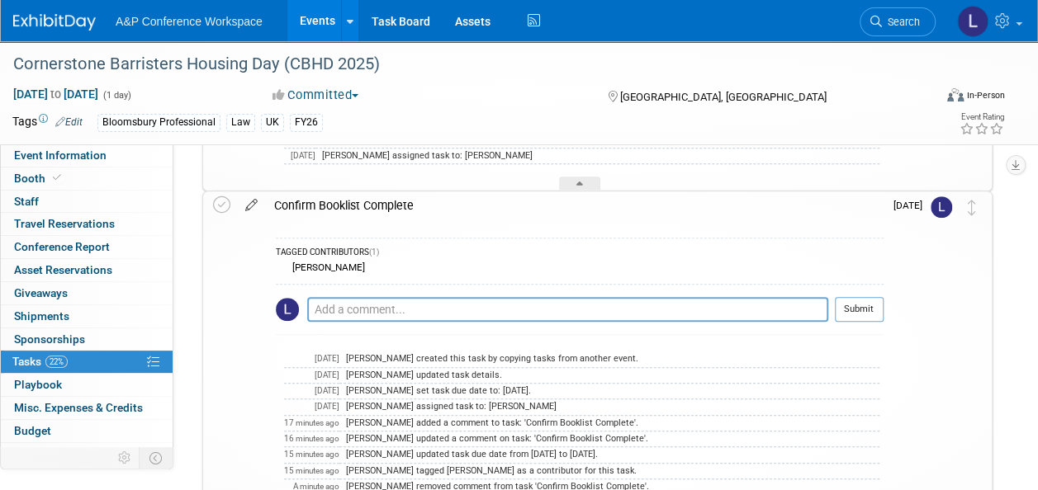
click at [252, 206] on icon at bounding box center [251, 201] width 29 height 21
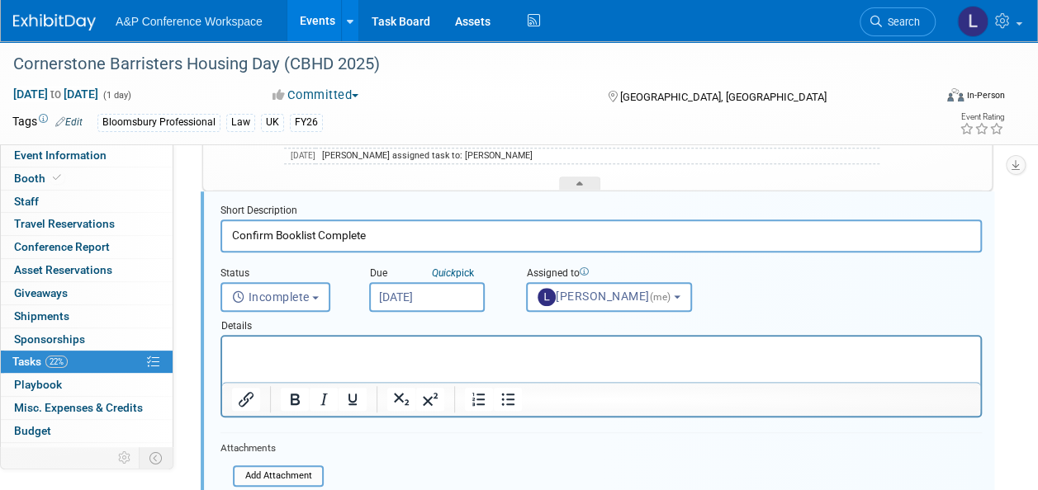
scroll to position [362, 0]
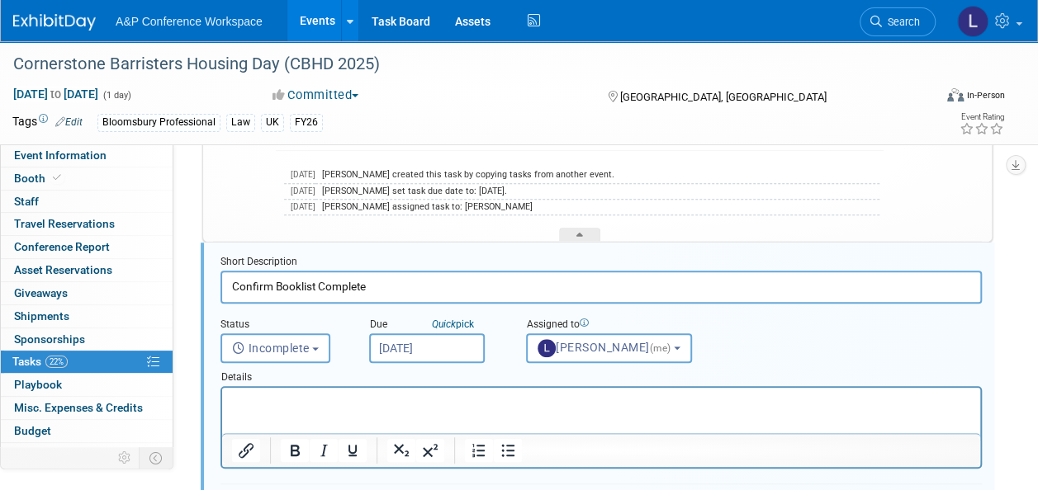
click at [420, 343] on input "[DATE]" at bounding box center [427, 348] width 116 height 30
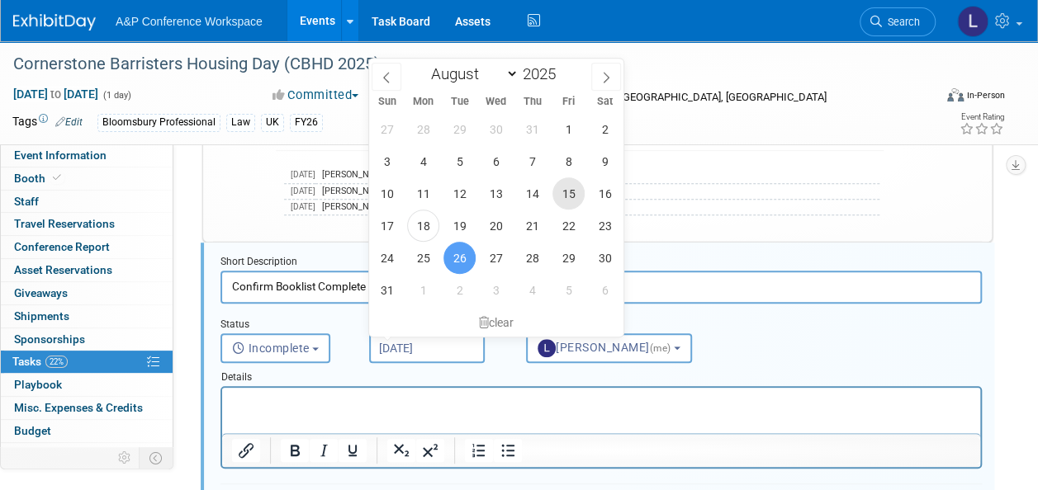
click at [569, 203] on span "15" at bounding box center [568, 193] width 32 height 32
type input "[DATE]"
click at [571, 194] on span "15" at bounding box center [568, 193] width 32 height 32
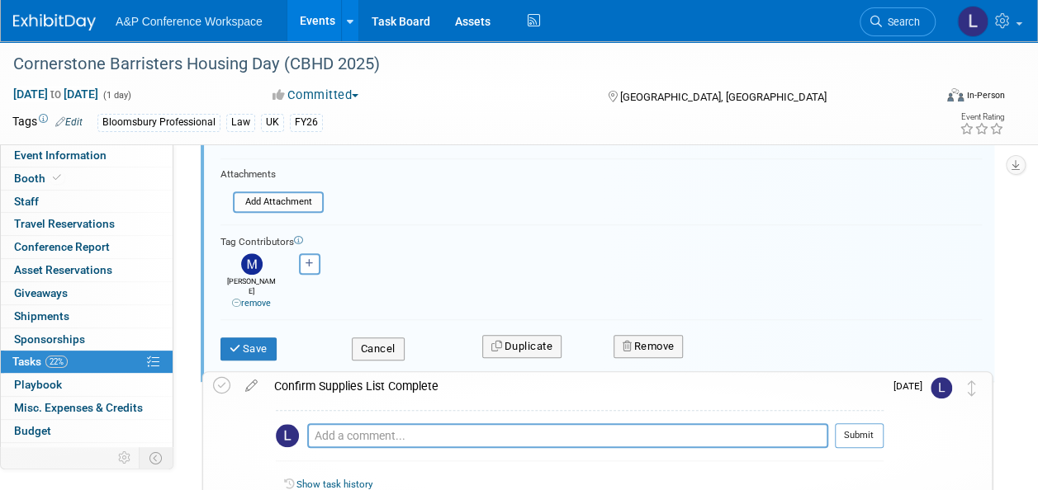
scroll to position [692, 0]
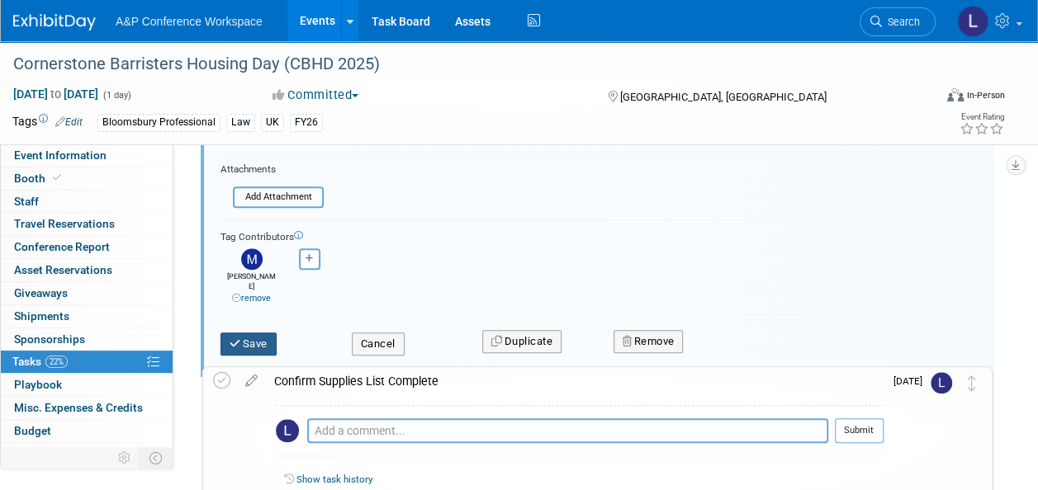
click at [258, 333] on button "Save" at bounding box center [248, 344] width 56 height 23
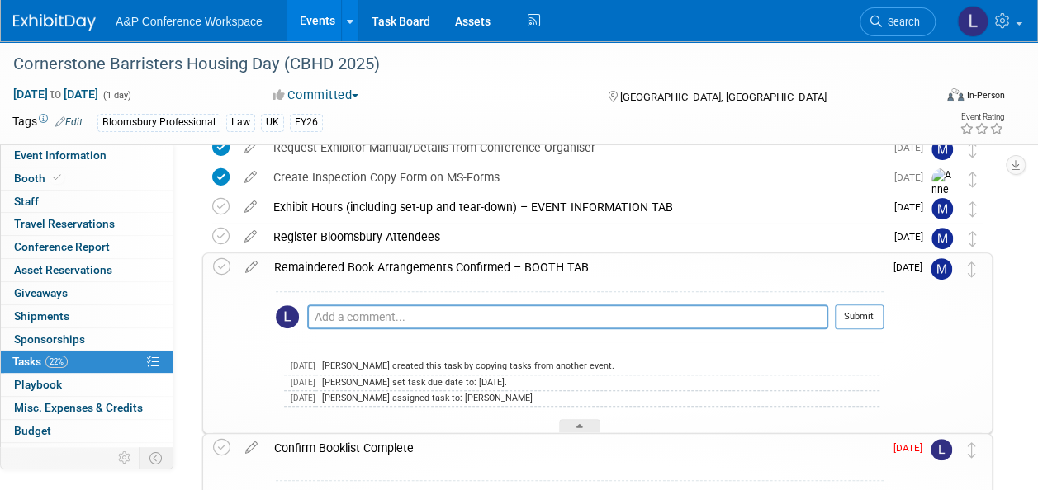
scroll to position [196, 0]
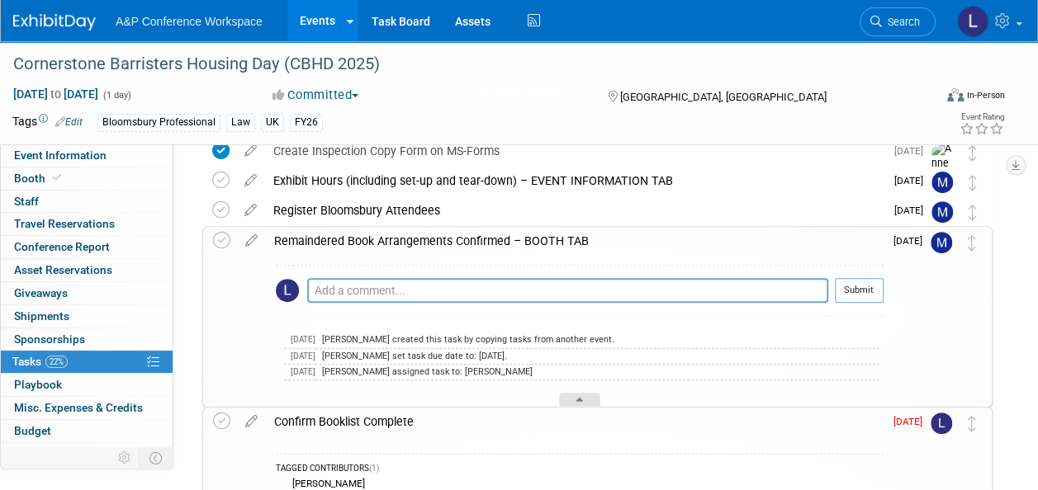
click at [583, 398] on icon at bounding box center [579, 403] width 7 height 10
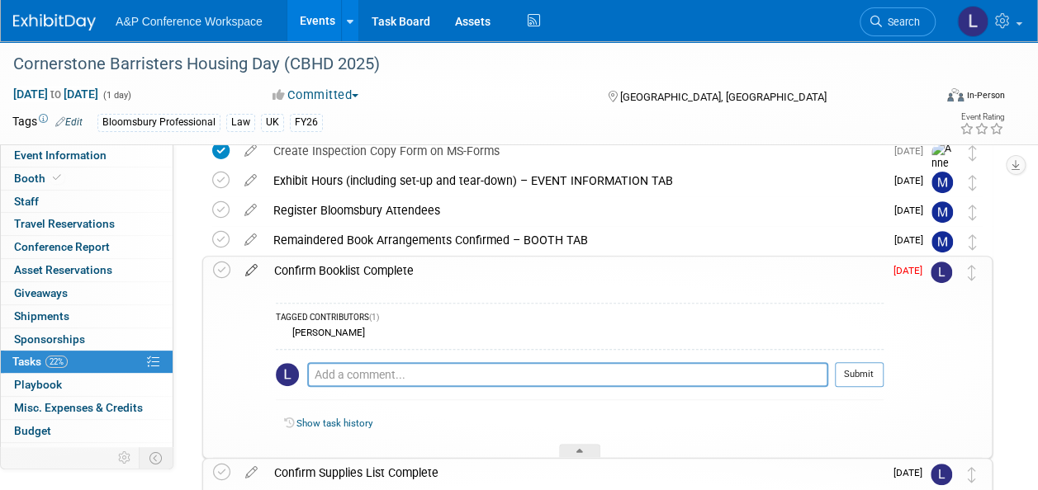
click at [249, 269] on icon at bounding box center [251, 267] width 29 height 21
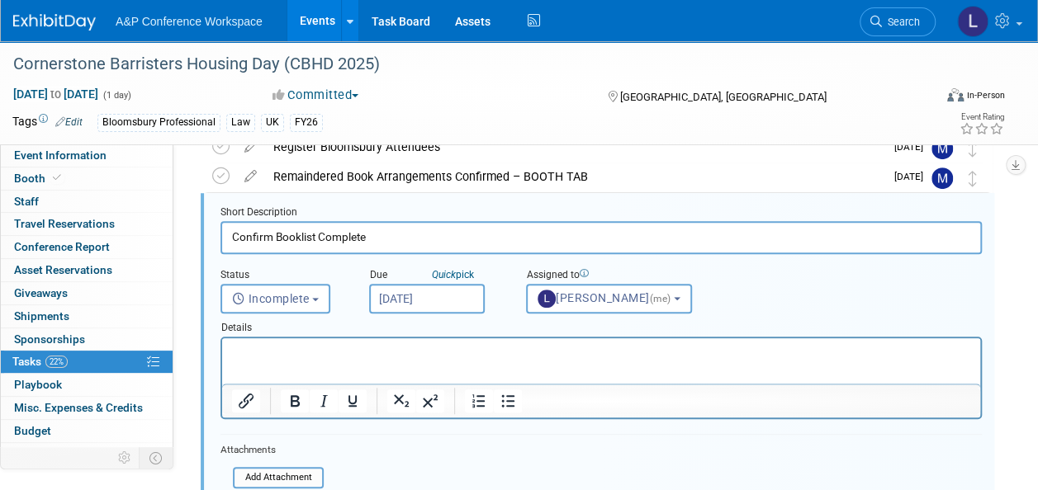
scroll to position [293, 0]
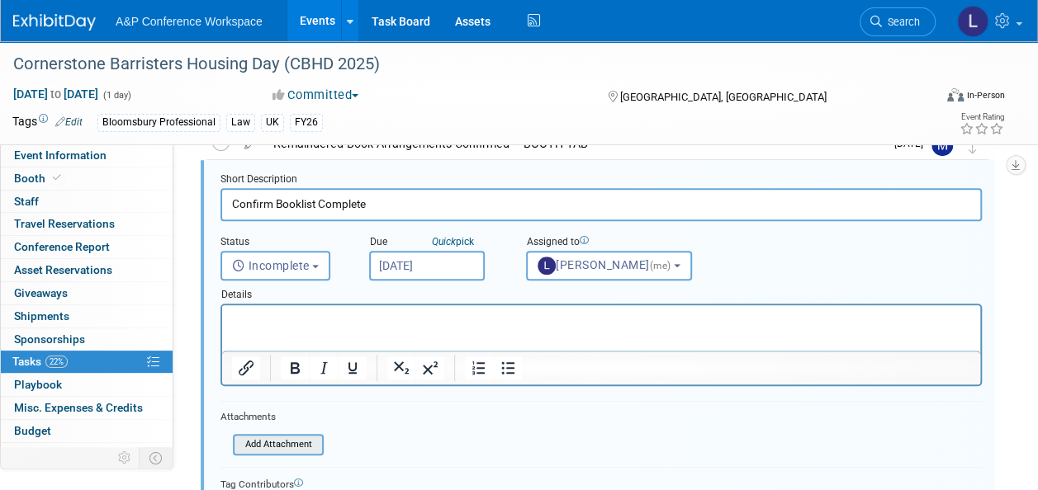
click at [264, 446] on input "file" at bounding box center [238, 445] width 168 height 18
click at [285, 266] on span "Incomplete" at bounding box center [271, 265] width 78 height 13
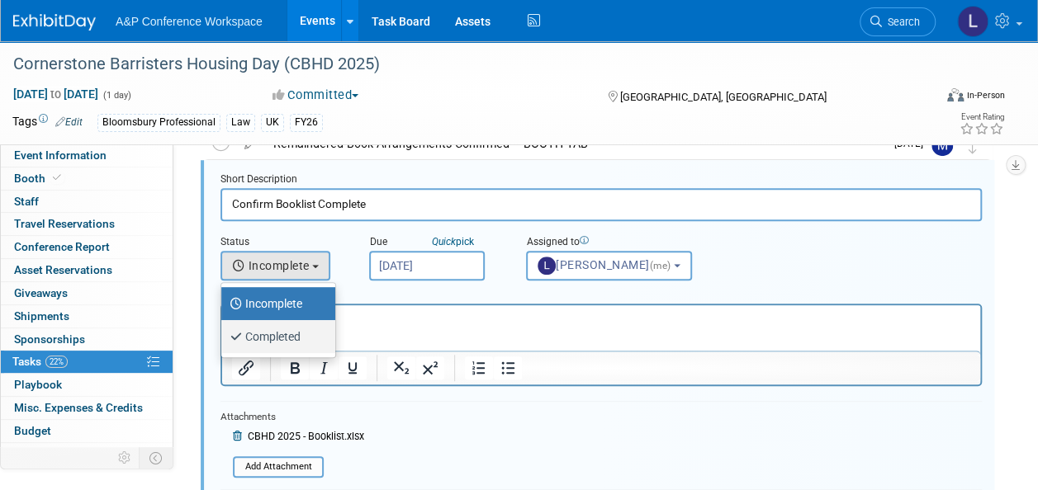
drag, startPoint x: 281, startPoint y: 333, endPoint x: 78, endPoint y: 31, distance: 364.7
click at [281, 333] on label "Completed" at bounding box center [273, 337] width 89 height 26
click at [224, 333] on input "Completed" at bounding box center [218, 334] width 11 height 11
select select "3"
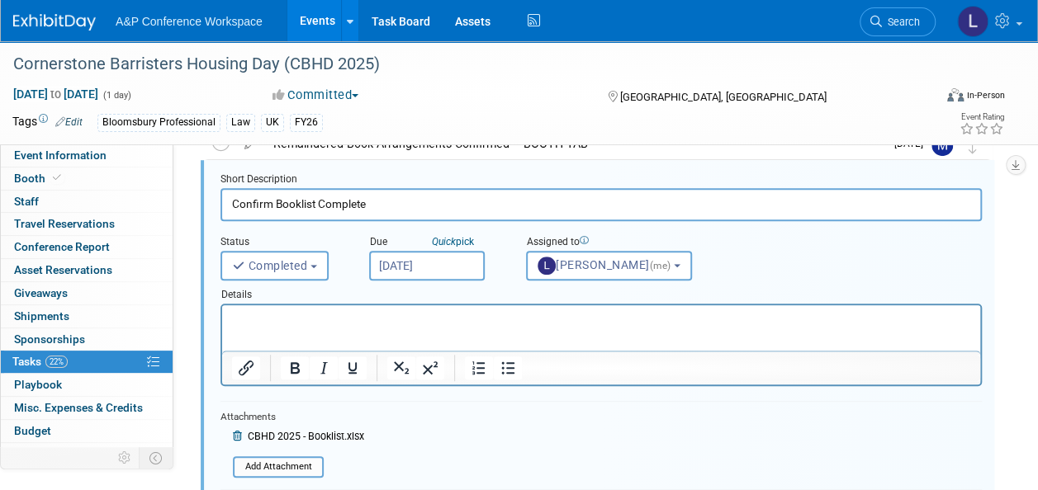
click at [351, 319] on p "Rich Text Area. Press ALT-0 for help." at bounding box center [601, 320] width 739 height 16
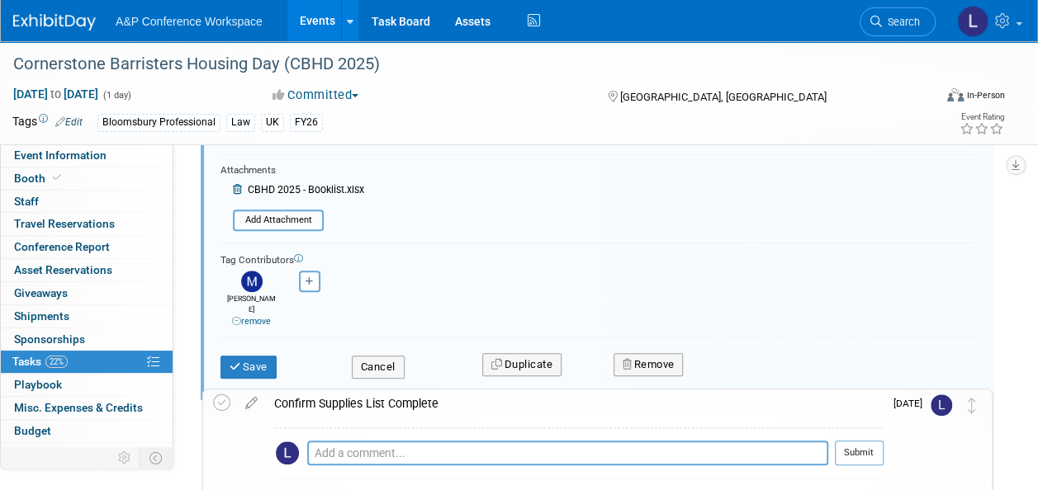
scroll to position [541, 0]
click at [247, 355] on button "Save" at bounding box center [248, 366] width 56 height 23
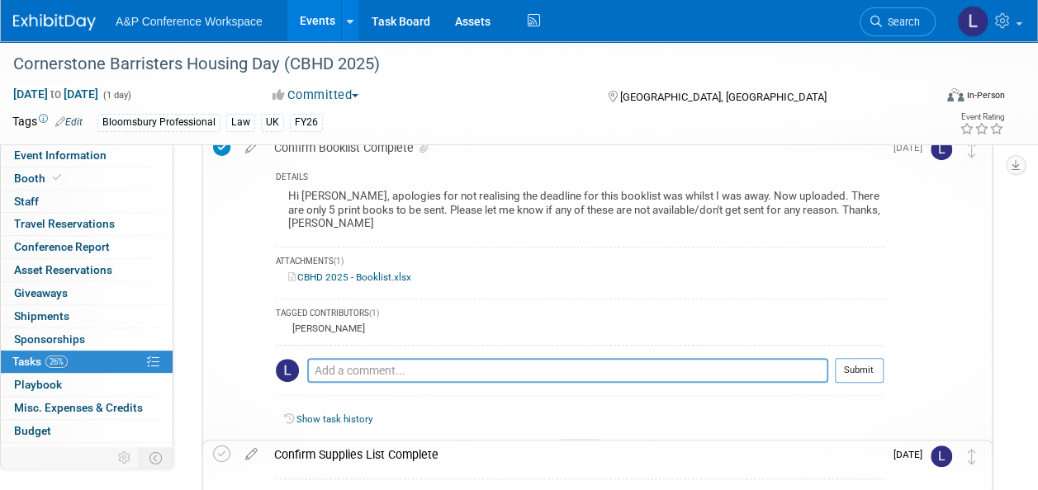
scroll to position [293, 0]
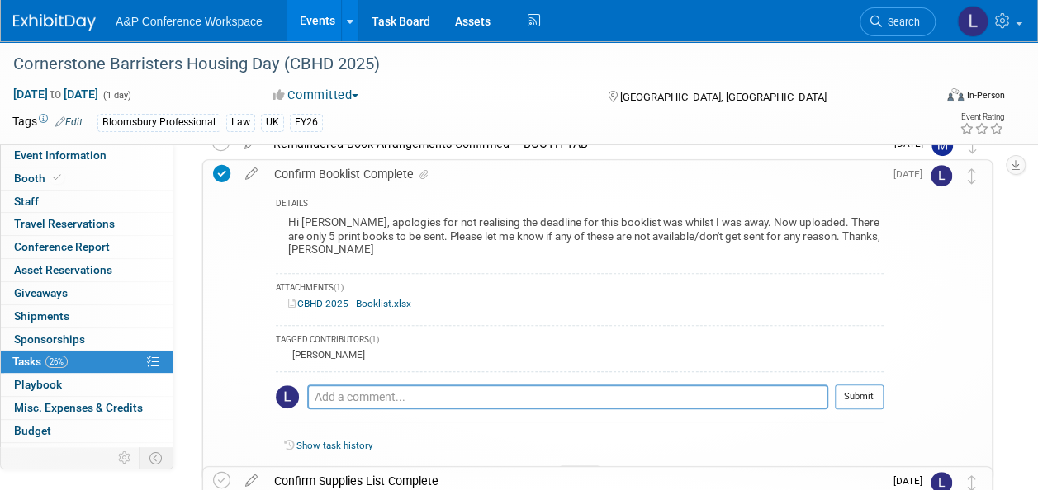
click at [350, 298] on link "CBHD 2025 - Booklist.xlsx" at bounding box center [349, 304] width 123 height 12
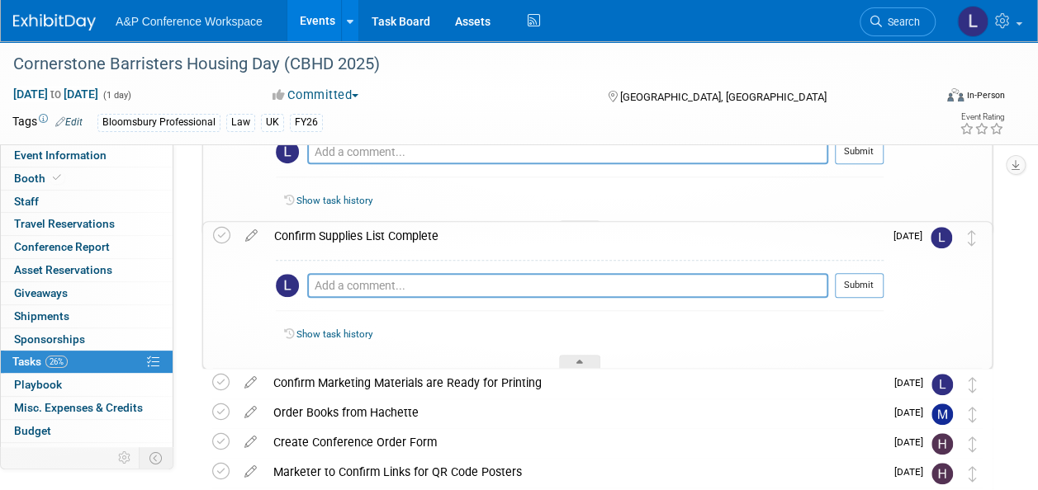
scroll to position [541, 0]
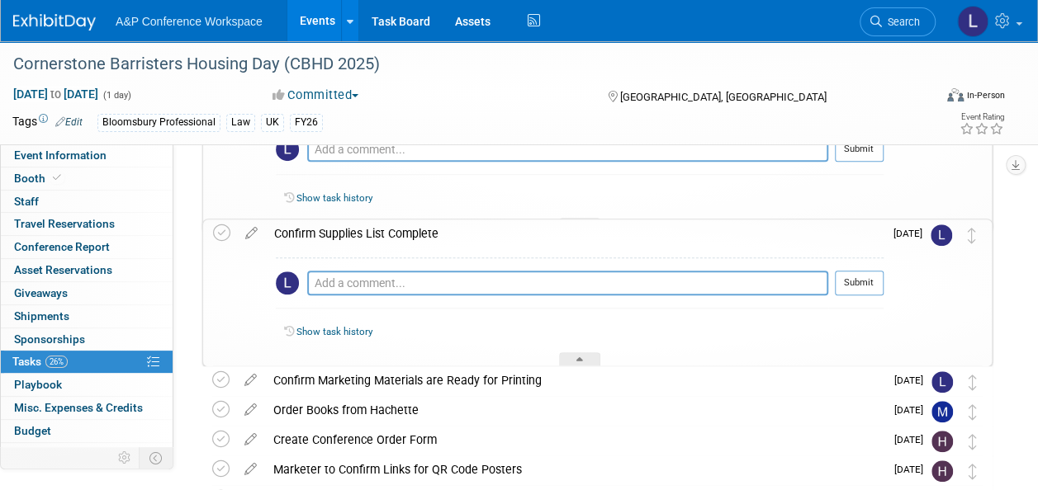
click at [320, 328] on link "Show task history" at bounding box center [334, 332] width 76 height 12
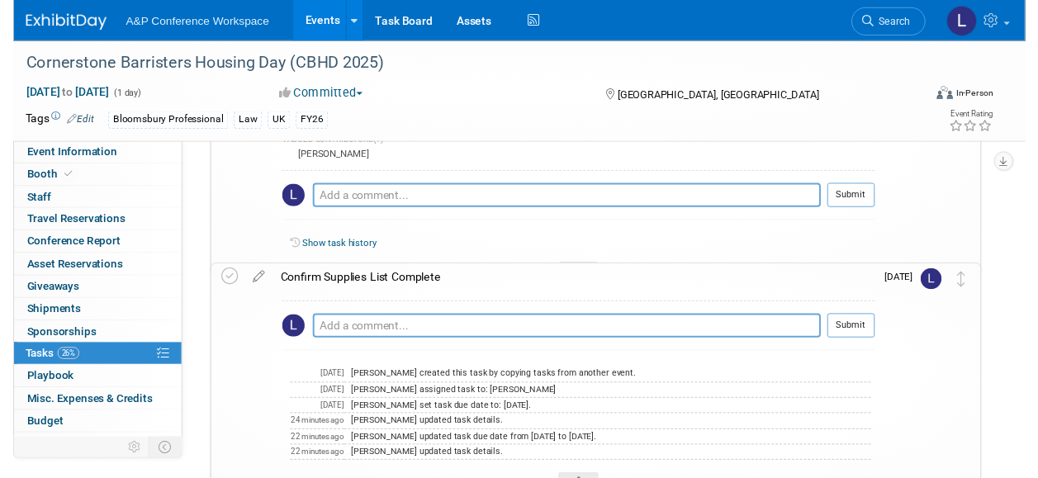
scroll to position [458, 0]
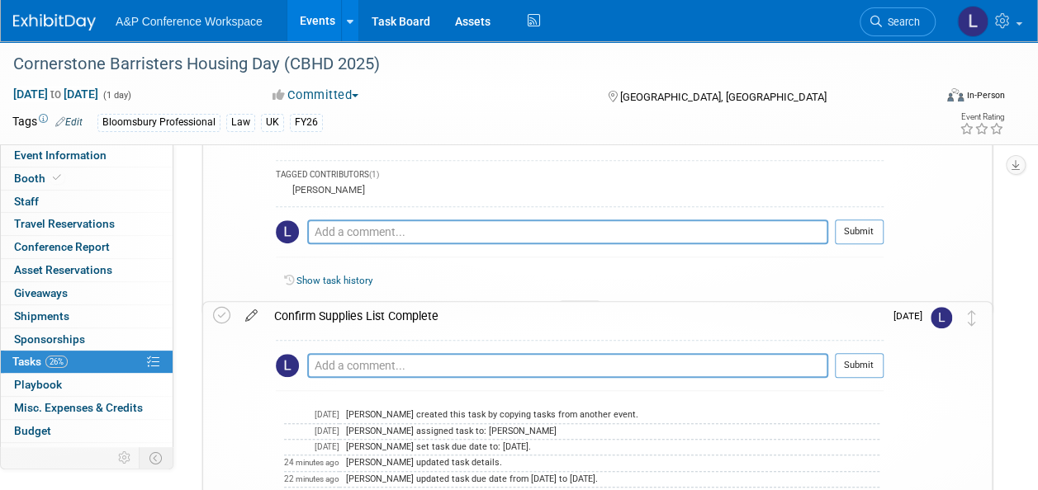
click at [244, 316] on icon at bounding box center [251, 312] width 29 height 21
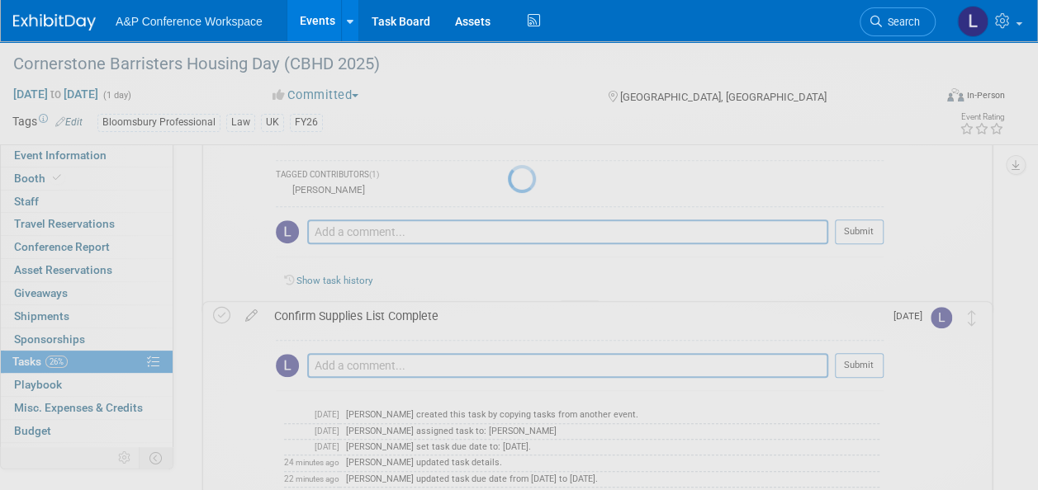
select select "7"
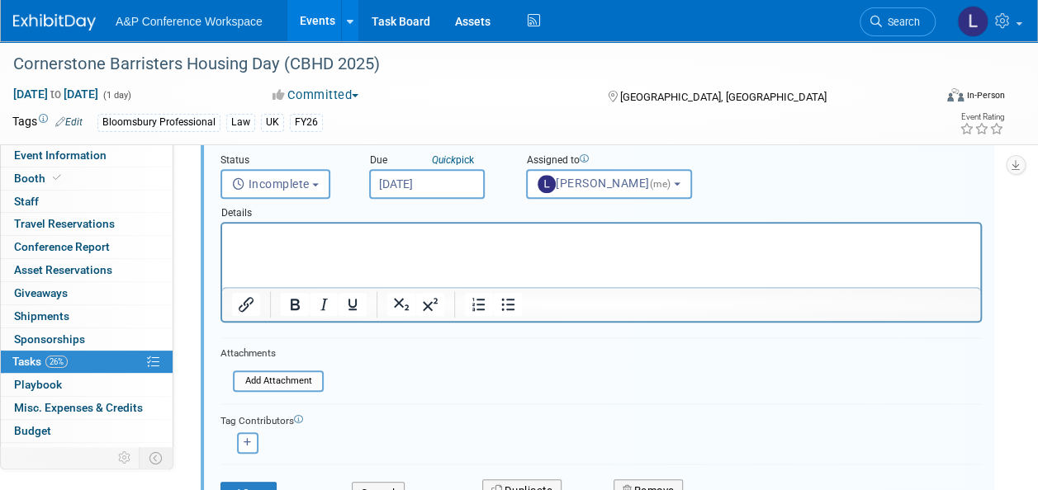
scroll to position [683, 0]
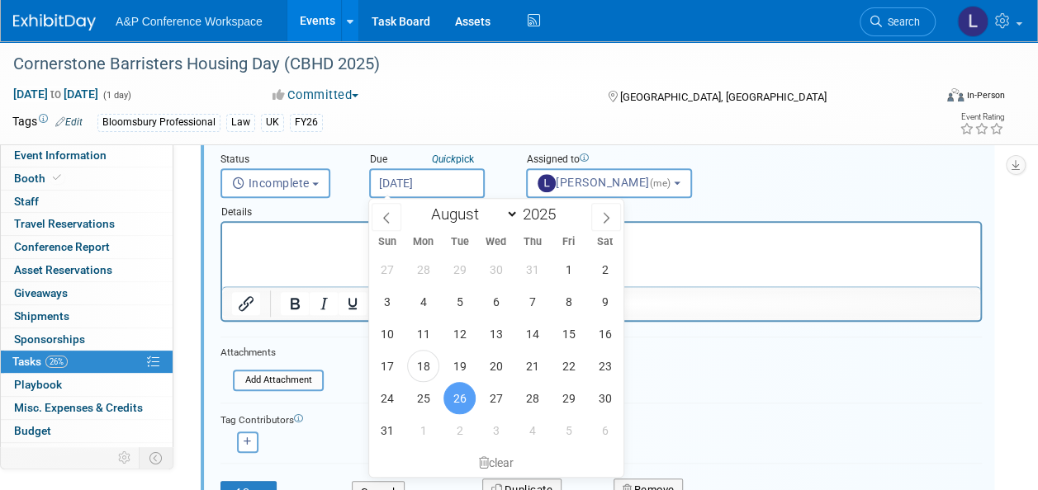
click at [439, 187] on input "Aug 26, 2025" at bounding box center [427, 183] width 116 height 30
click at [564, 329] on span "15" at bounding box center [568, 334] width 32 height 32
type input "Aug 15, 2025"
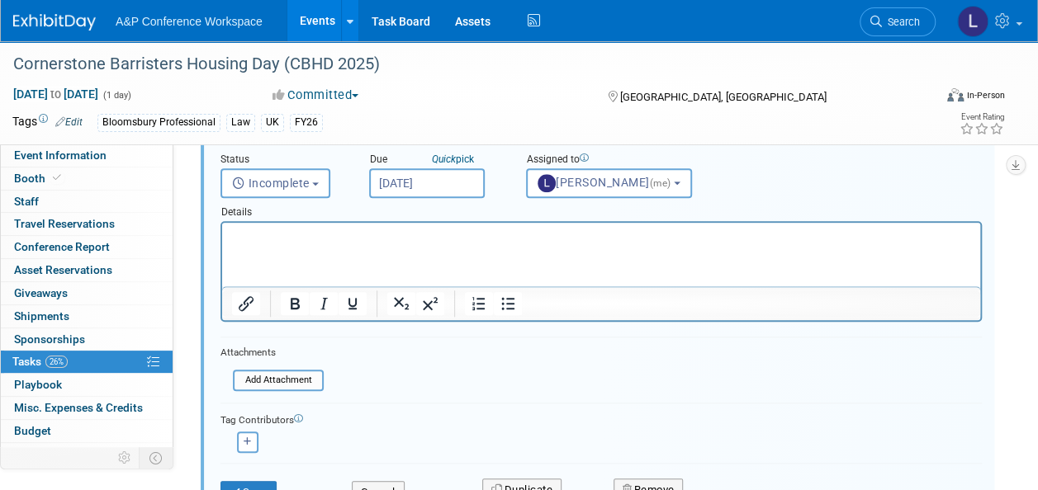
click at [418, 417] on div "Tag Contributors" at bounding box center [600, 418] width 761 height 17
click at [262, 485] on button "Save" at bounding box center [248, 492] width 56 height 23
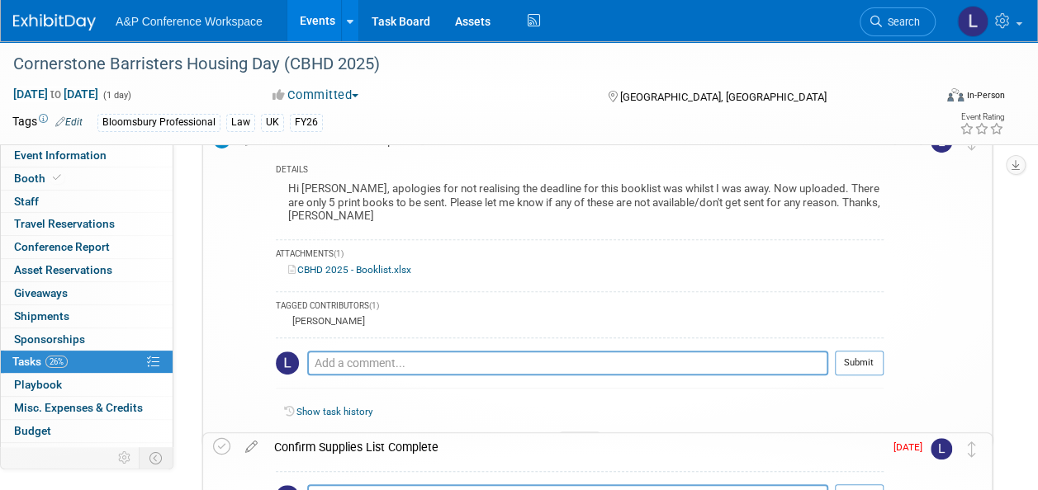
scroll to position [352, 0]
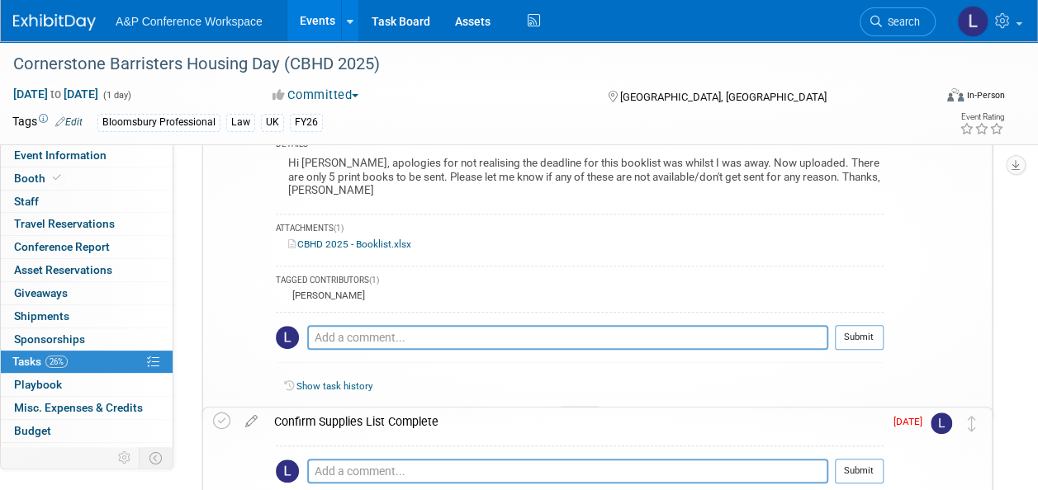
click at [577, 411] on icon at bounding box center [579, 416] width 7 height 10
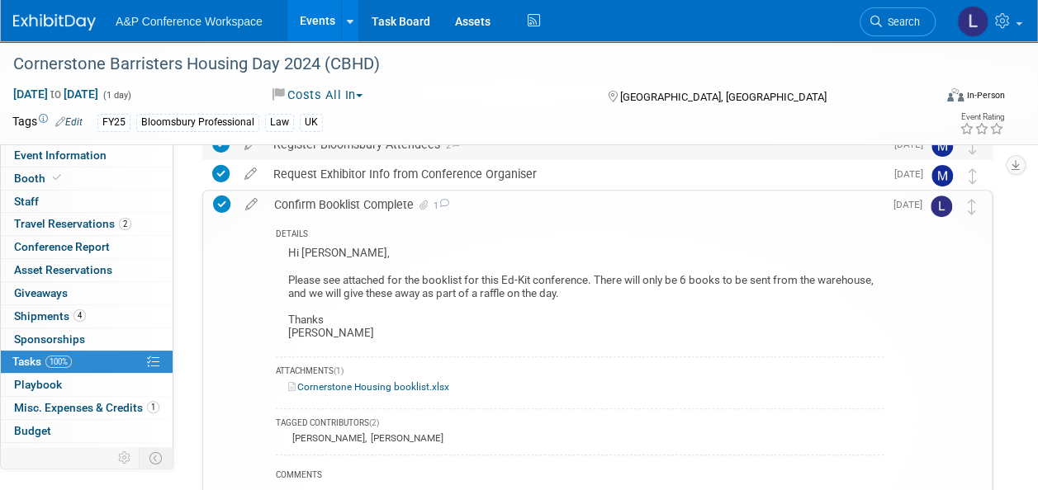
scroll to position [165, 0]
